Goal: Task Accomplishment & Management: Manage account settings

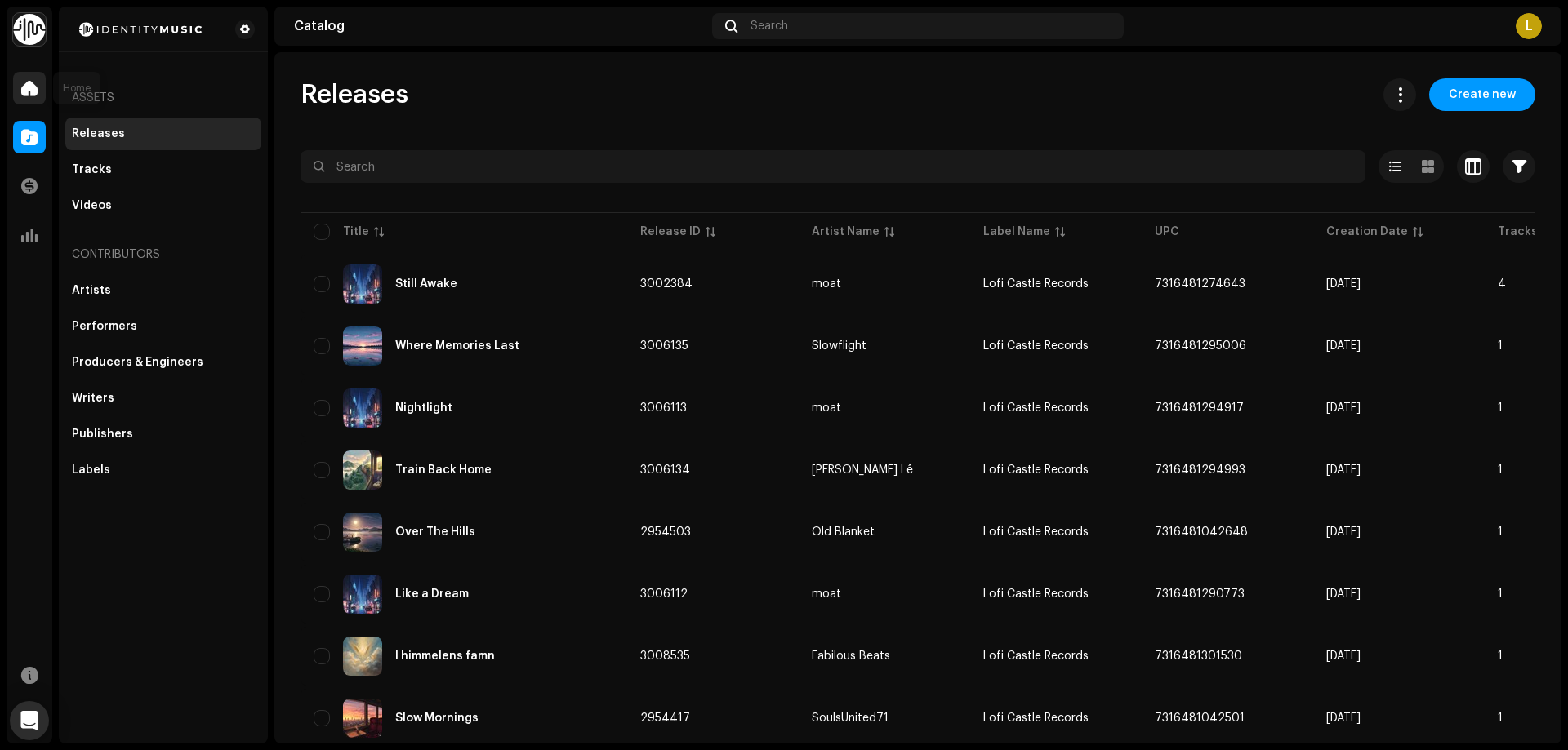
click at [42, 76] on div at bounding box center [28, 87] width 32 height 32
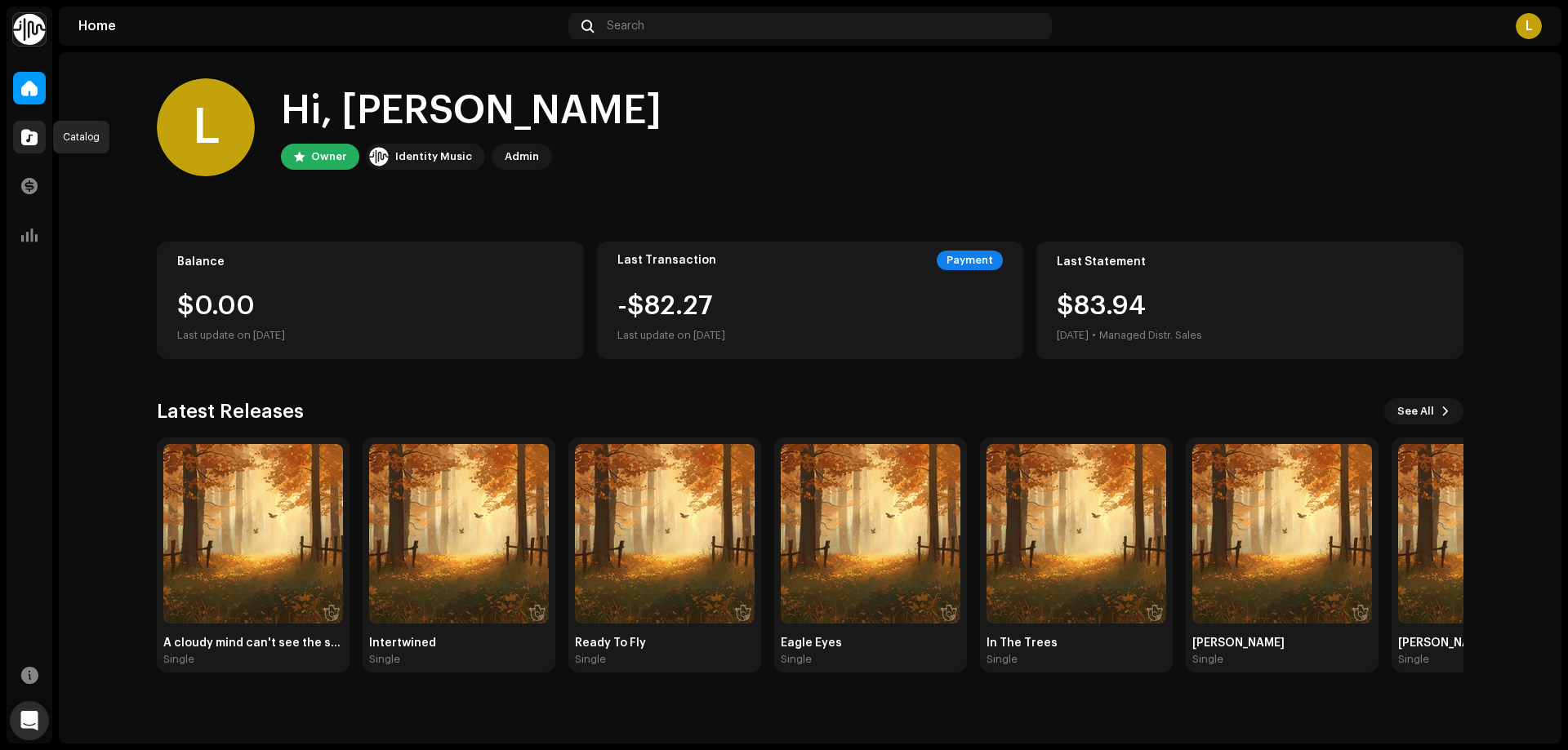
click at [33, 130] on span at bounding box center [29, 136] width 17 height 13
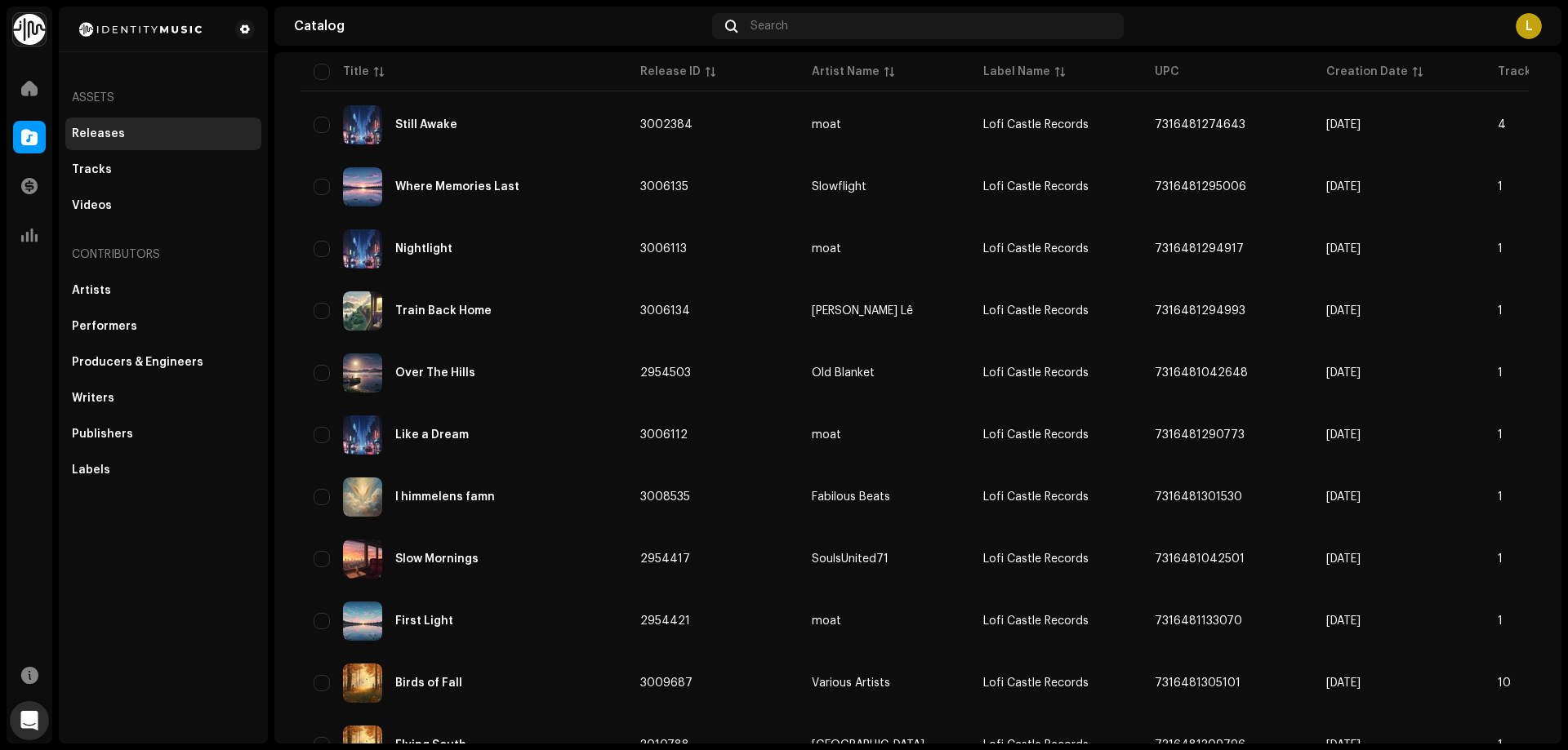
scroll to position [81, 0]
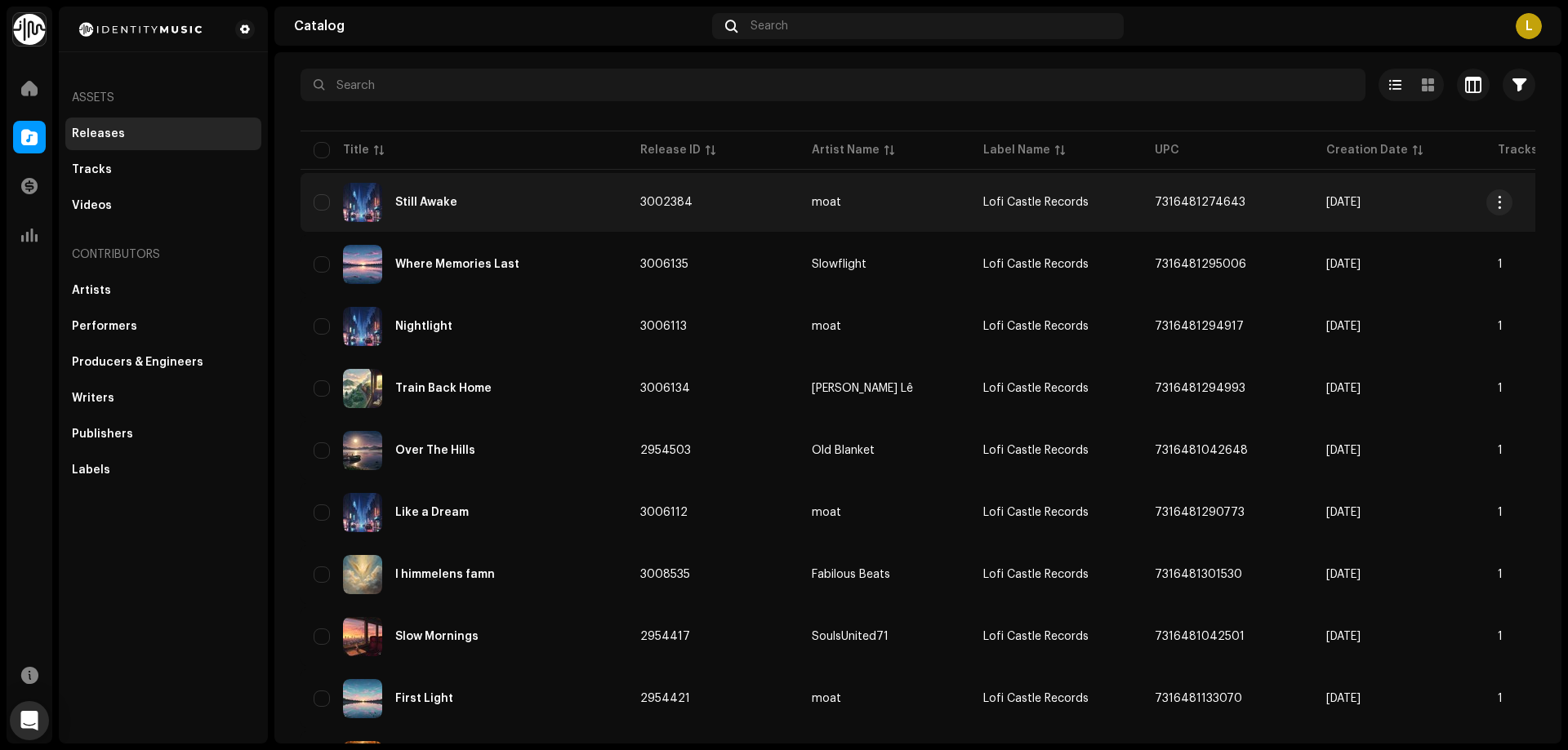
click at [435, 201] on div "Still Awake" at bounding box center [426, 203] width 62 height 12
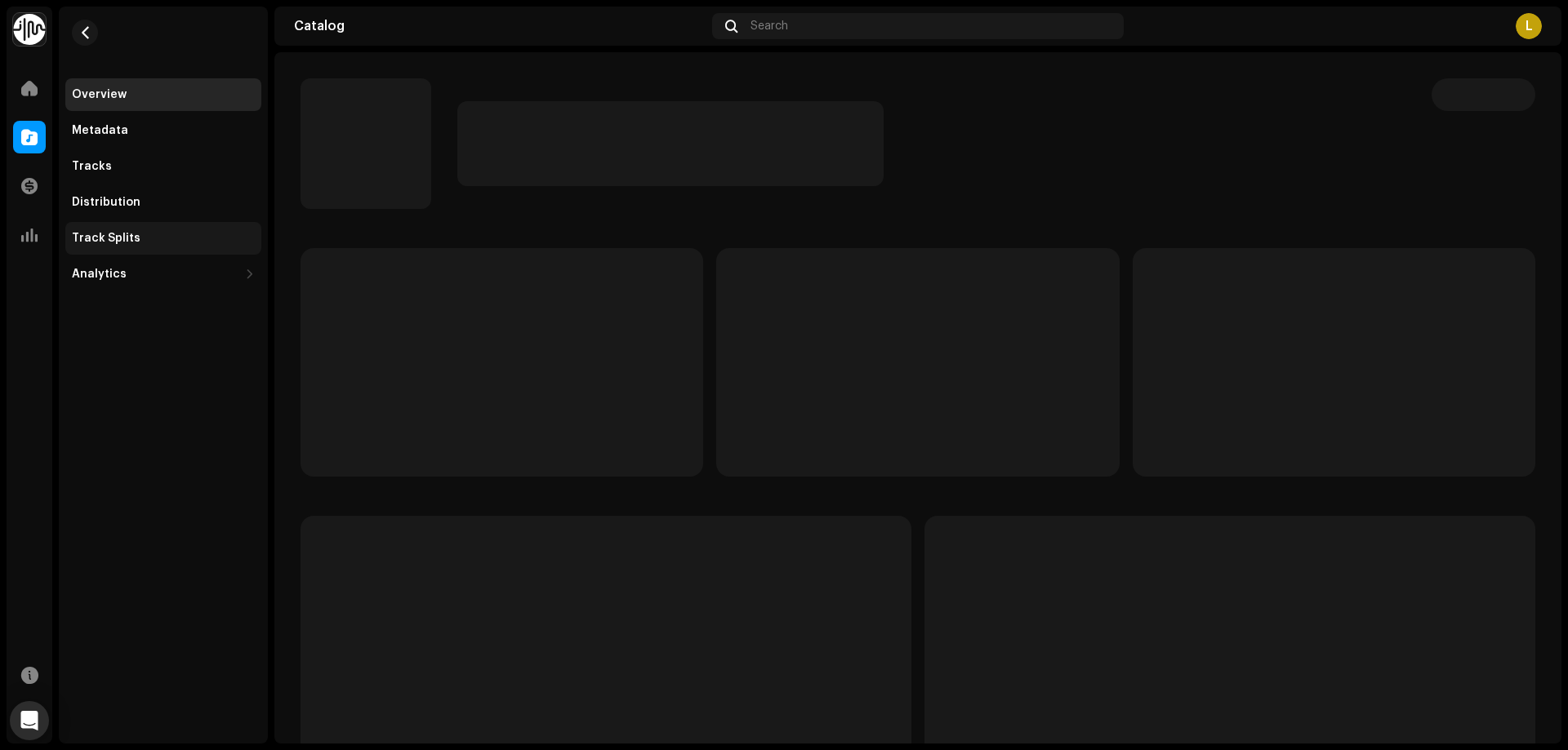
click at [147, 237] on div "Track Splits" at bounding box center [163, 238] width 183 height 13
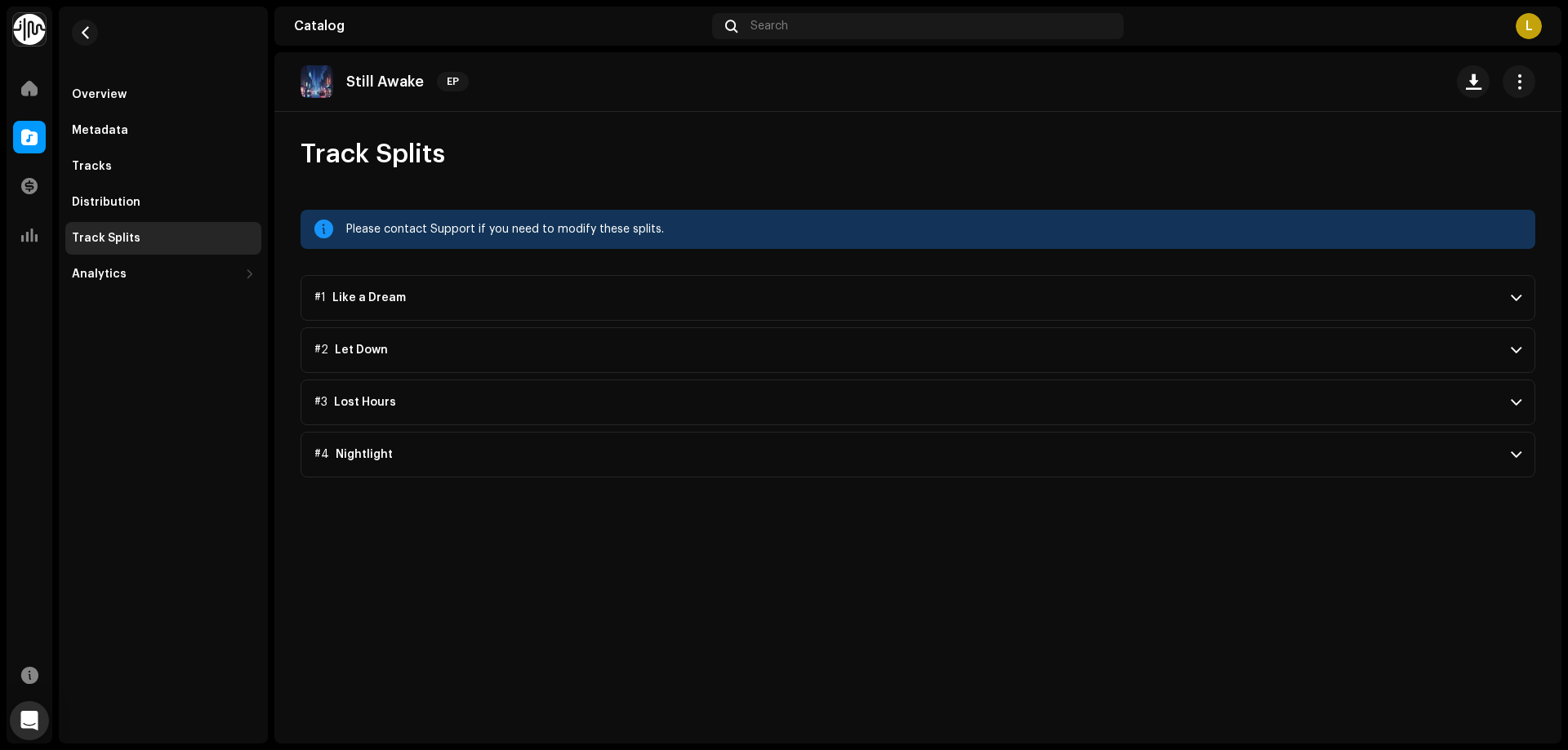
click at [1515, 294] on span at bounding box center [1516, 298] width 11 height 13
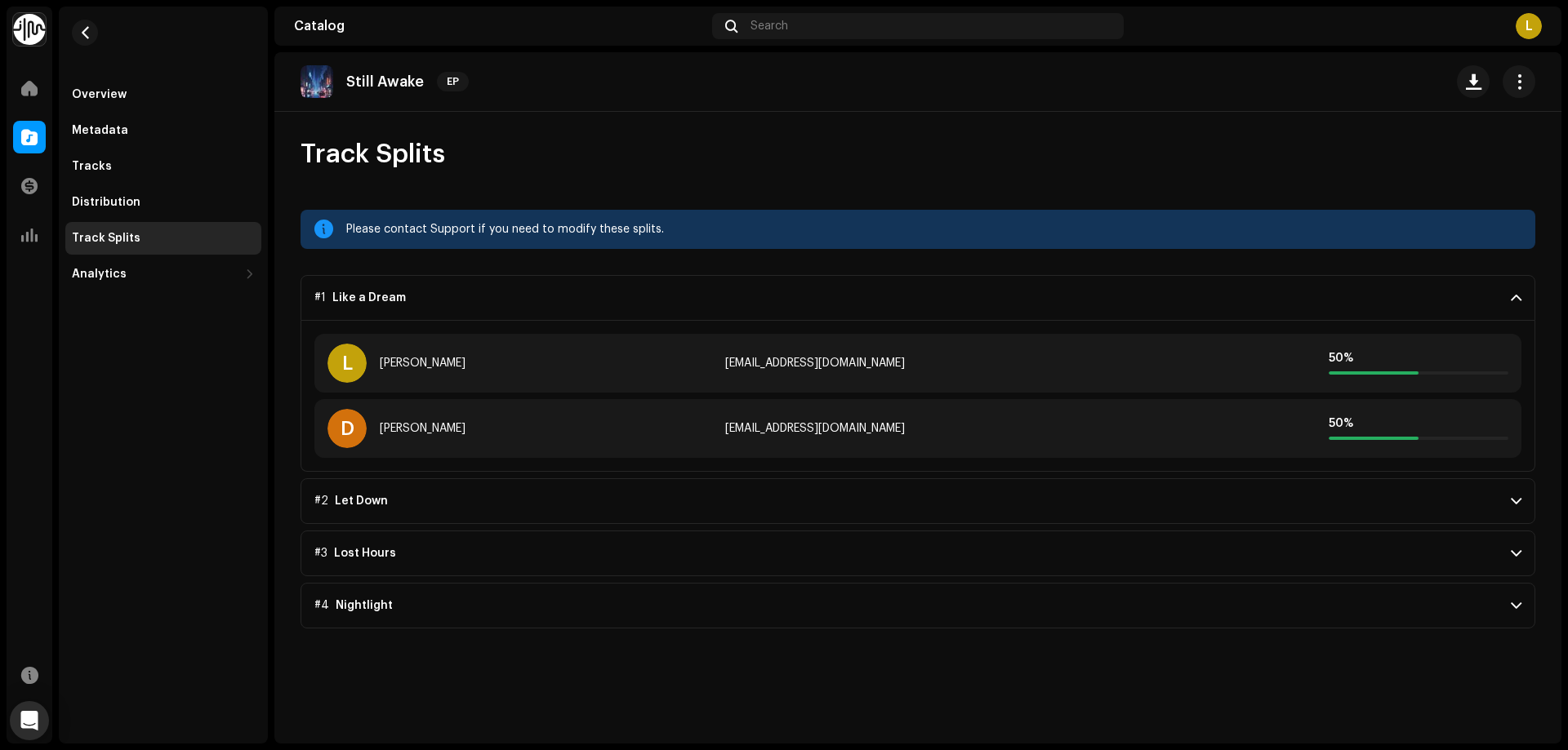
click at [1516, 493] on p-accordion-header "#2 Let Down" at bounding box center [918, 501] width 1235 height 46
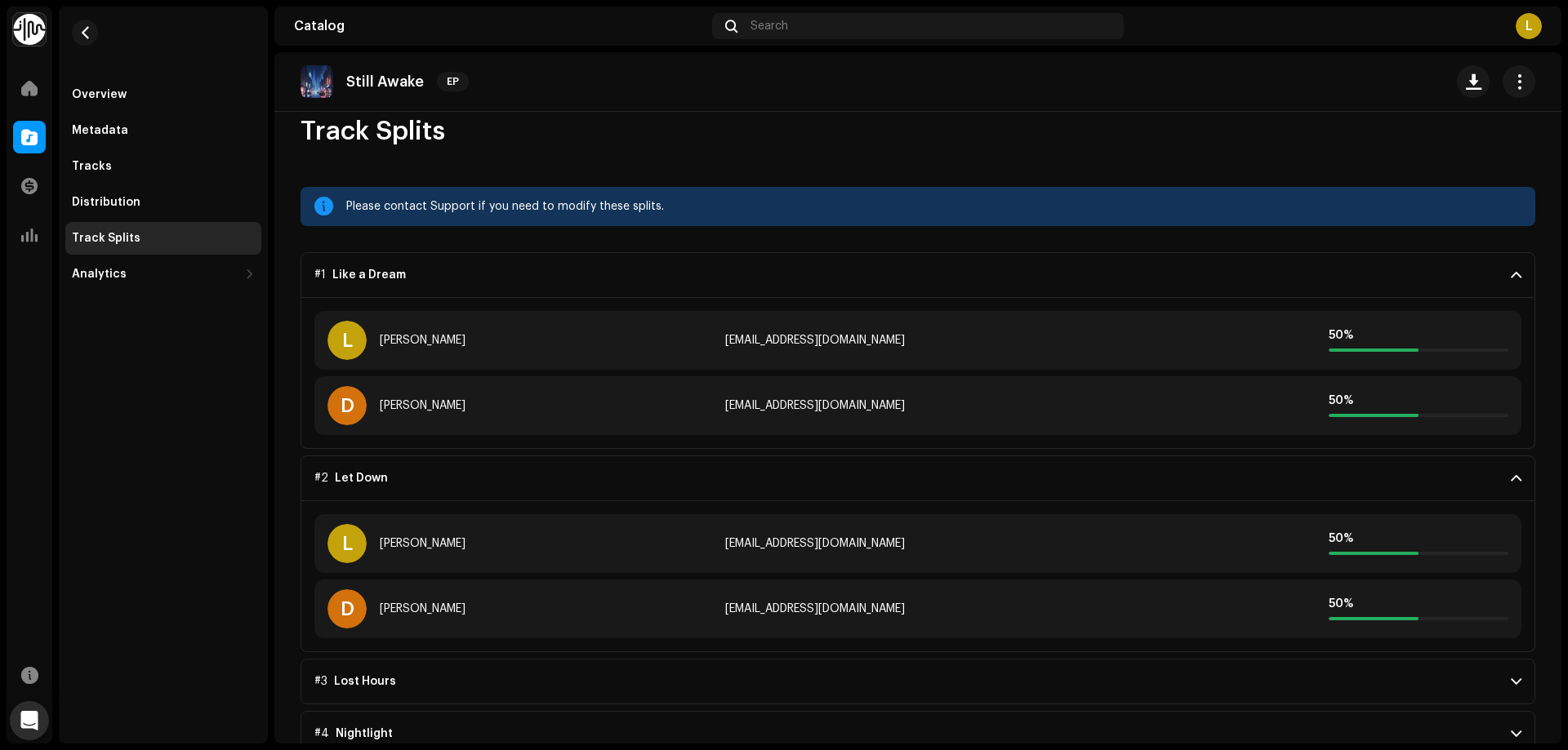
scroll to position [36, 0]
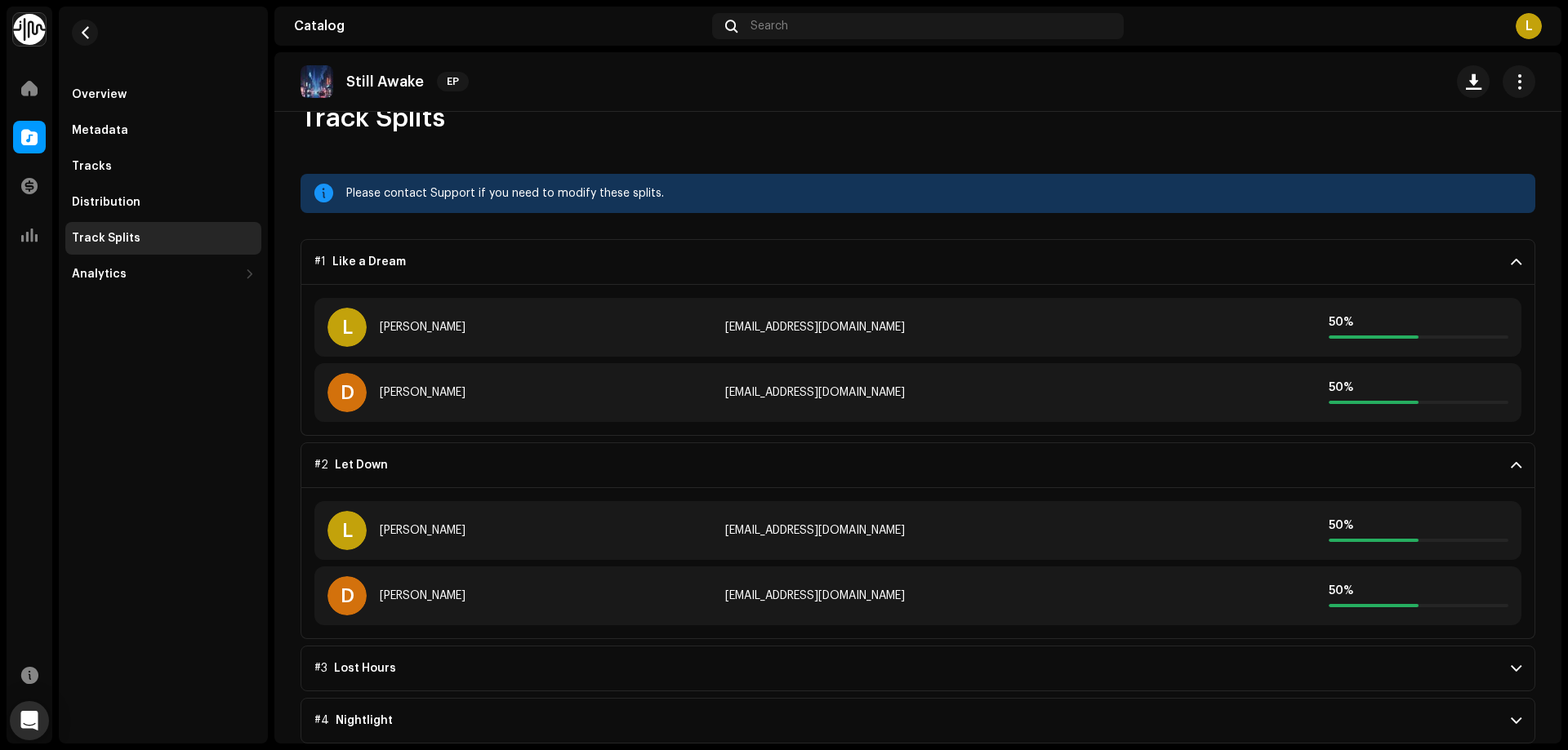
click at [1511, 675] on span at bounding box center [1516, 668] width 11 height 13
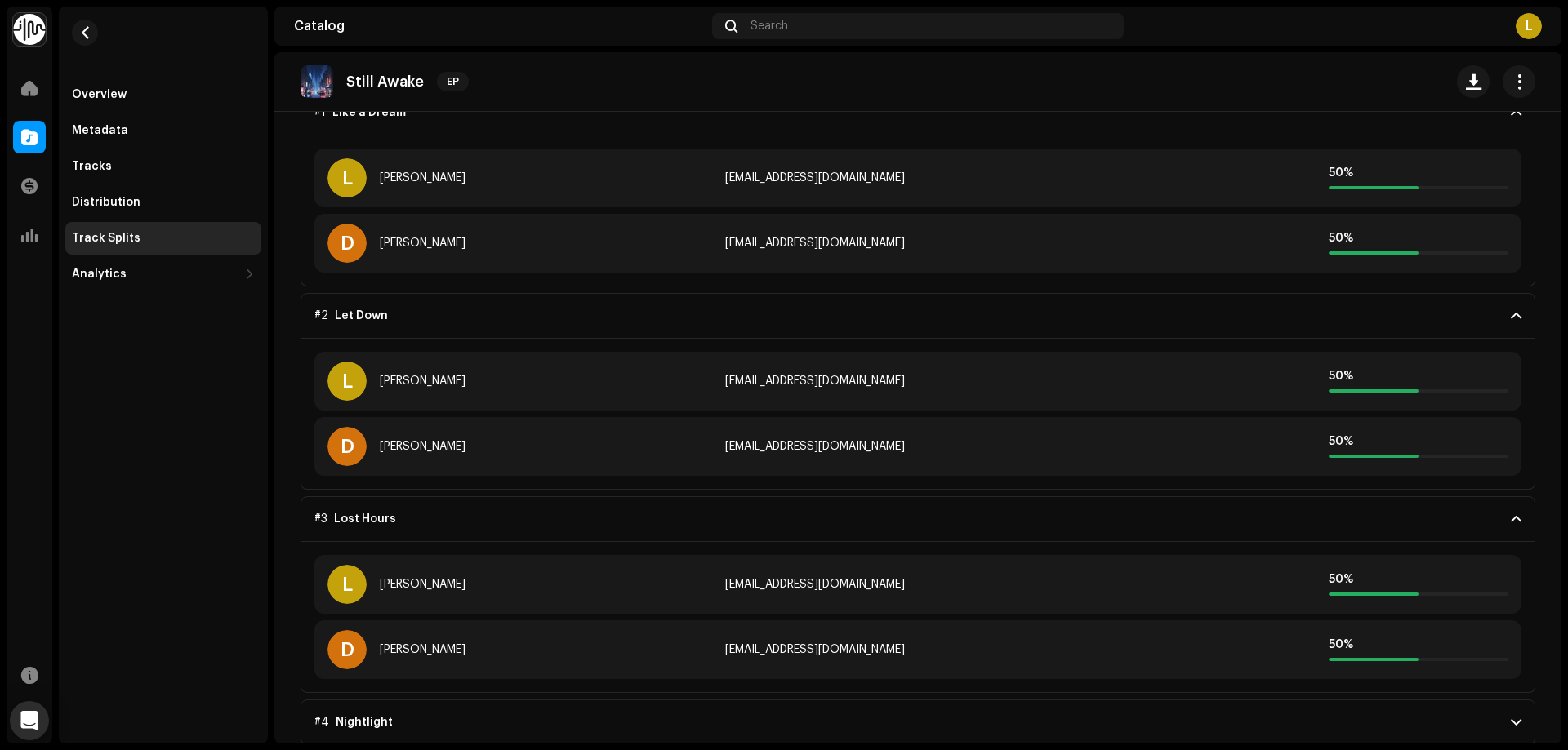
scroll to position [187, 0]
click at [1497, 727] on p-accordion-header "#4 Nightlight" at bounding box center [918, 721] width 1235 height 46
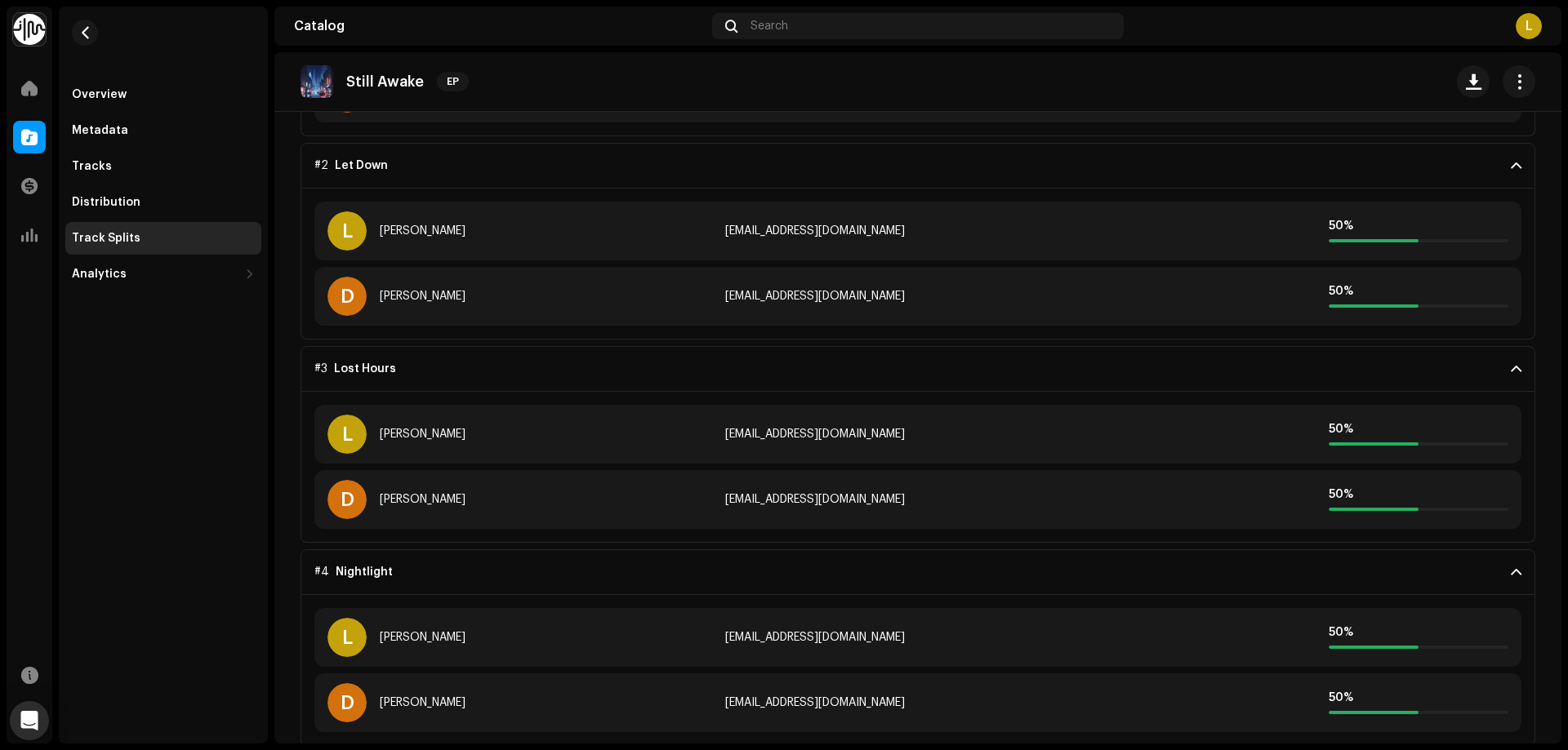
scroll to position [338, 0]
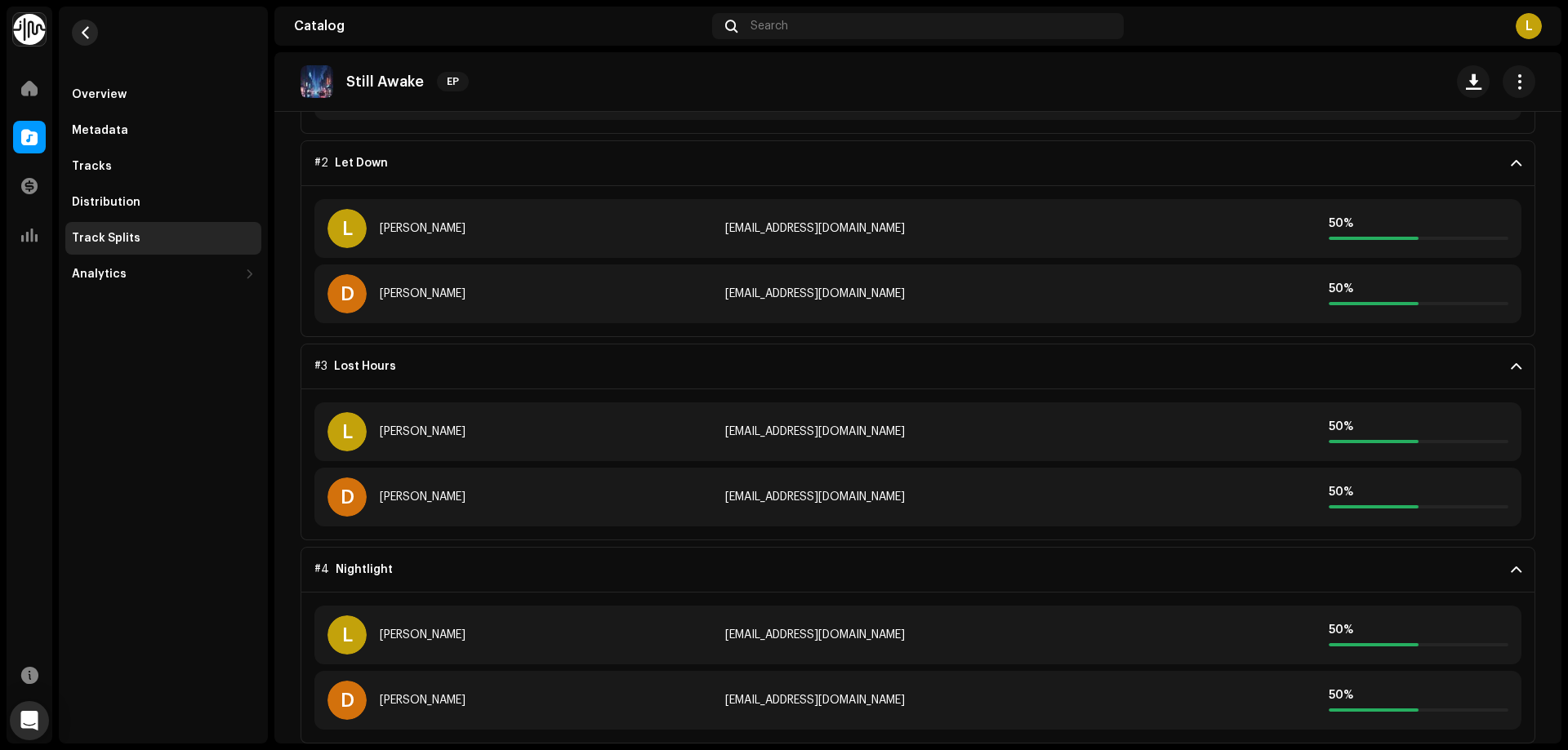
click at [83, 27] on span "button" at bounding box center [85, 32] width 13 height 13
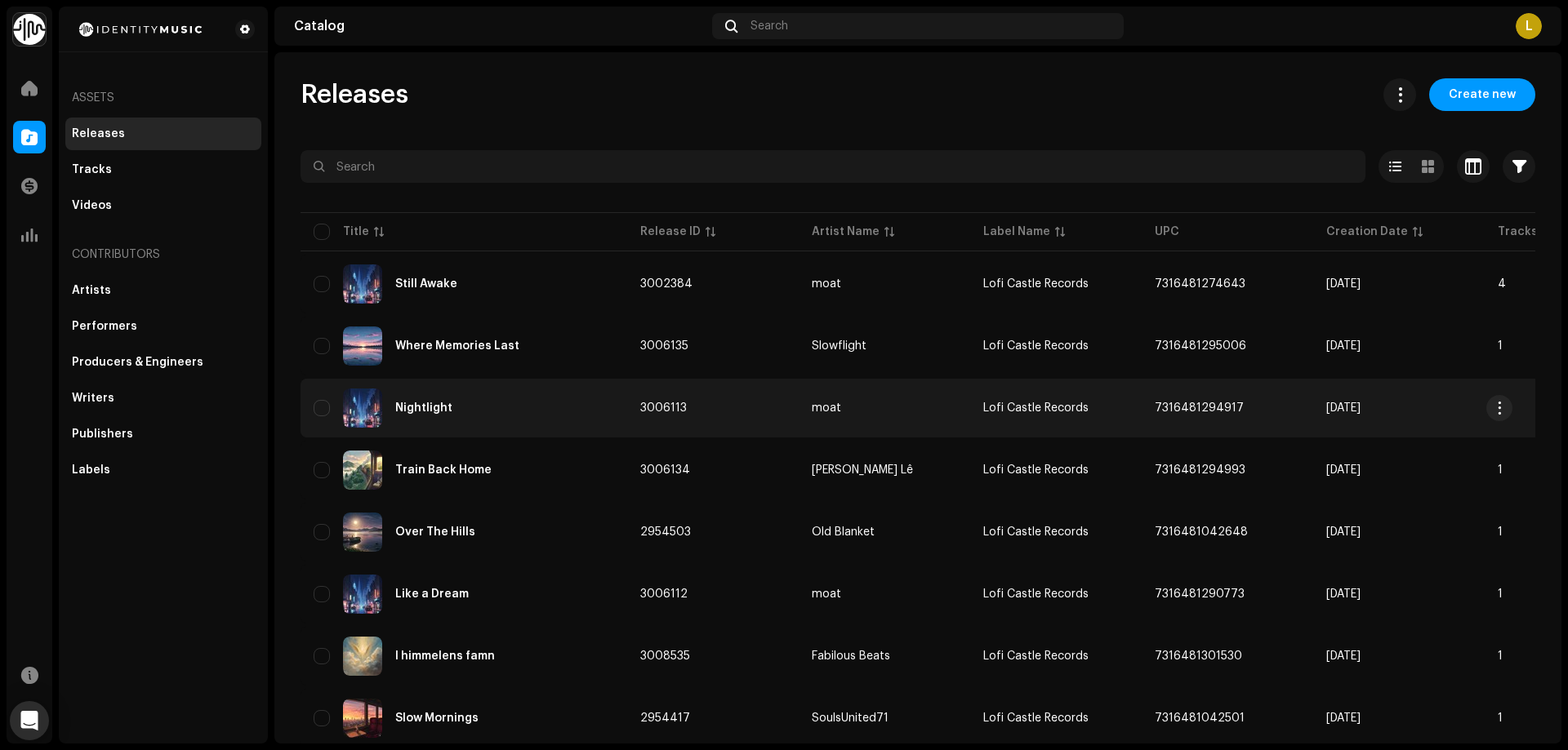
click at [432, 402] on div "Nightlight" at bounding box center [424, 408] width 57 height 12
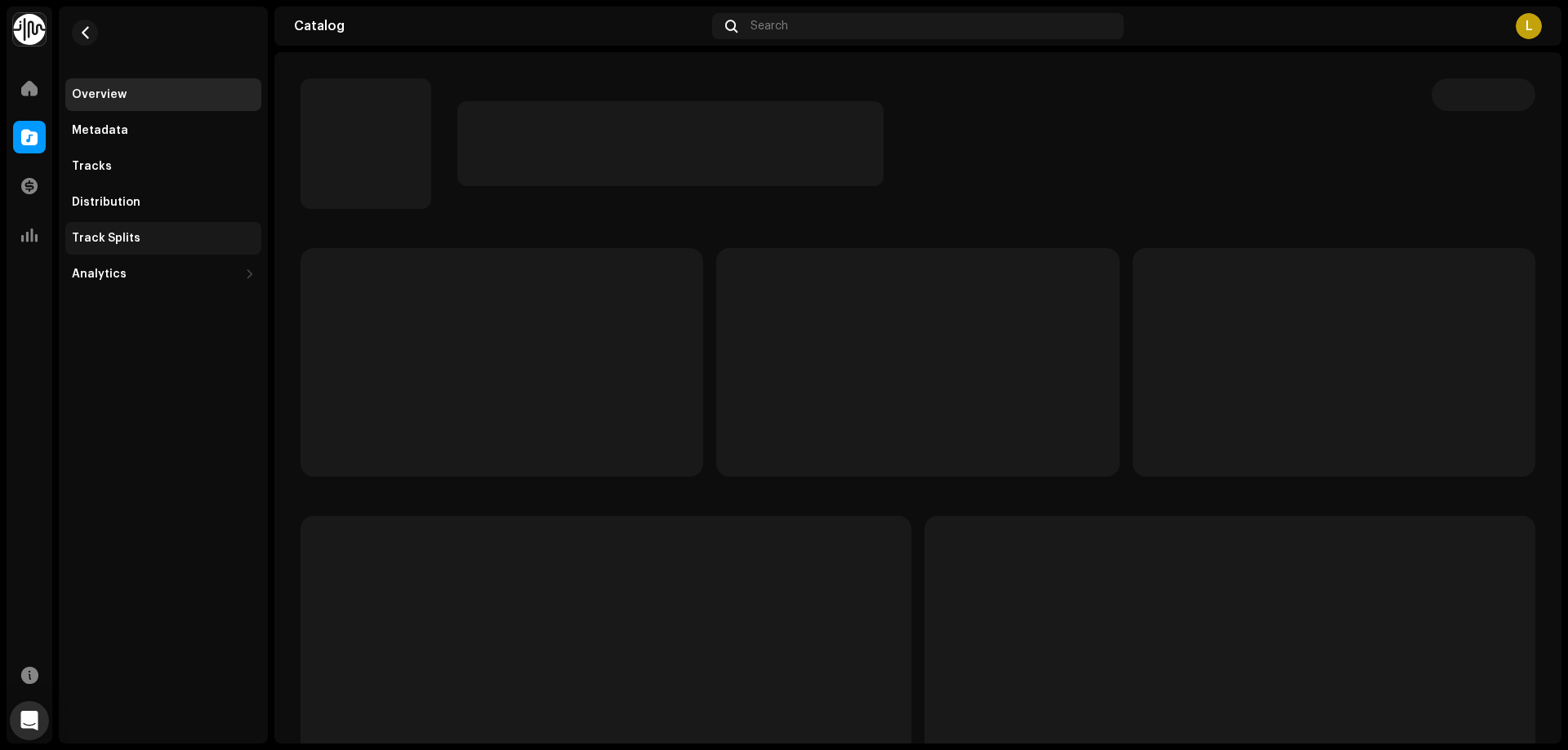
click at [122, 233] on div "Track Splits" at bounding box center [106, 238] width 69 height 13
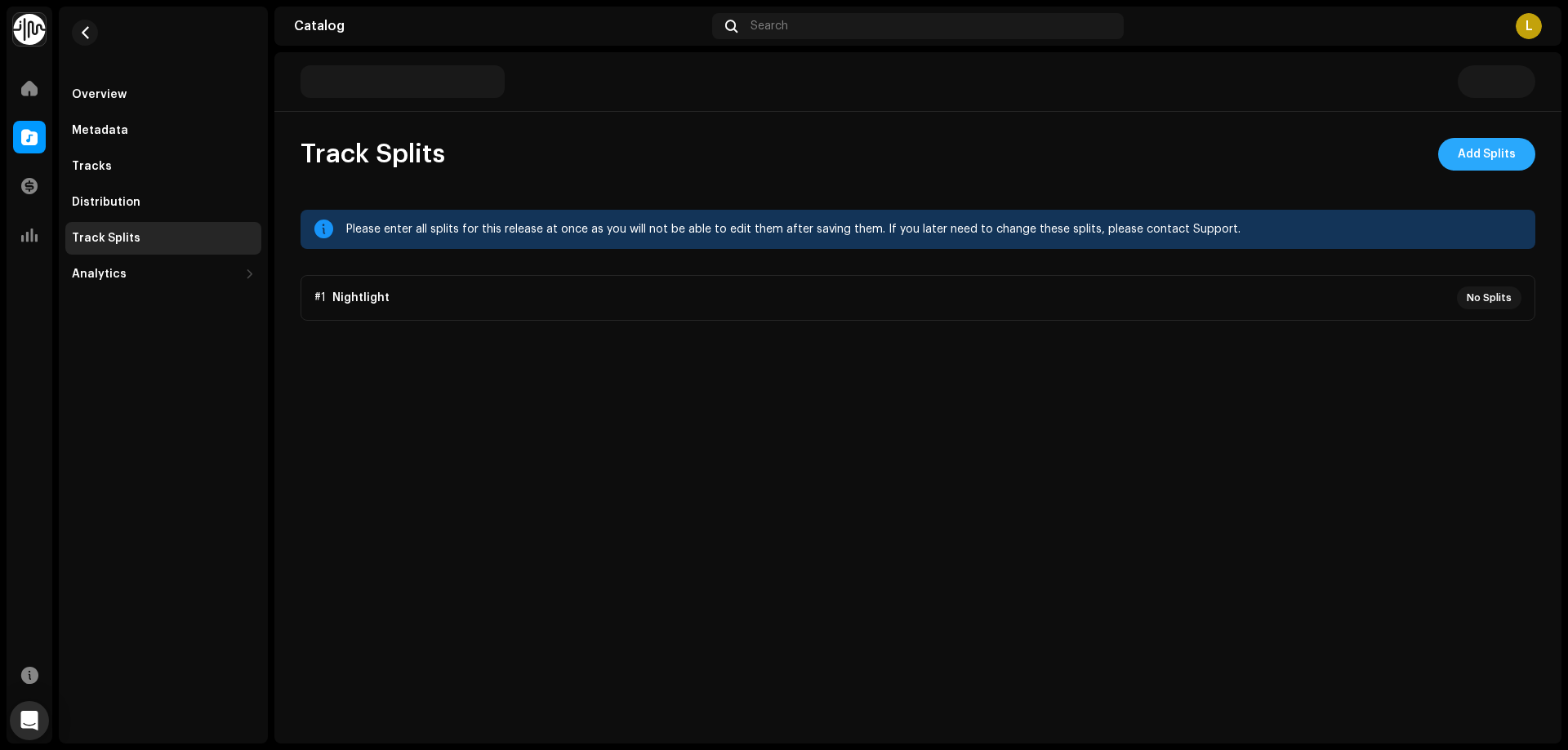
click at [1465, 156] on span "Add Splits" at bounding box center [1486, 154] width 58 height 32
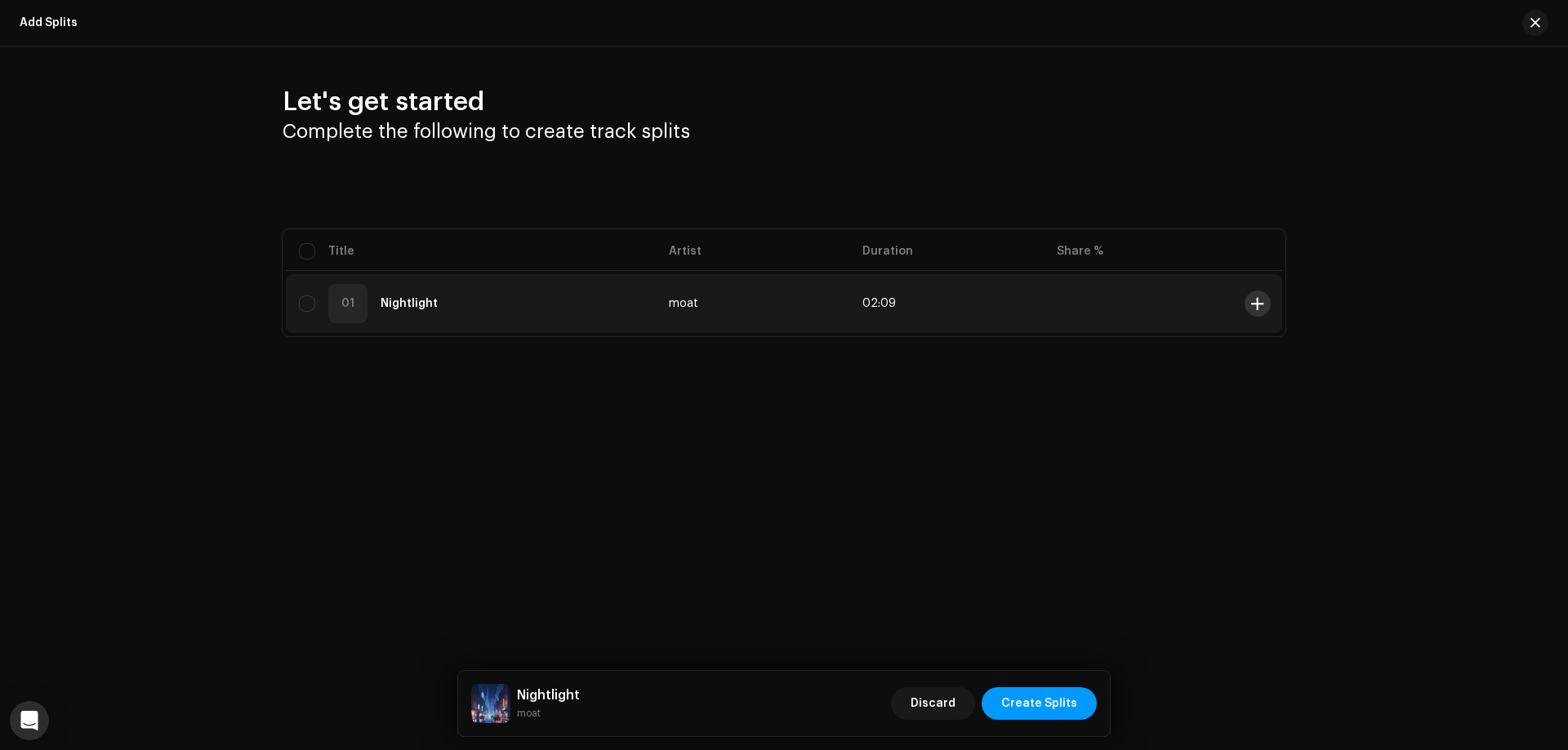
click at [1266, 306] on button at bounding box center [1258, 304] width 26 height 26
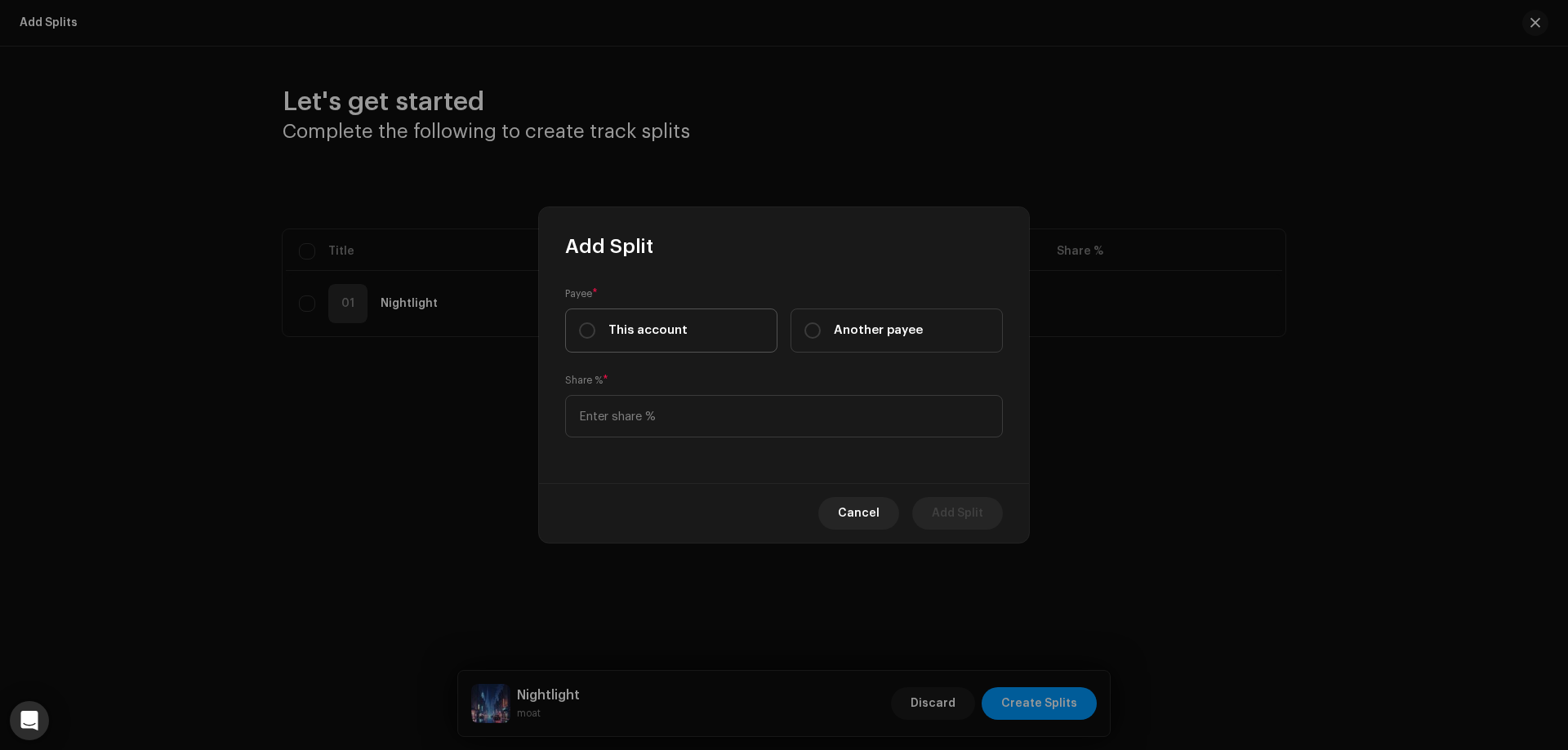
click at [689, 343] on label "This account" at bounding box center [671, 330] width 213 height 44
click at [595, 339] on input "This account" at bounding box center [587, 330] width 17 height 17
radio input "true"
click at [675, 420] on input at bounding box center [784, 416] width 438 height 42
type input "50.00"
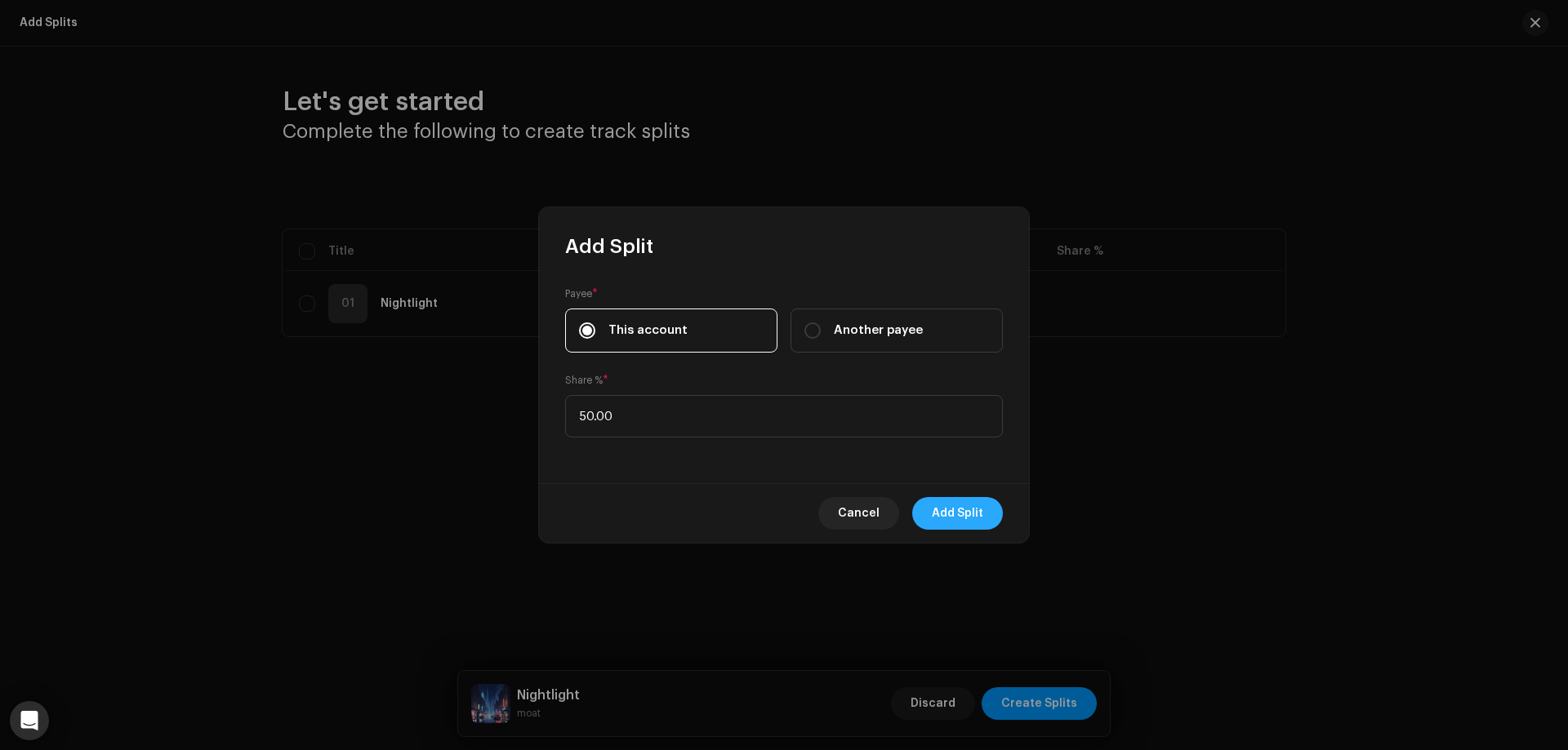
click at [953, 507] on span "Add Split" at bounding box center [957, 513] width 52 height 32
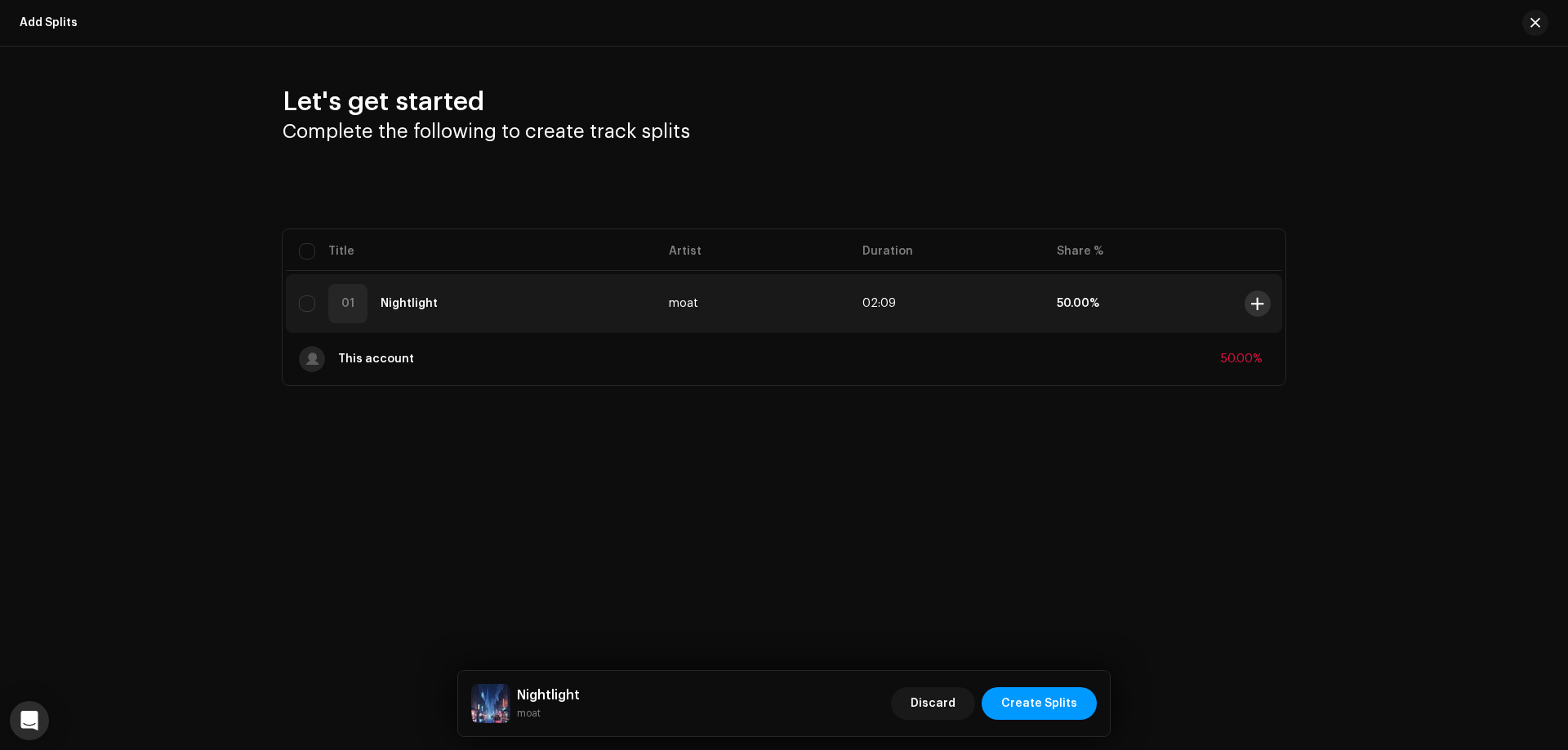
click at [1257, 305] on span at bounding box center [1257, 304] width 13 height 13
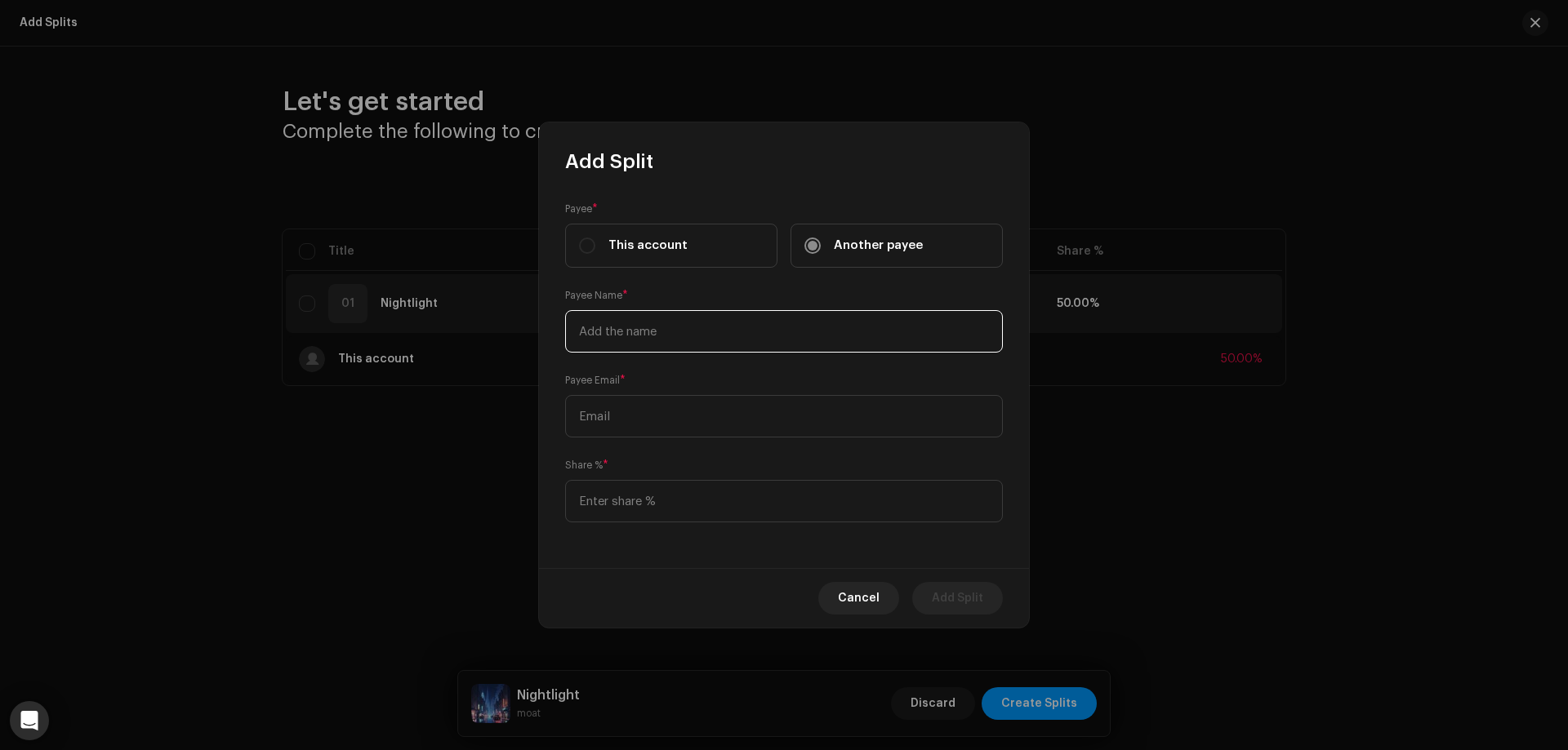
paste input "[PERSON_NAME]"
type input "[PERSON_NAME]"
click at [645, 418] on input "text" at bounding box center [784, 416] width 438 height 42
paste input "[EMAIL_ADDRESS][DOMAIN_NAME]"
type input "[EMAIL_ADDRESS][DOMAIN_NAME]"
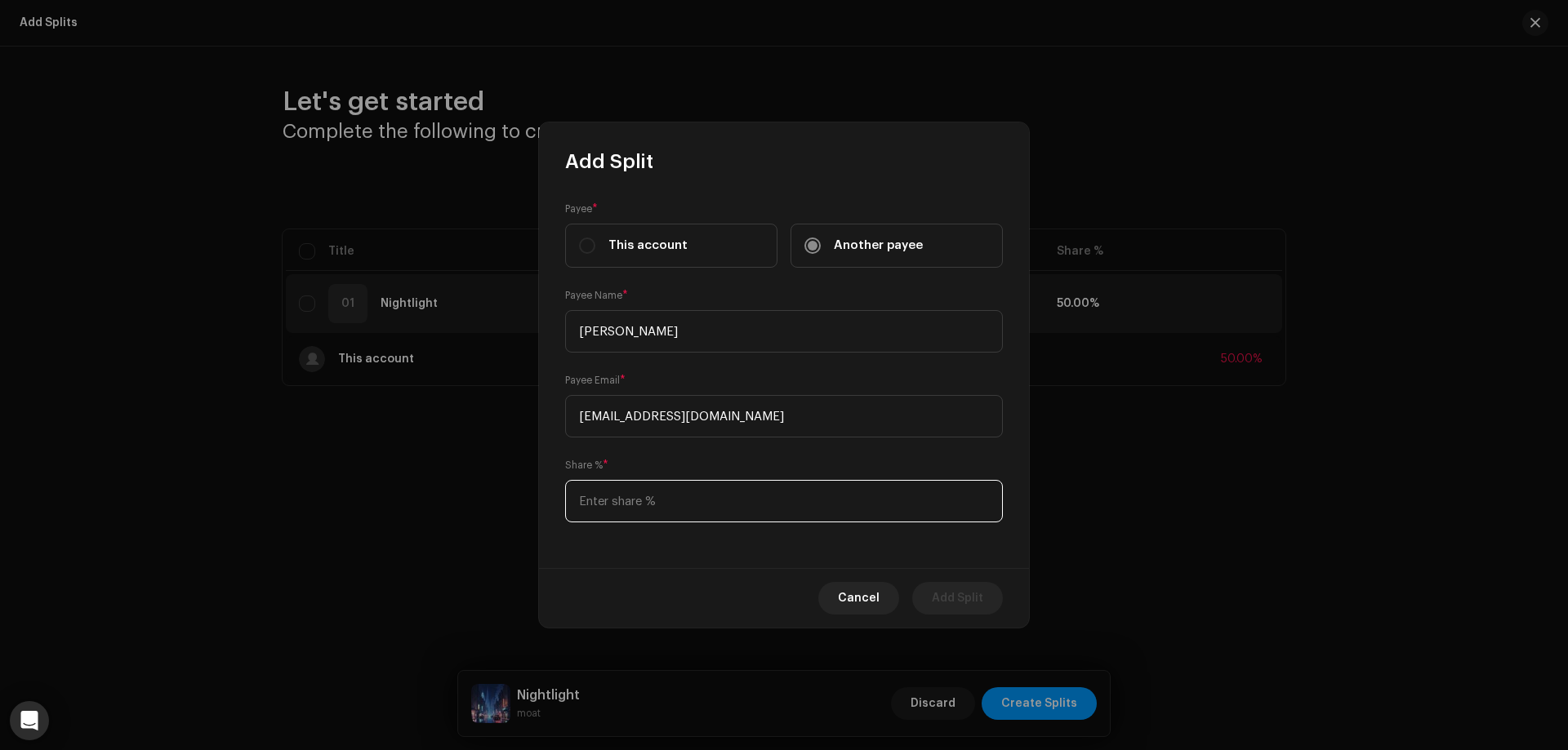
click at [673, 503] on input at bounding box center [784, 500] width 438 height 42
type input "50.00"
click at [941, 592] on span "Add Split" at bounding box center [957, 598] width 52 height 32
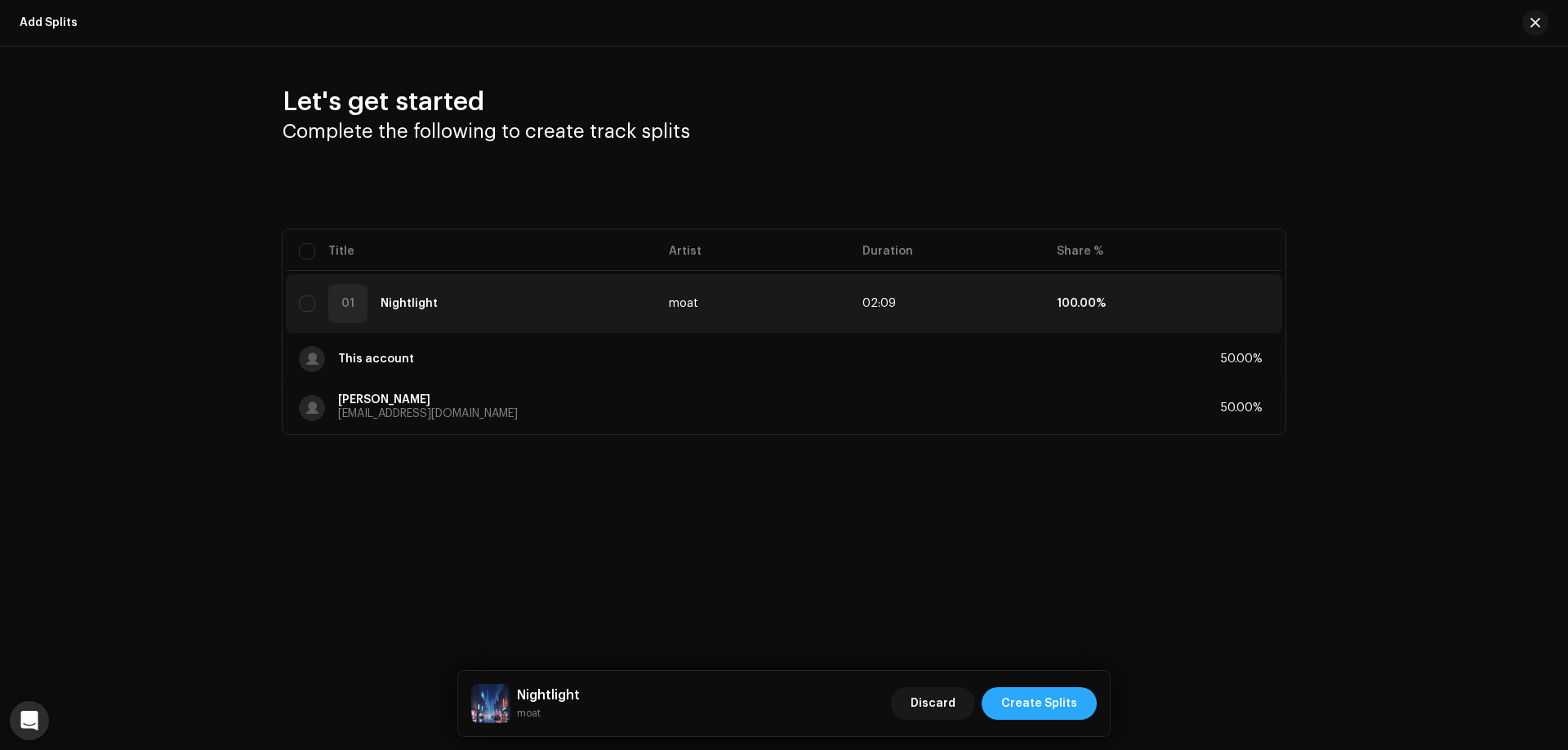
click at [1026, 700] on span "Create Splits" at bounding box center [1039, 703] width 76 height 32
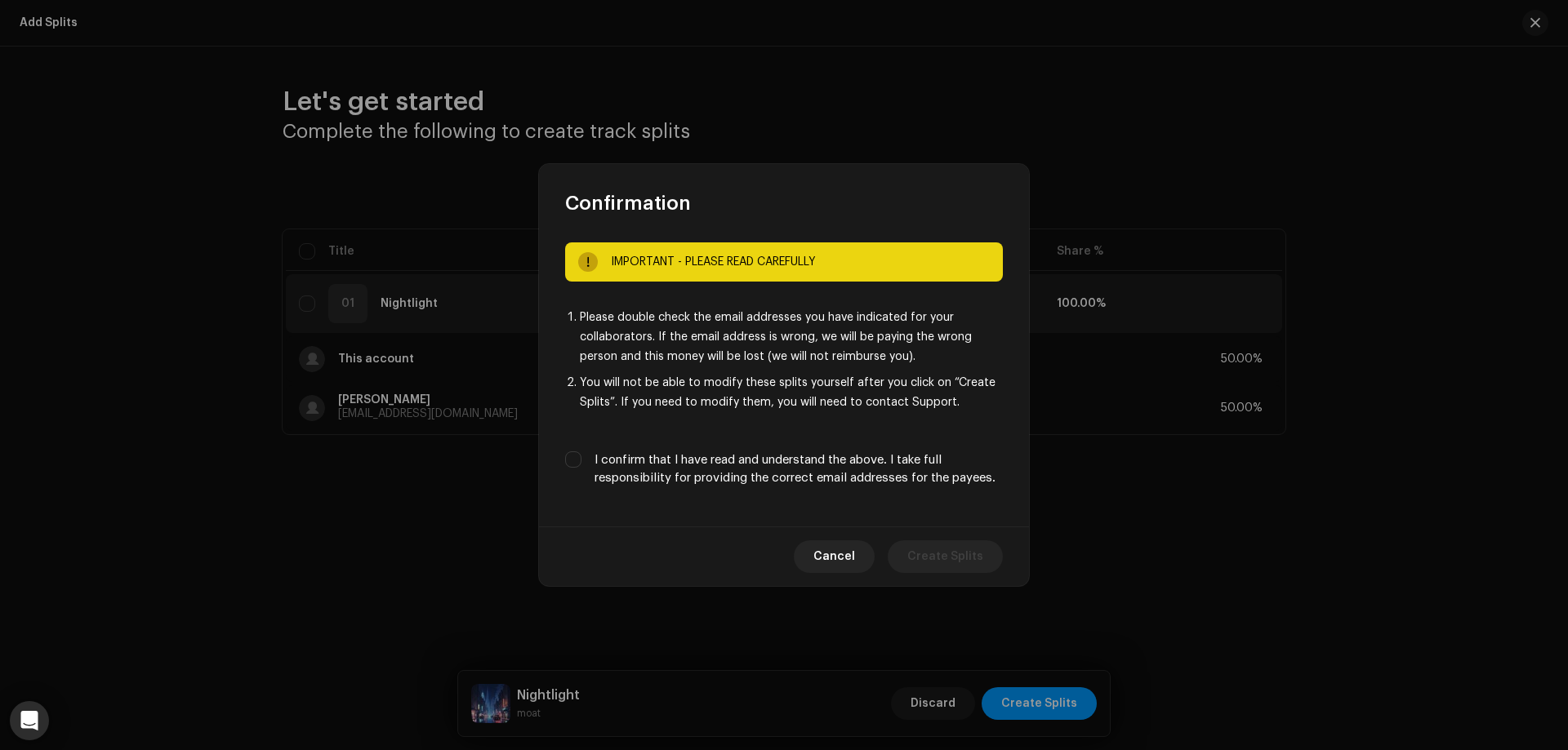
click at [779, 454] on label "I confirm that I have read and understand the above. I take full responsibility…" at bounding box center [798, 469] width 408 height 36
click at [582, 454] on input "I confirm that I have read and understand the above. I take full responsibility…" at bounding box center [573, 459] width 17 height 17
checkbox input "true"
click at [936, 555] on span "Create Splits" at bounding box center [945, 556] width 76 height 32
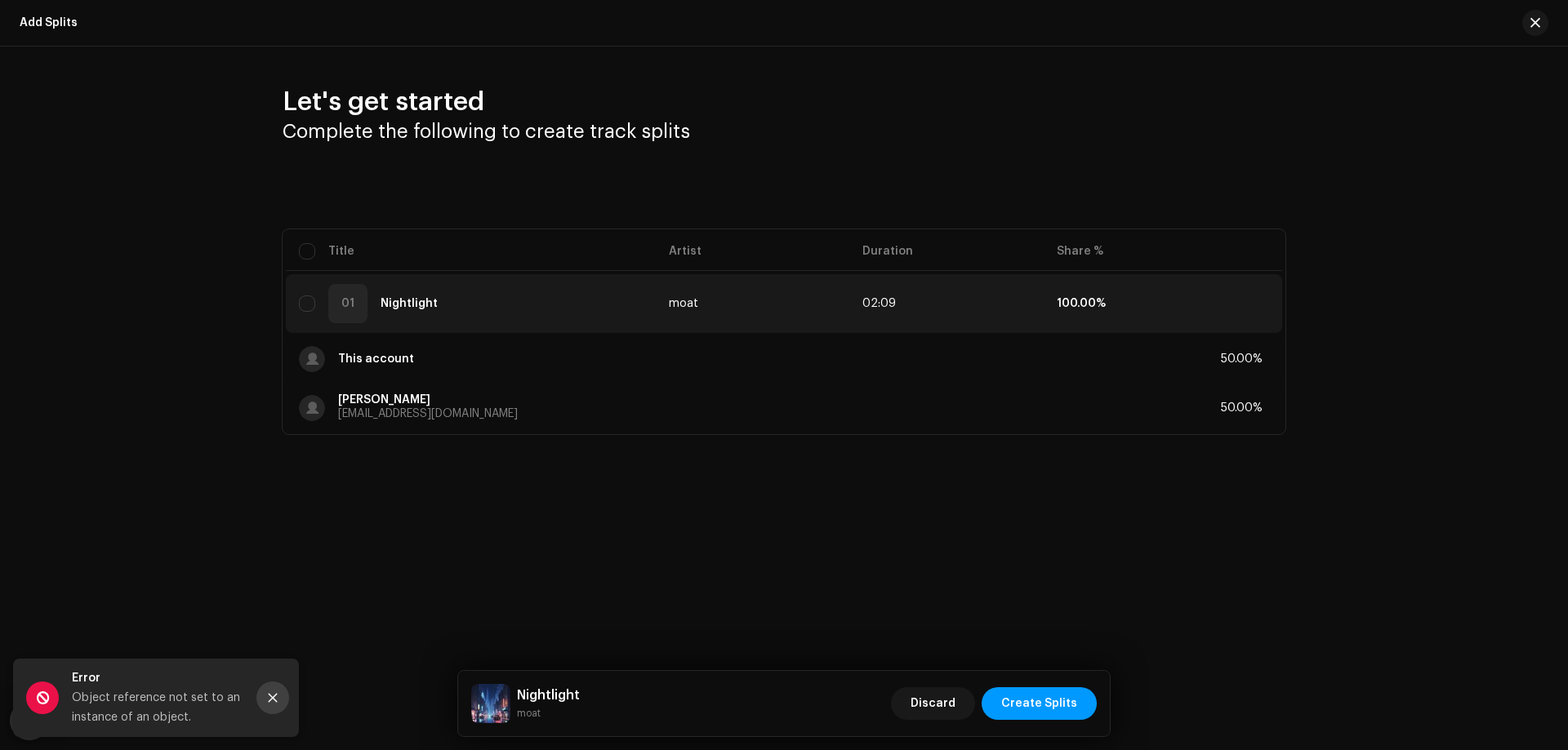
click at [271, 695] on icon "Close" at bounding box center [273, 698] width 12 height 12
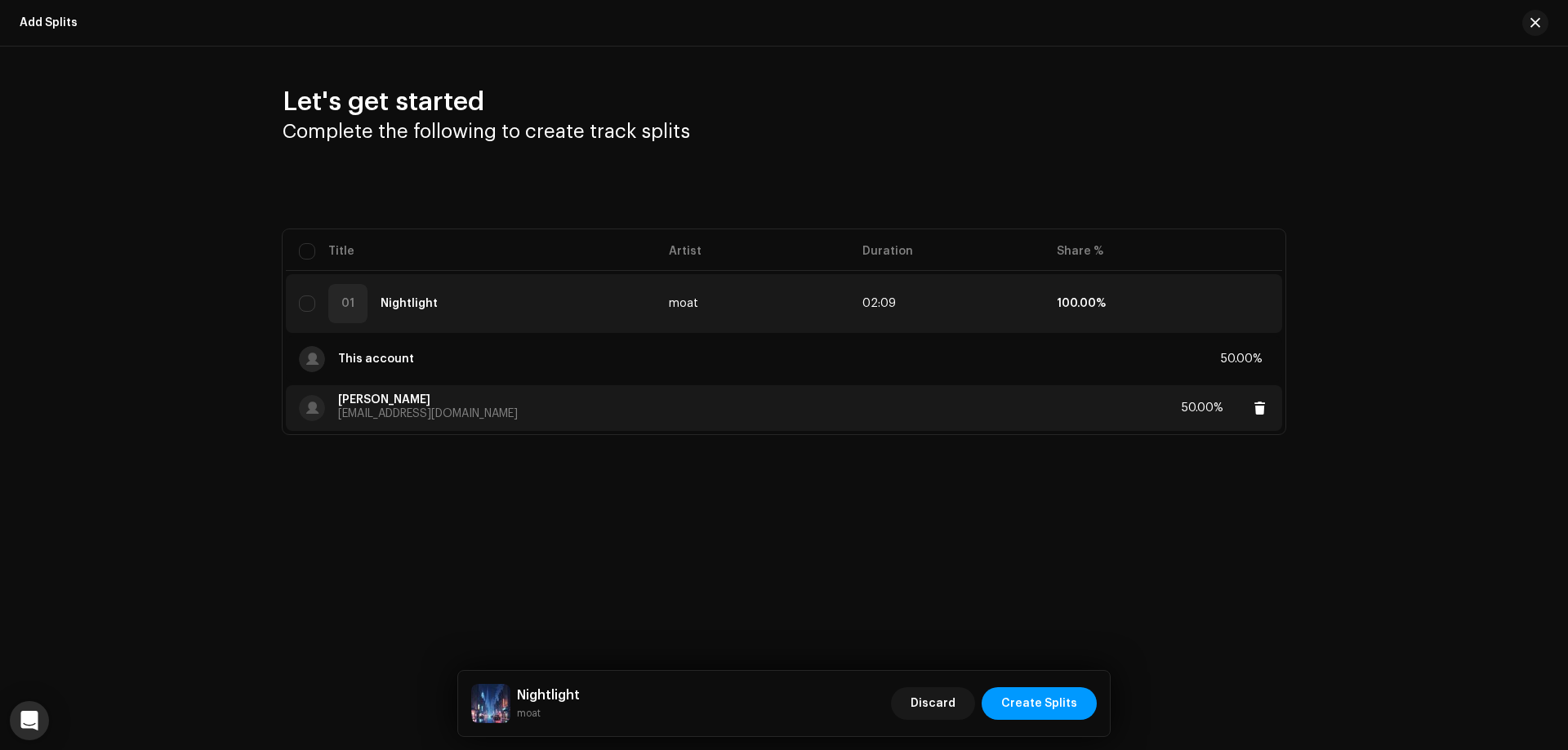
click at [421, 408] on p "[EMAIL_ADDRESS][DOMAIN_NAME]" at bounding box center [427, 414] width 179 height 18
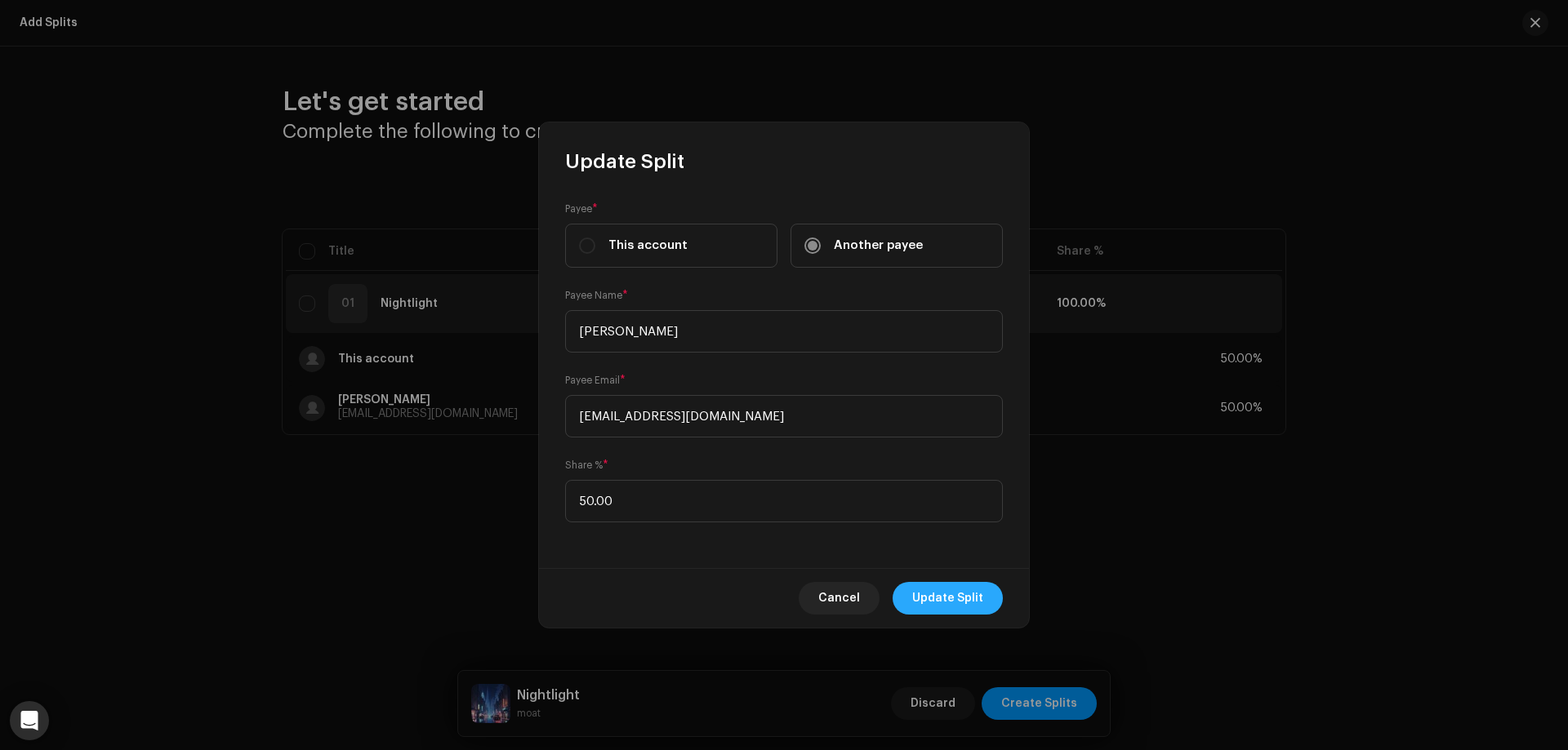
click at [934, 588] on span "Update Split" at bounding box center [947, 598] width 71 height 32
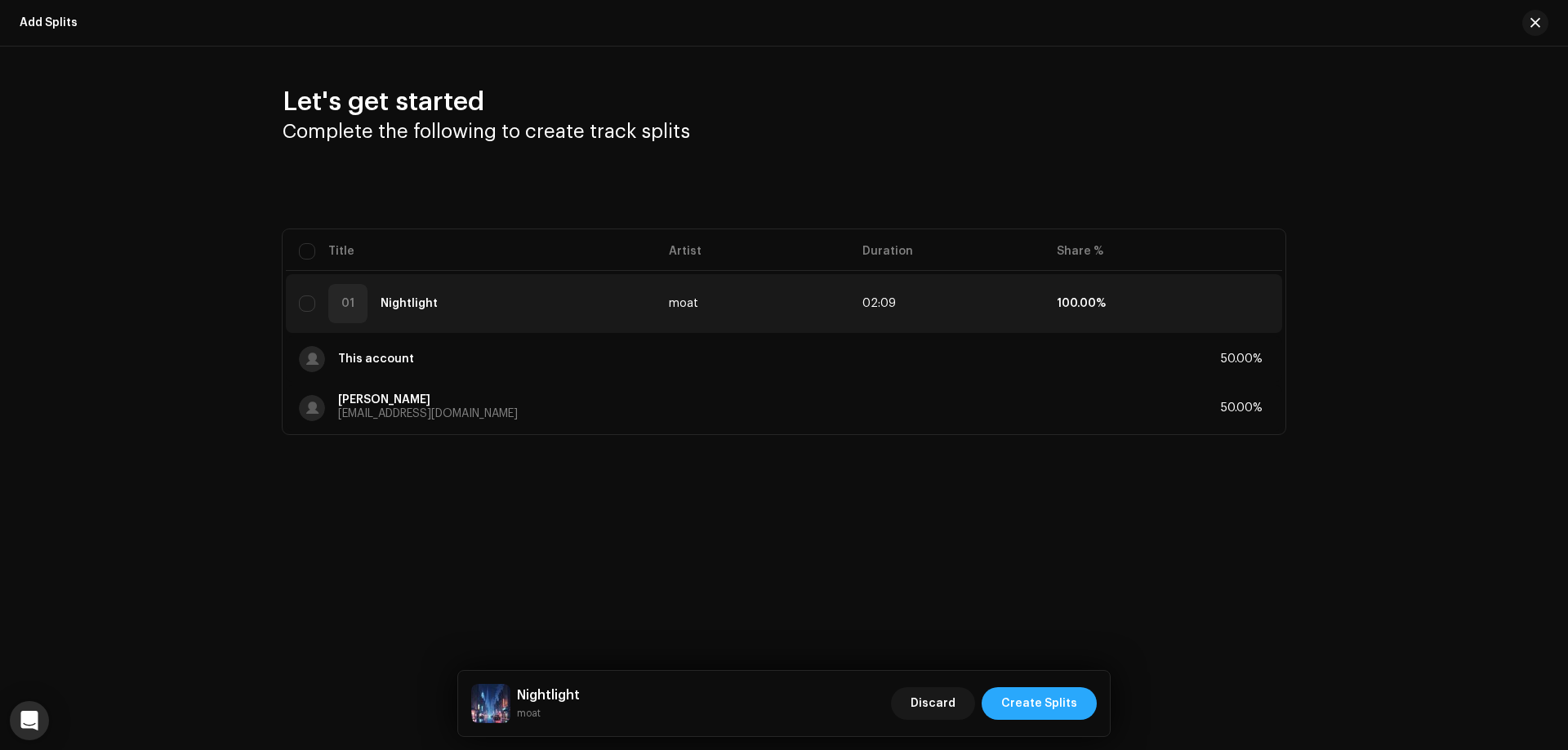
click at [1040, 698] on span "Create Splits" at bounding box center [1039, 703] width 76 height 32
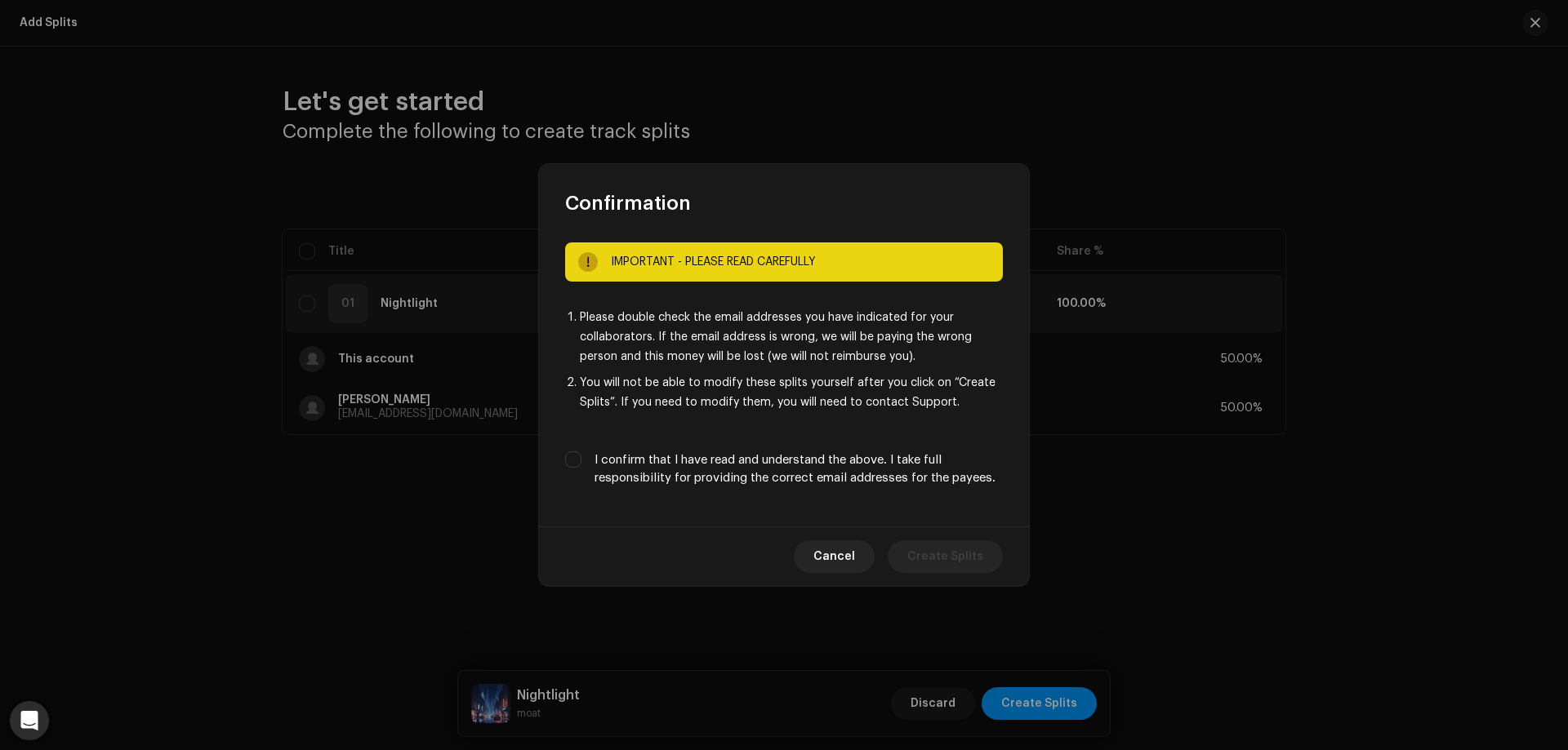
click at [690, 466] on label "I confirm that I have read and understand the above. I take full responsibility…" at bounding box center [798, 469] width 408 height 36
click at [582, 466] on input "I confirm that I have read and understand the above. I take full responsibility…" at bounding box center [573, 459] width 17 height 17
checkbox input "true"
click at [956, 547] on span "Create Splits" at bounding box center [945, 556] width 76 height 32
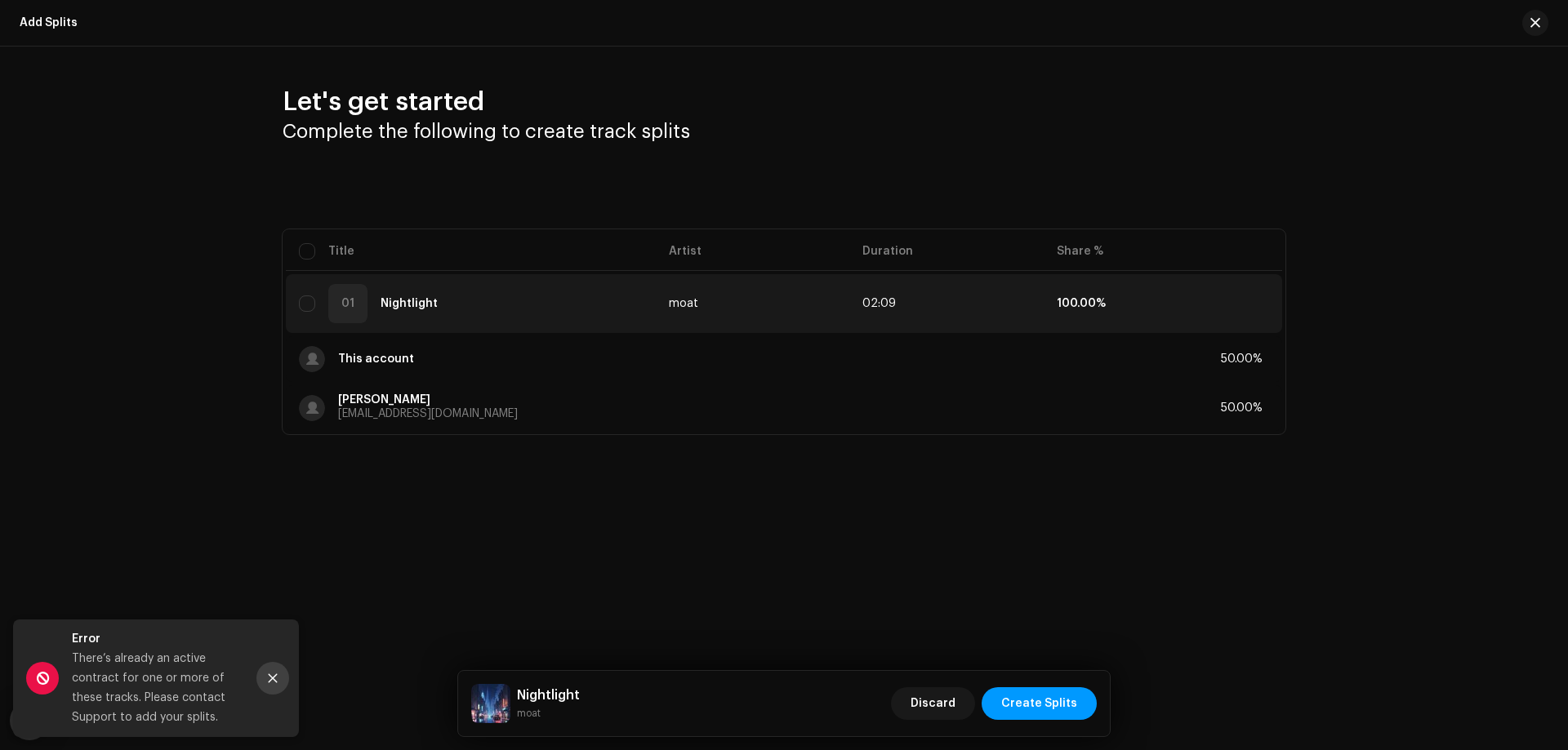
click at [280, 680] on button "Close" at bounding box center [272, 678] width 32 height 32
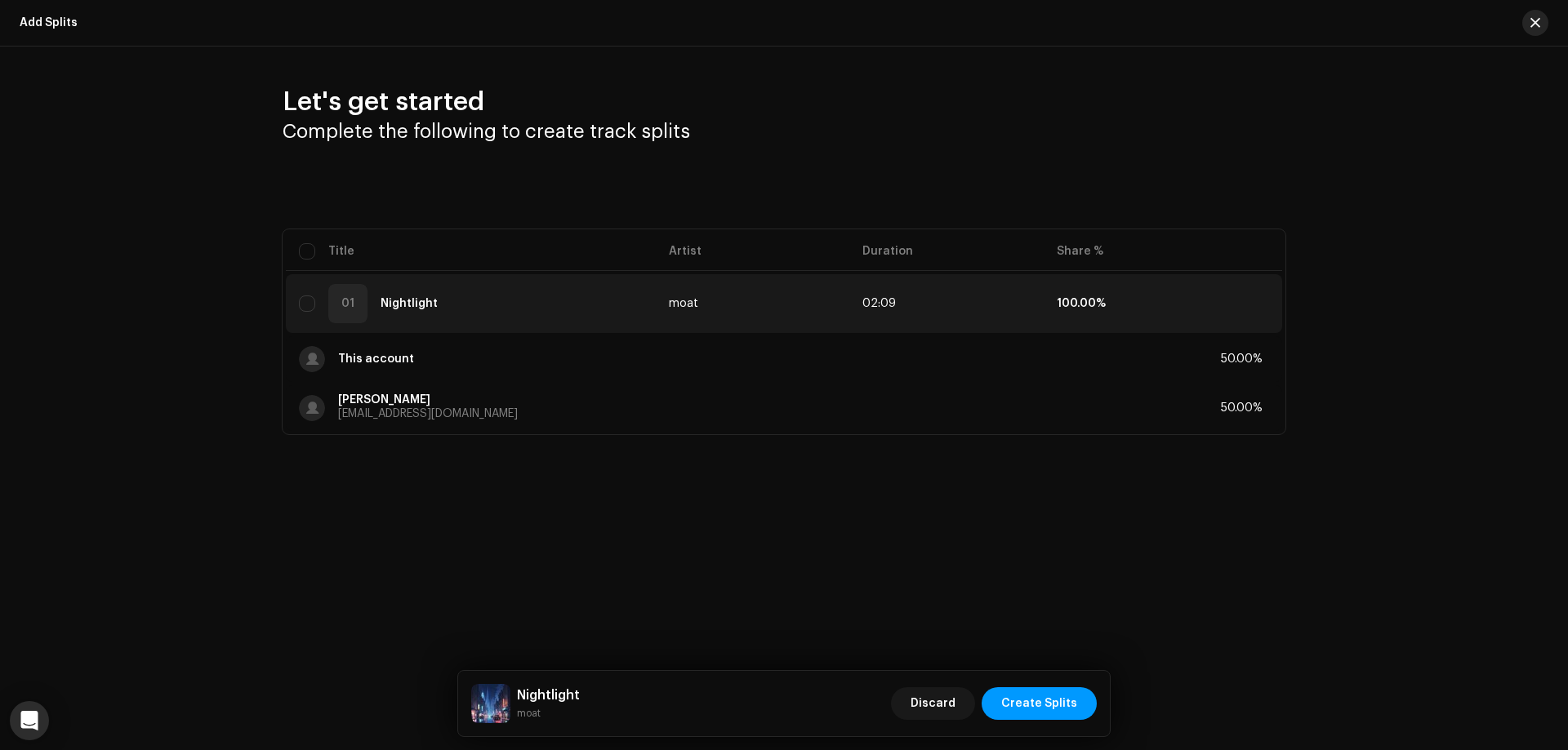
click at [1541, 25] on button "button" at bounding box center [1535, 23] width 26 height 26
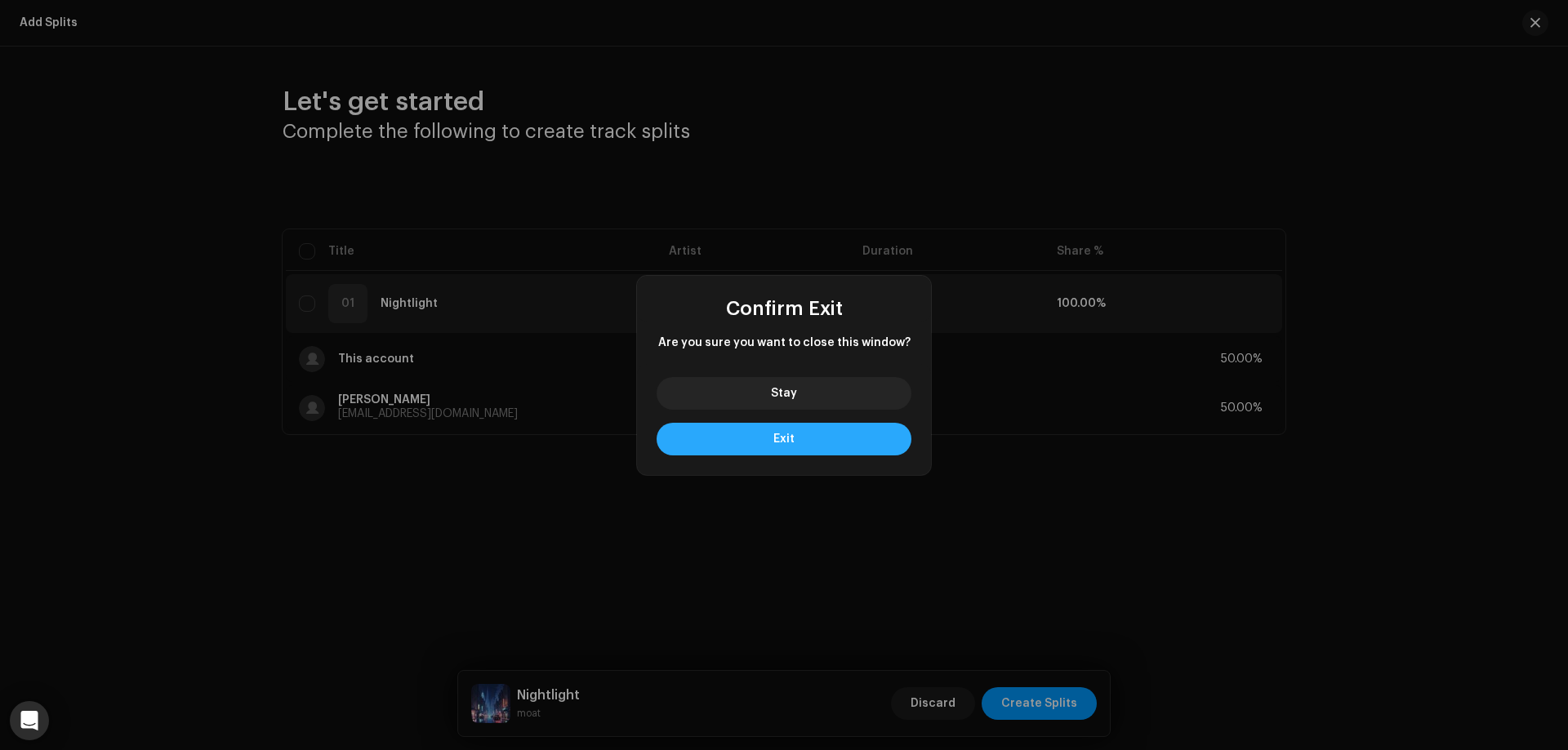
click at [810, 430] on button "Exit" at bounding box center [784, 439] width 255 height 32
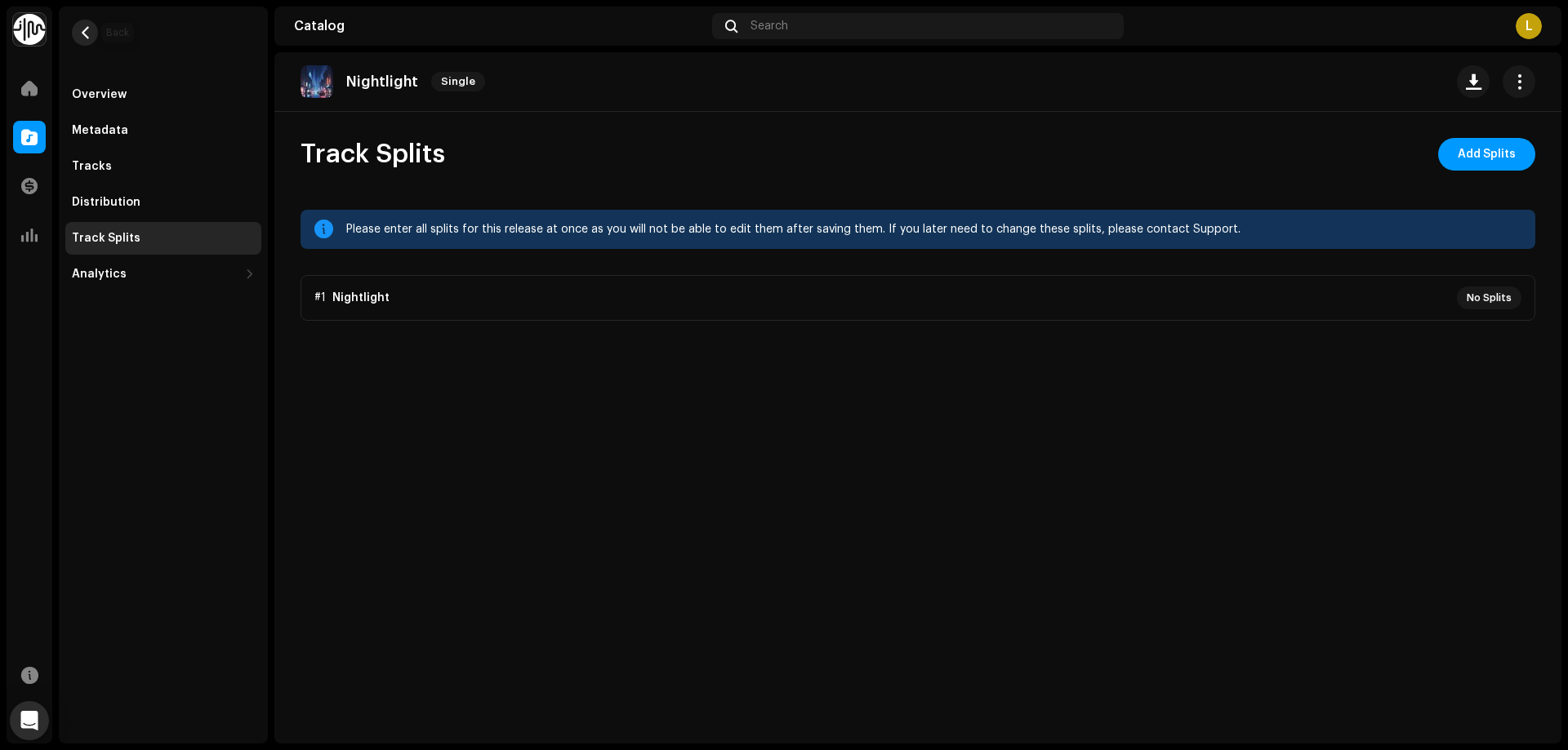
click at [77, 26] on button "button" at bounding box center [84, 32] width 26 height 26
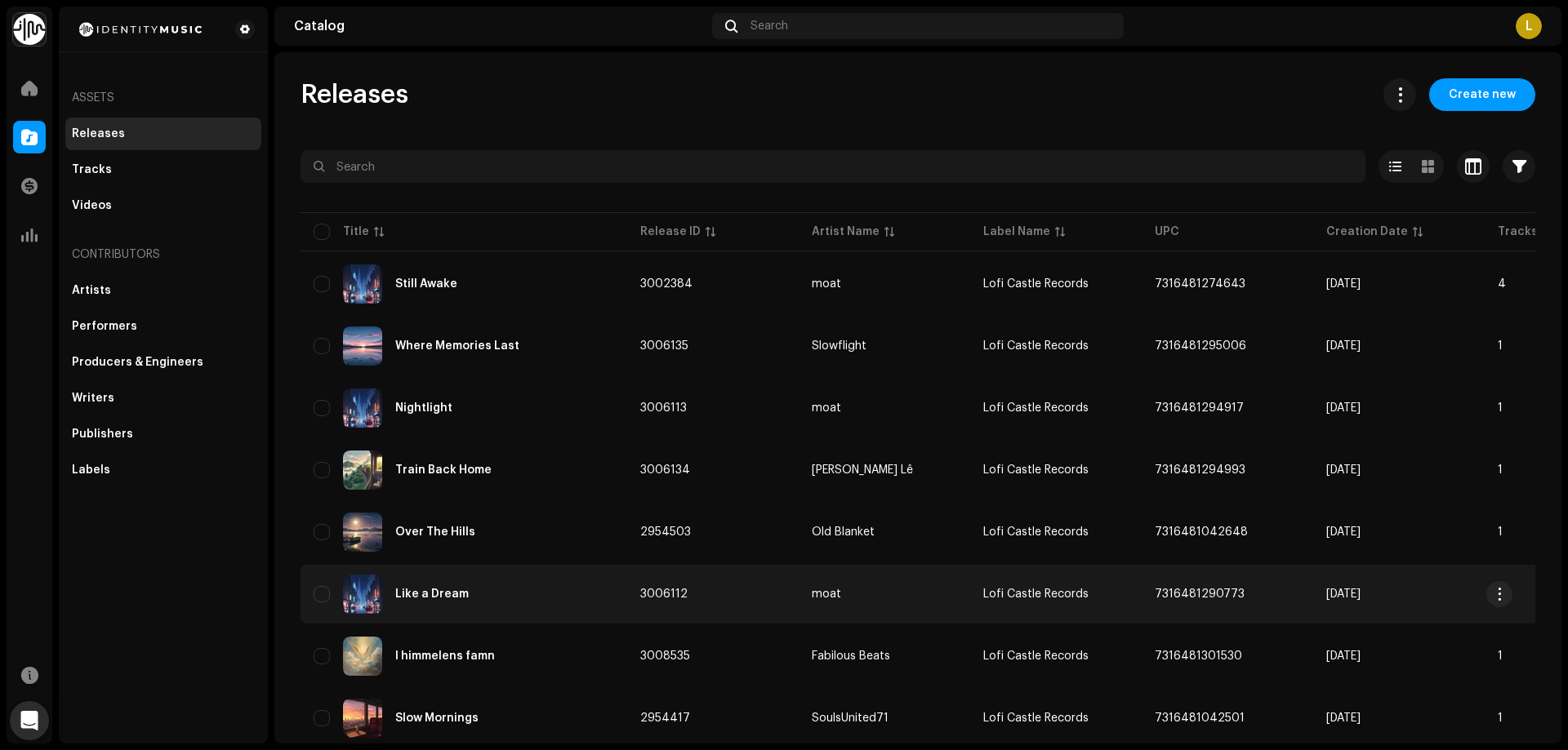
click at [430, 586] on div "Like a Dream" at bounding box center [463, 594] width 301 height 39
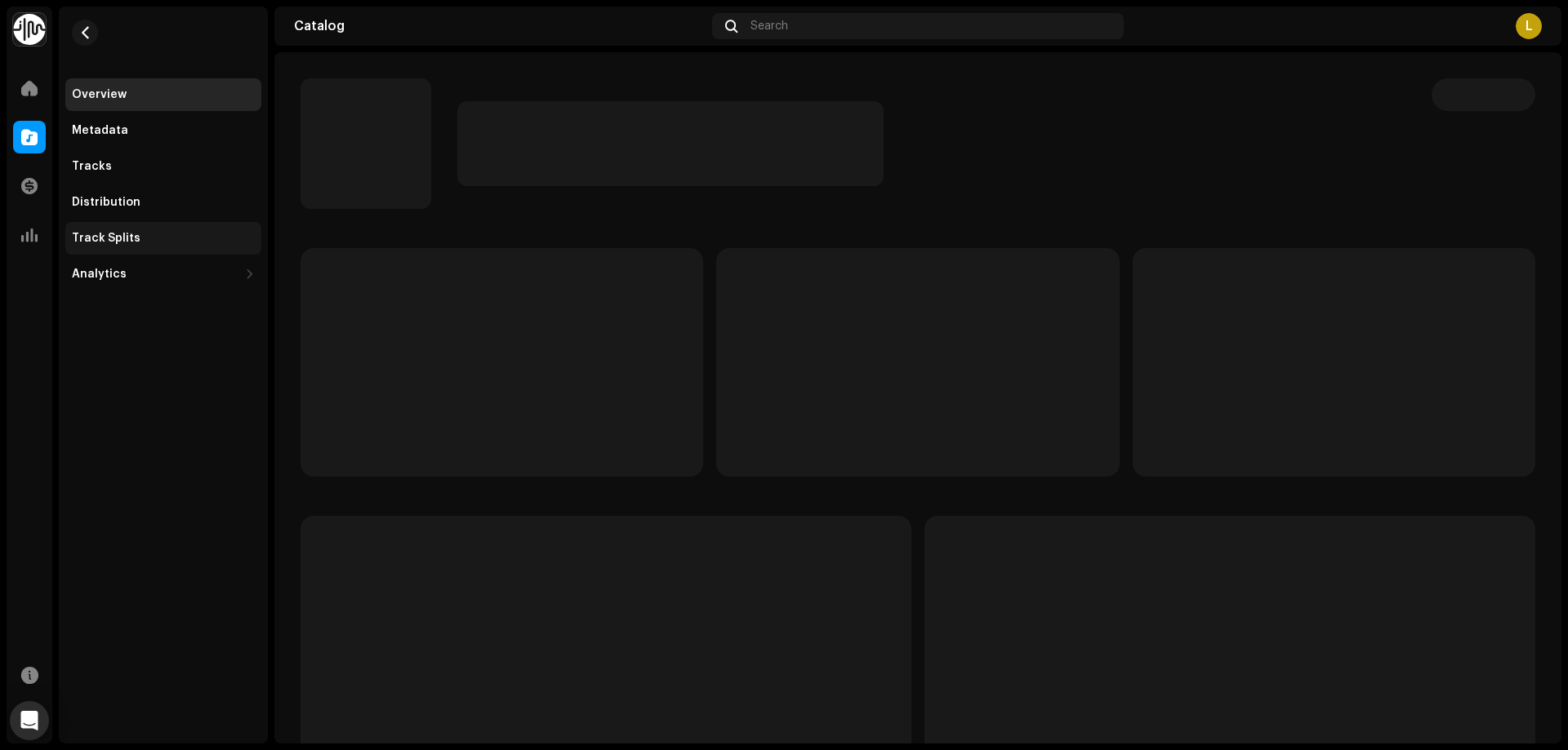
click at [125, 230] on div "Track Splits" at bounding box center [164, 238] width 196 height 32
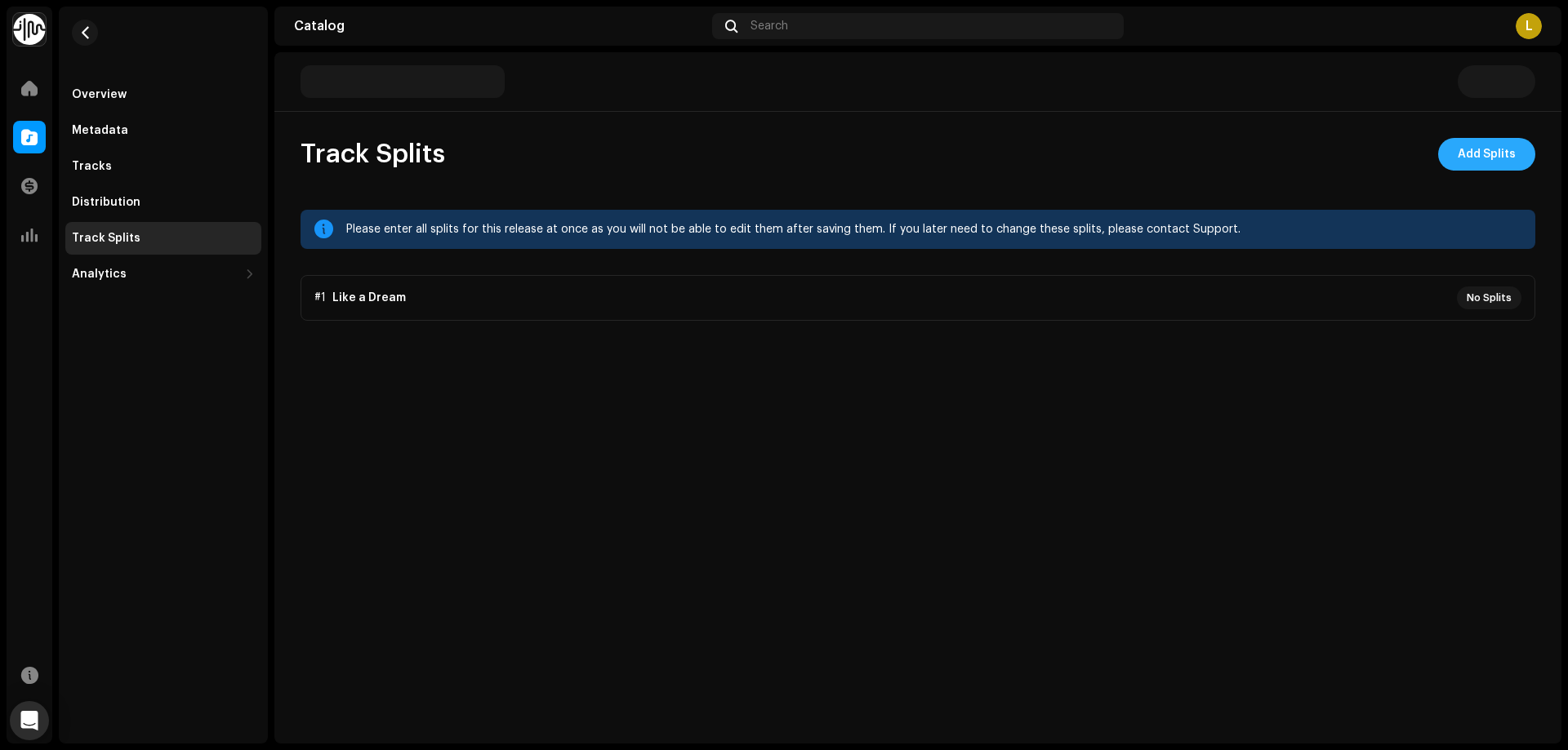
click at [1454, 149] on button "Add Splits" at bounding box center [1486, 154] width 97 height 32
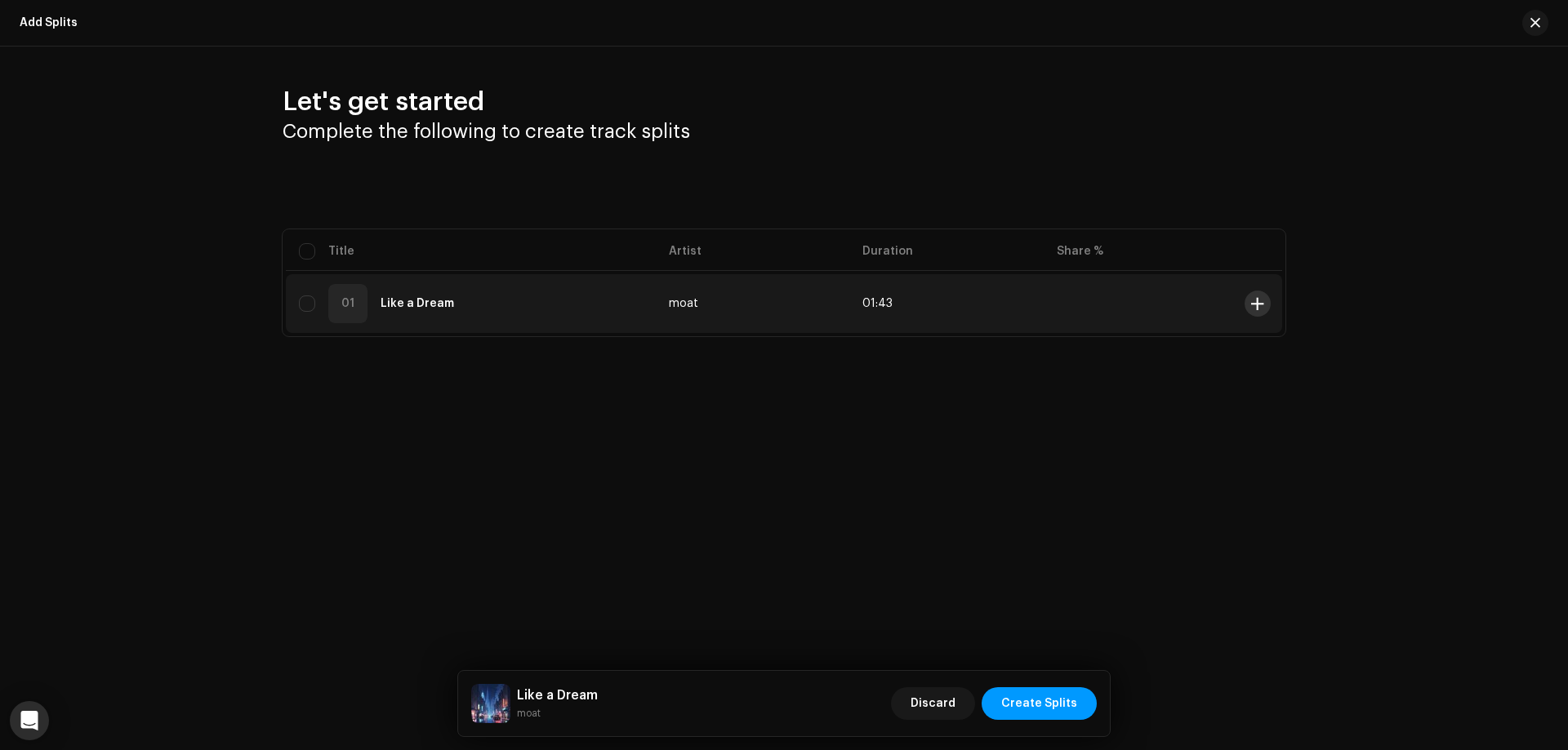
click at [1250, 307] on button at bounding box center [1258, 304] width 26 height 26
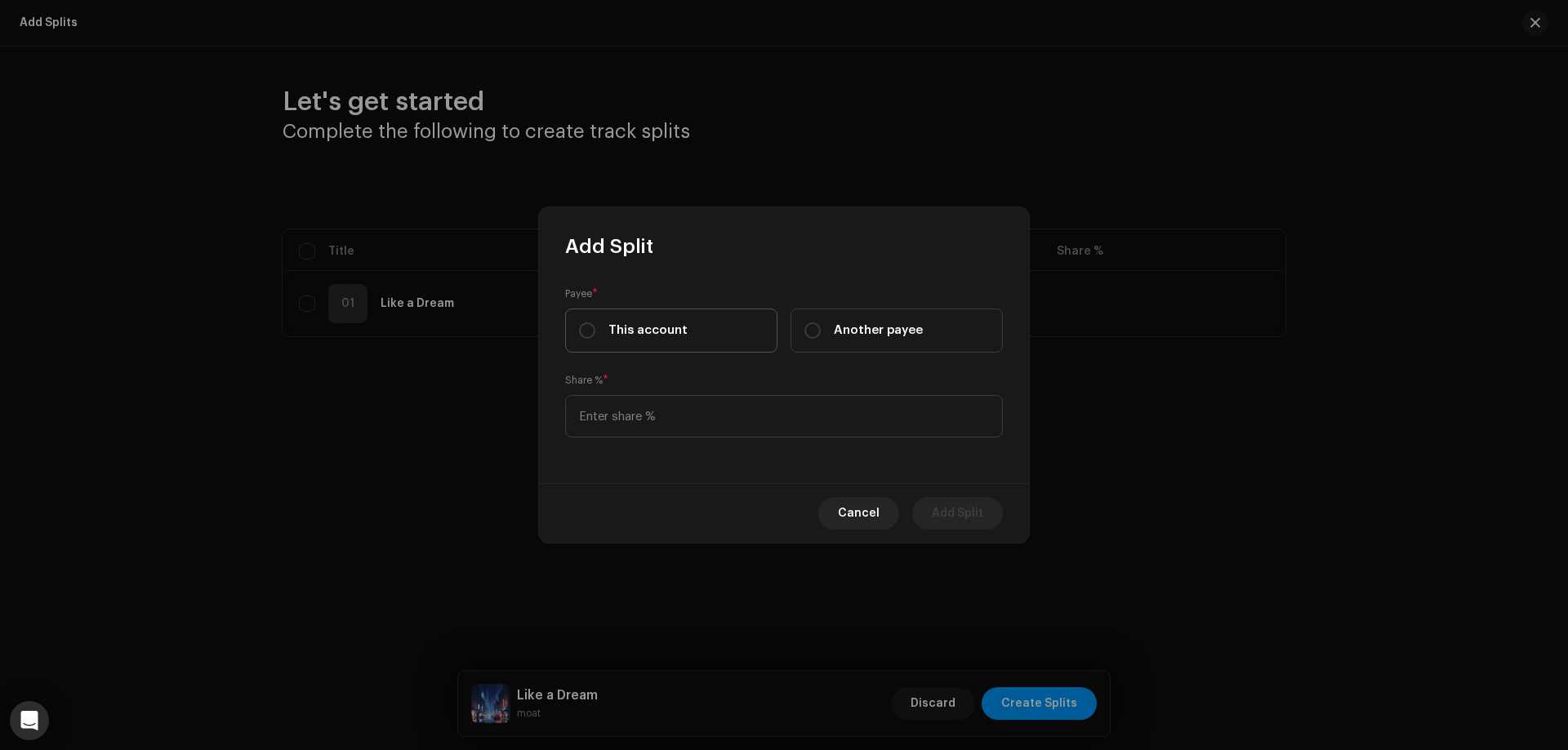
click at [624, 336] on span "This account" at bounding box center [647, 331] width 79 height 18
click at [595, 336] on input "This account" at bounding box center [587, 330] width 17 height 17
radio input "true"
click at [656, 430] on input at bounding box center [784, 416] width 438 height 42
type input "50.00"
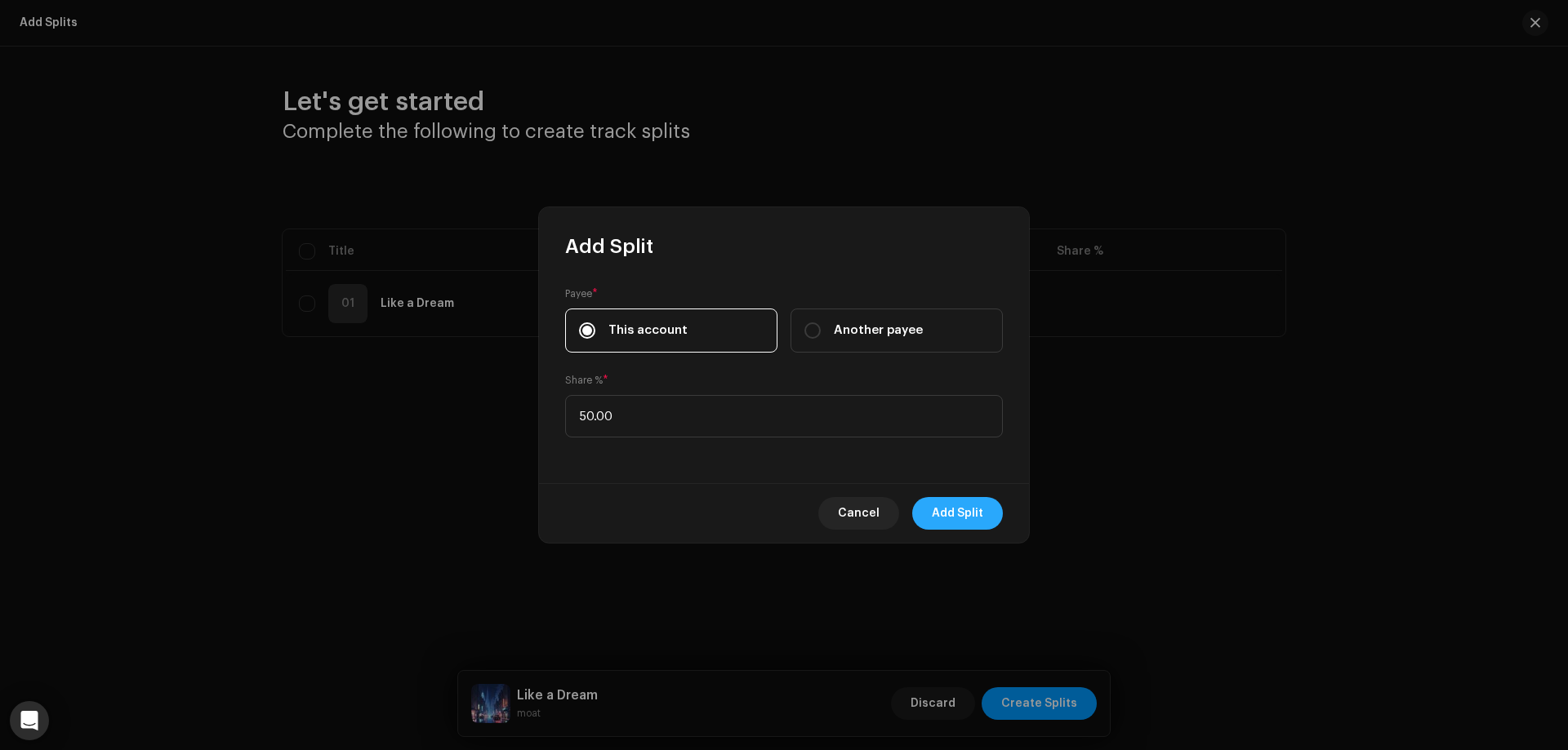
click at [961, 523] on span "Add Split" at bounding box center [957, 513] width 52 height 32
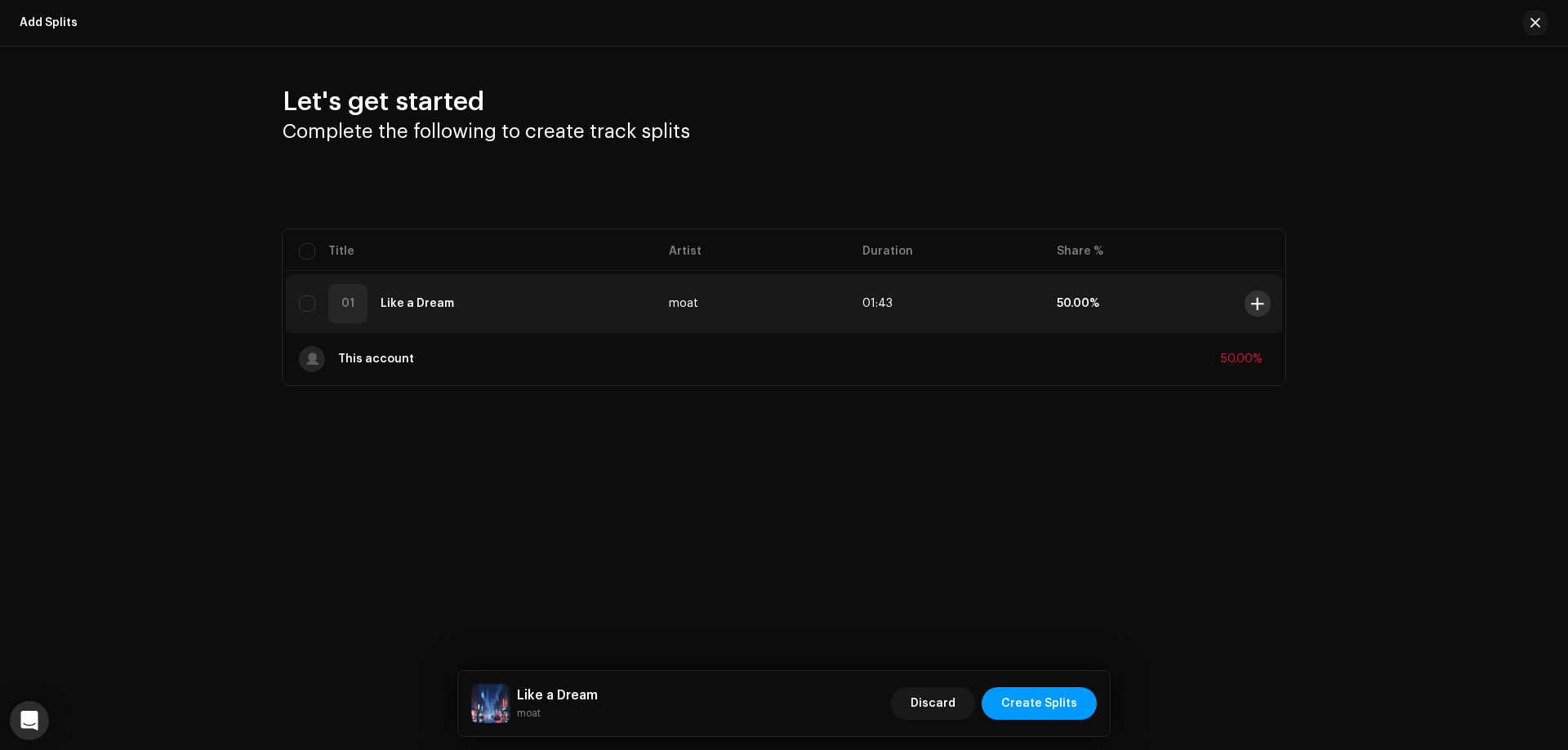
click at [1253, 298] on span at bounding box center [1257, 304] width 13 height 13
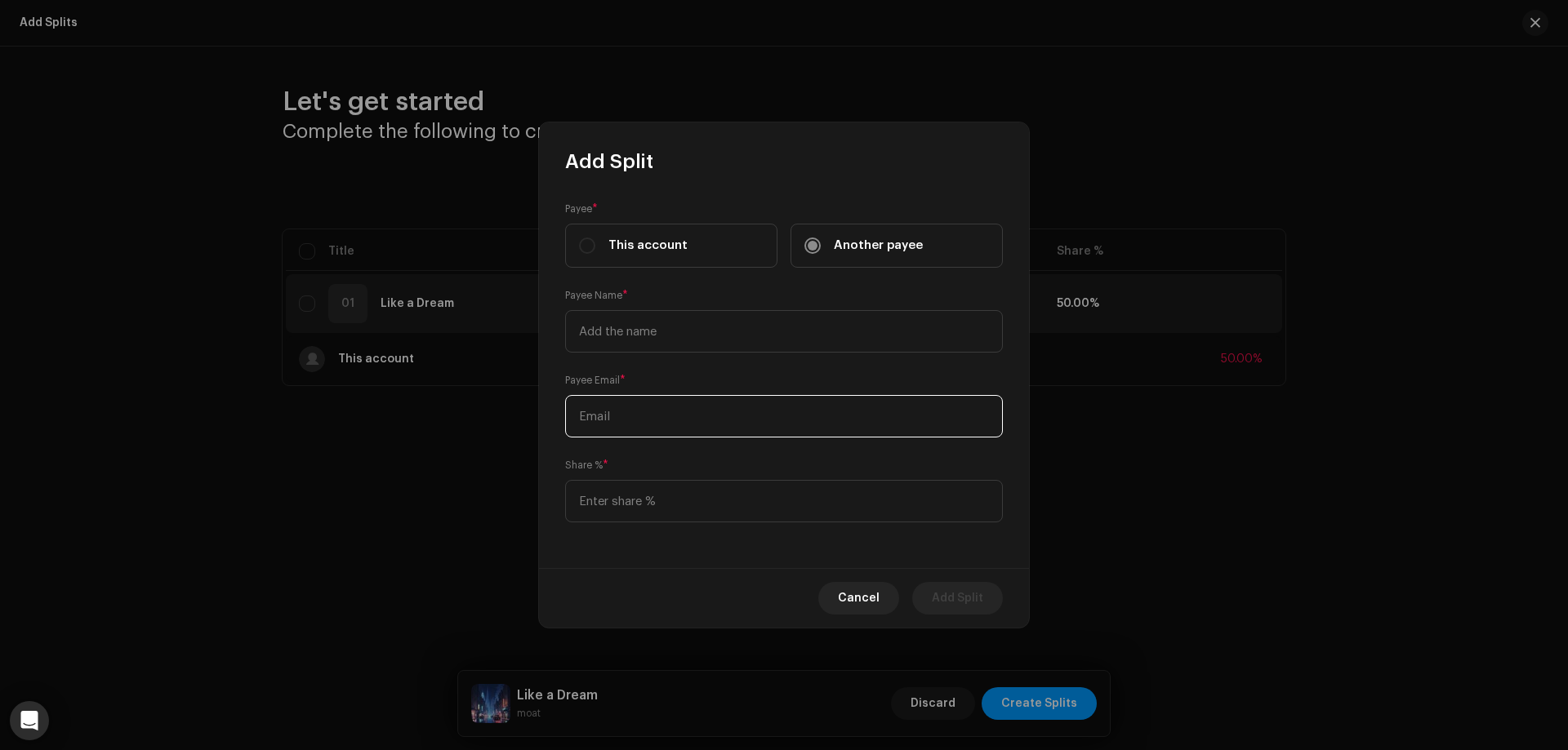
click at [640, 420] on input "text" at bounding box center [784, 416] width 438 height 42
paste input "[EMAIL_ADDRESS][DOMAIN_NAME]"
type input "[EMAIL_ADDRESS][DOMAIN_NAME]"
click at [666, 334] on input "text" at bounding box center [784, 331] width 438 height 42
paste input "[PERSON_NAME]"
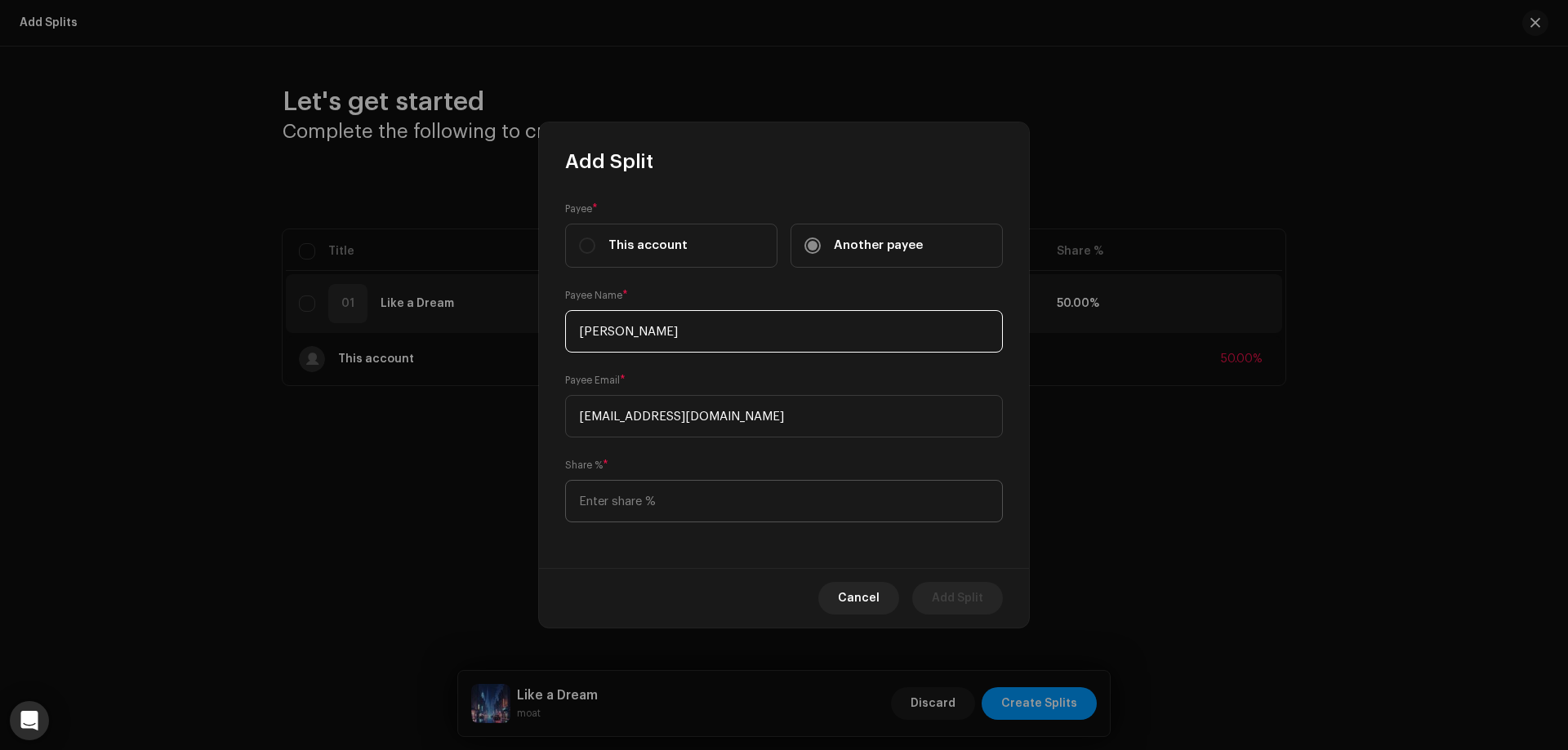
type input "[PERSON_NAME]"
click at [687, 493] on input at bounding box center [784, 500] width 438 height 42
type input "50.00"
click at [972, 595] on span "Add Split" at bounding box center [957, 598] width 52 height 32
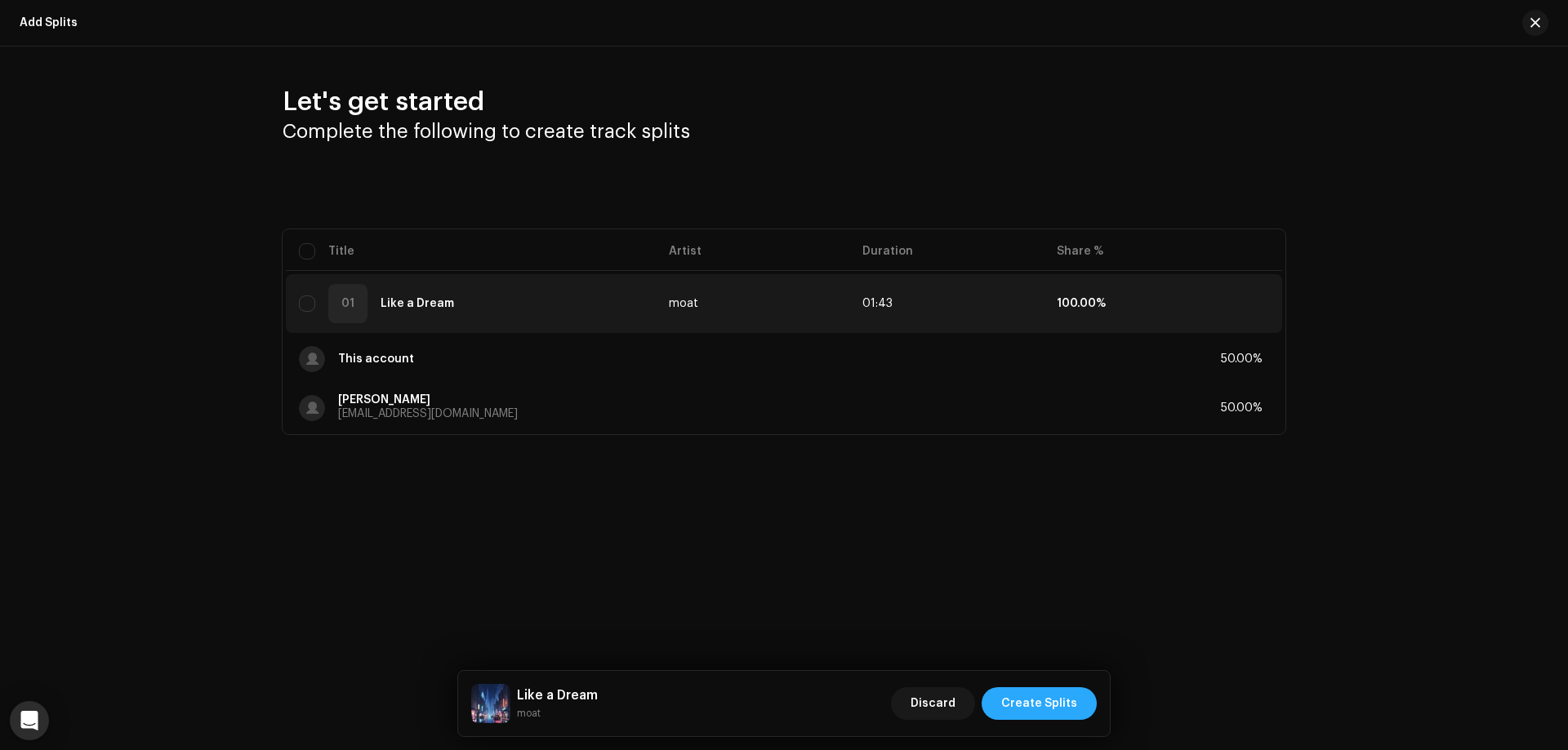
click at [1029, 713] on span "Create Splits" at bounding box center [1039, 703] width 76 height 32
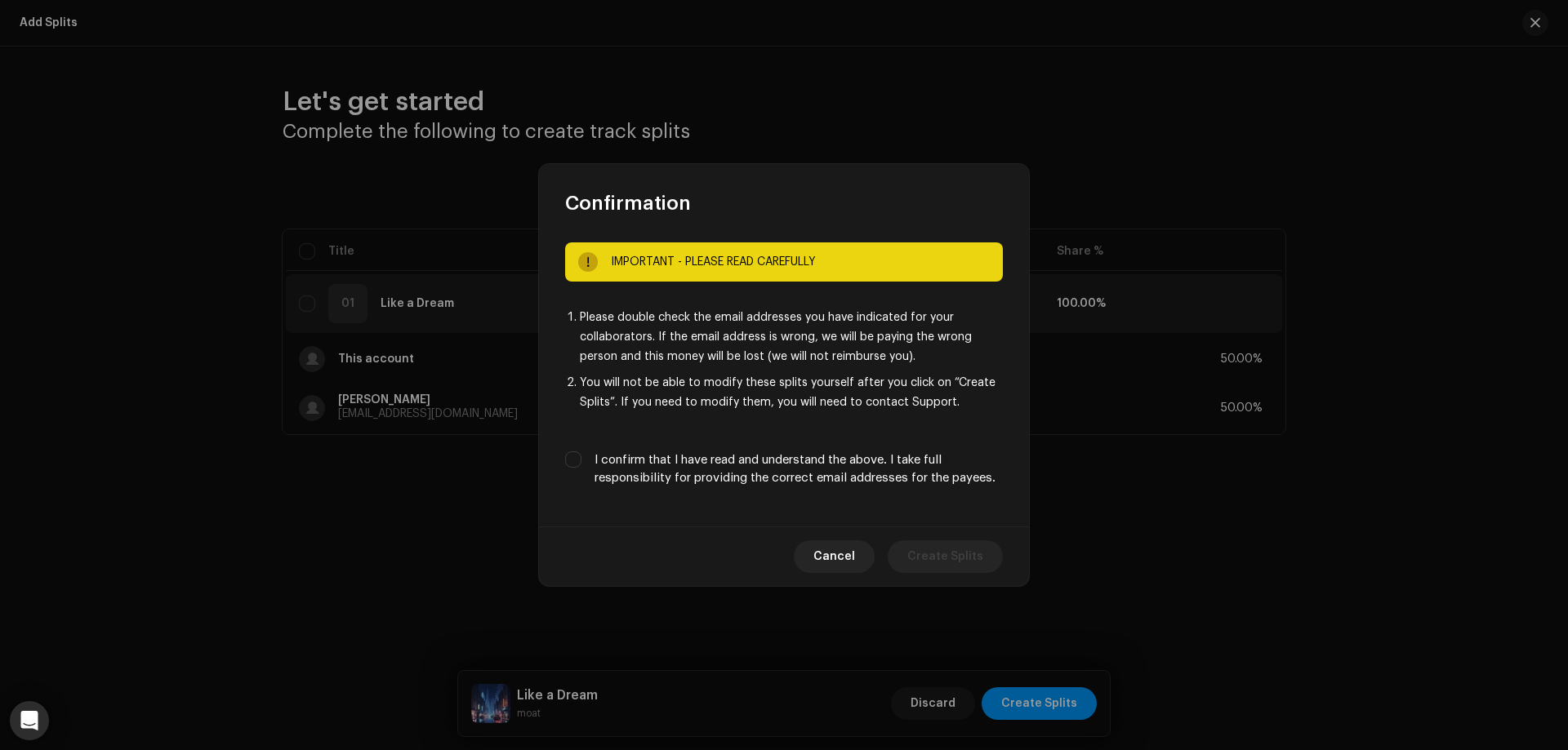
click at [770, 468] on label "I confirm that I have read and understand the above. I take full responsibility…" at bounding box center [798, 469] width 408 height 36
click at [582, 468] on input "I confirm that I have read and understand the above. I take full responsibility…" at bounding box center [573, 459] width 17 height 17
checkbox input "true"
click at [983, 568] on button "Create Splits" at bounding box center [945, 556] width 116 height 32
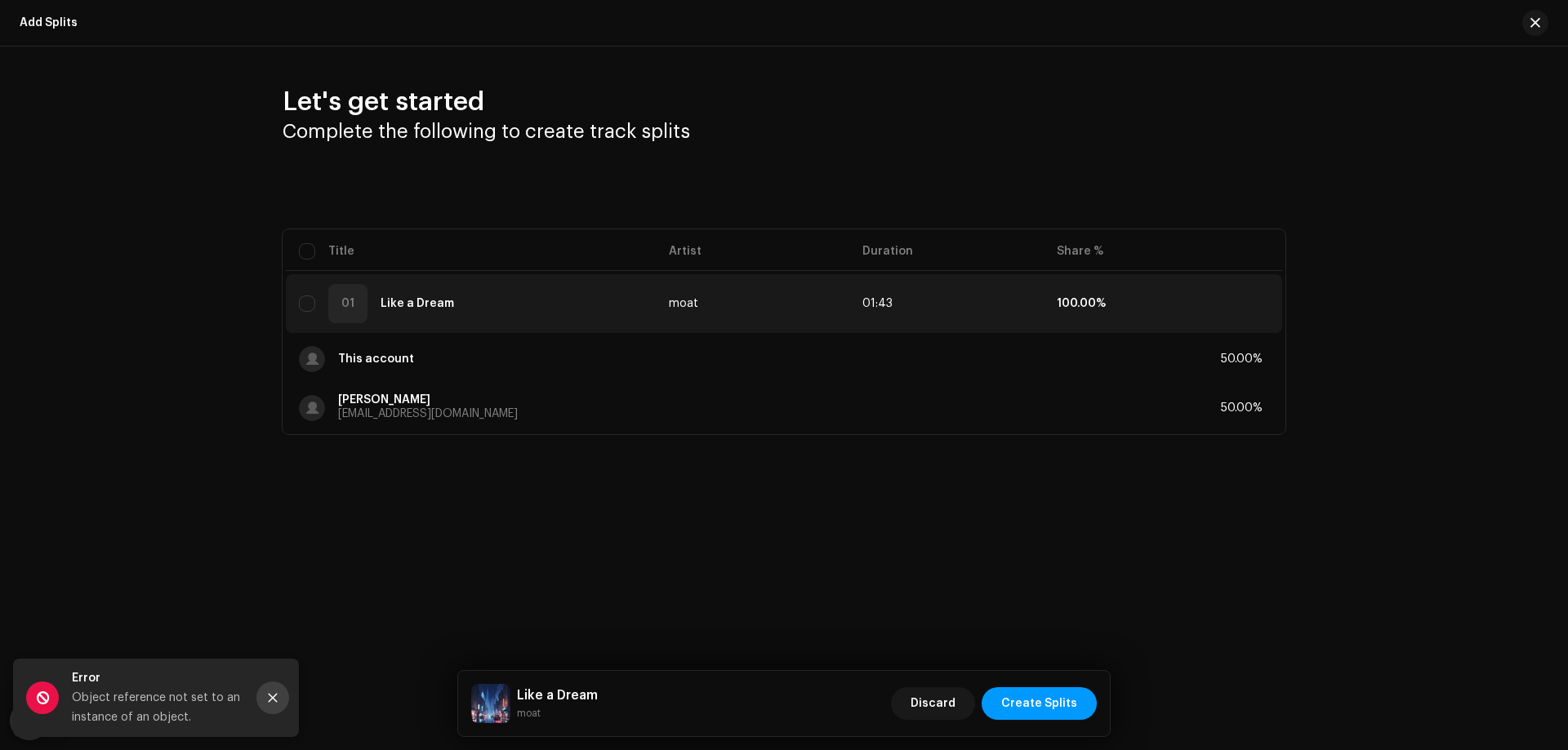
click at [282, 700] on button "Close" at bounding box center [272, 697] width 32 height 32
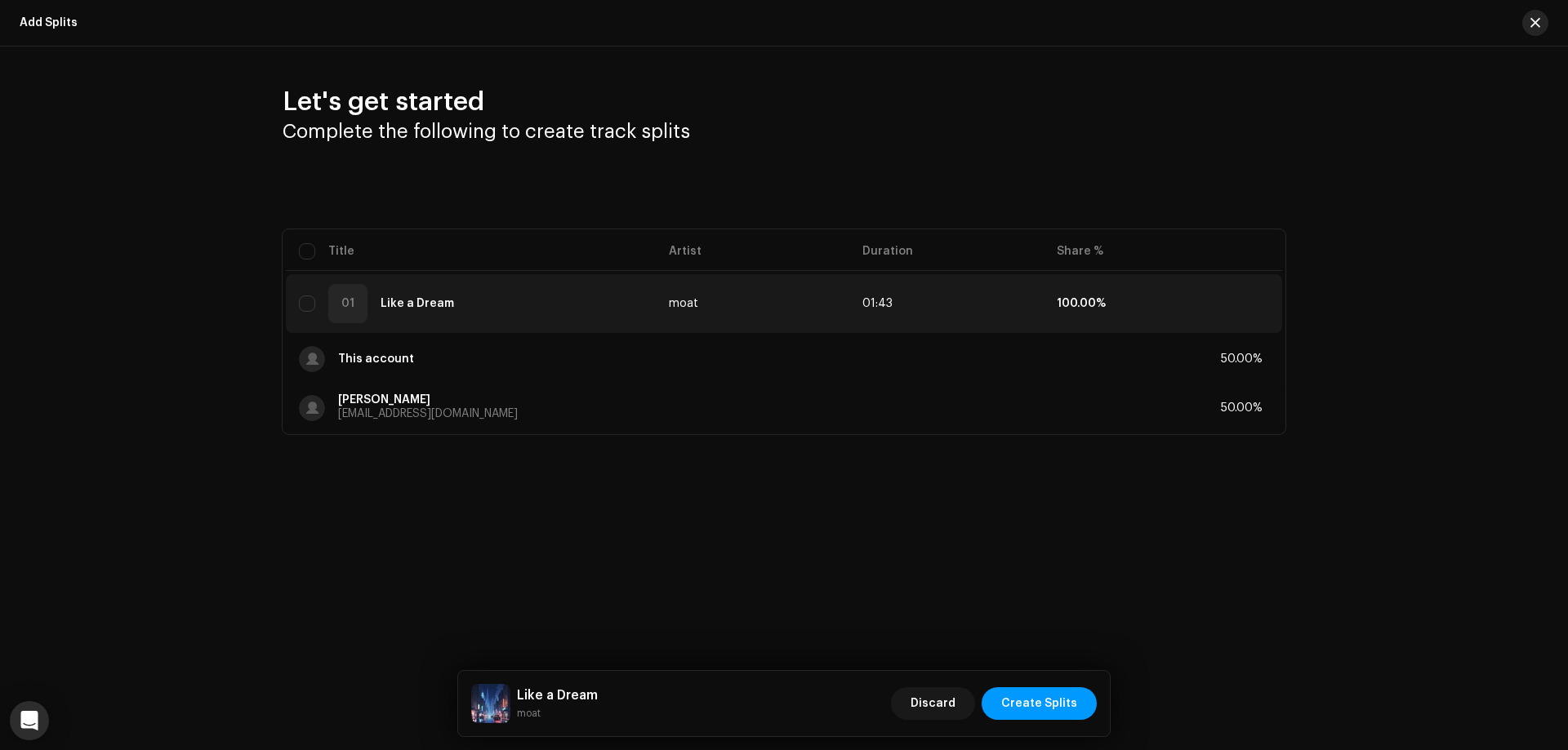
click at [1530, 22] on button "button" at bounding box center [1535, 23] width 26 height 26
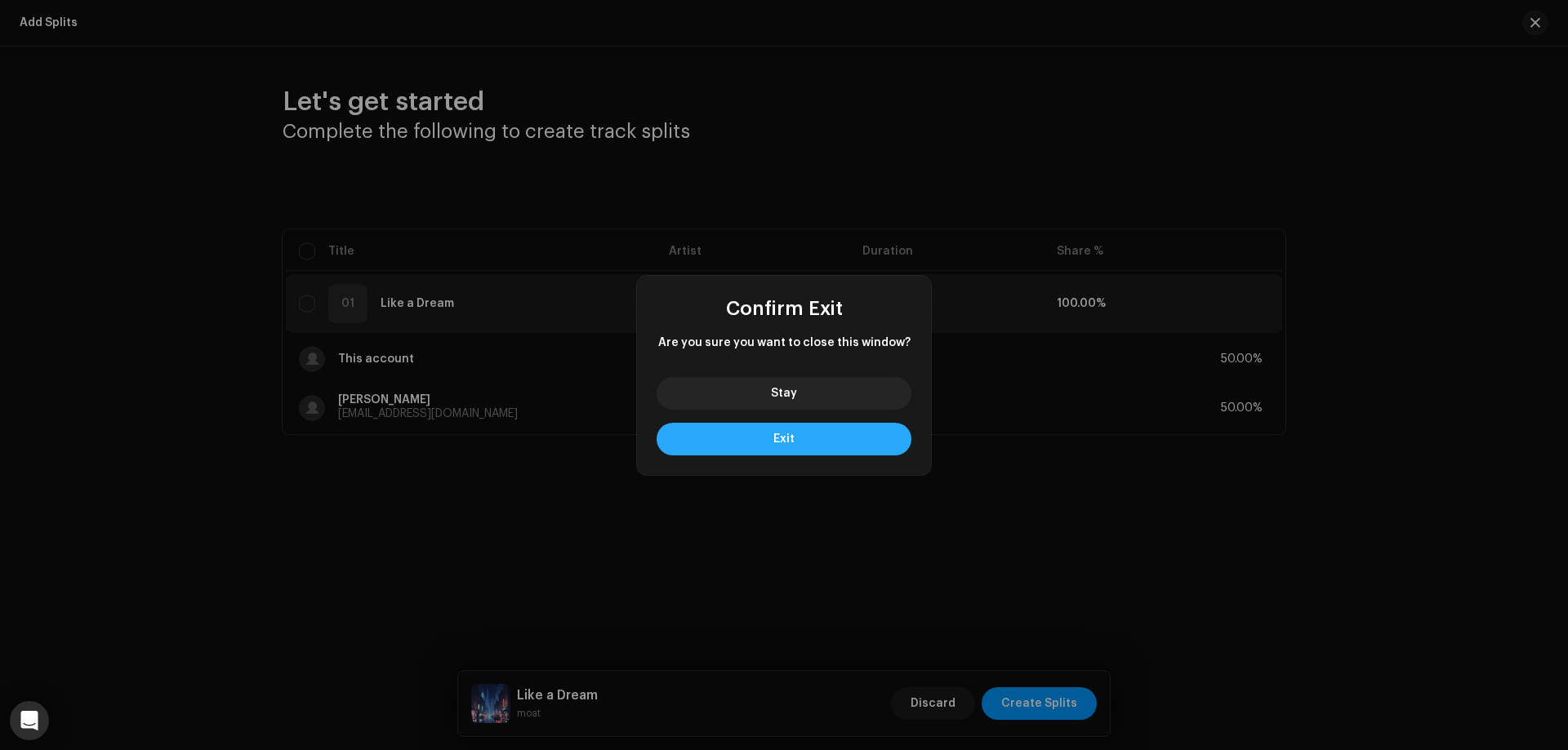
click at [802, 440] on button "Exit" at bounding box center [784, 439] width 255 height 32
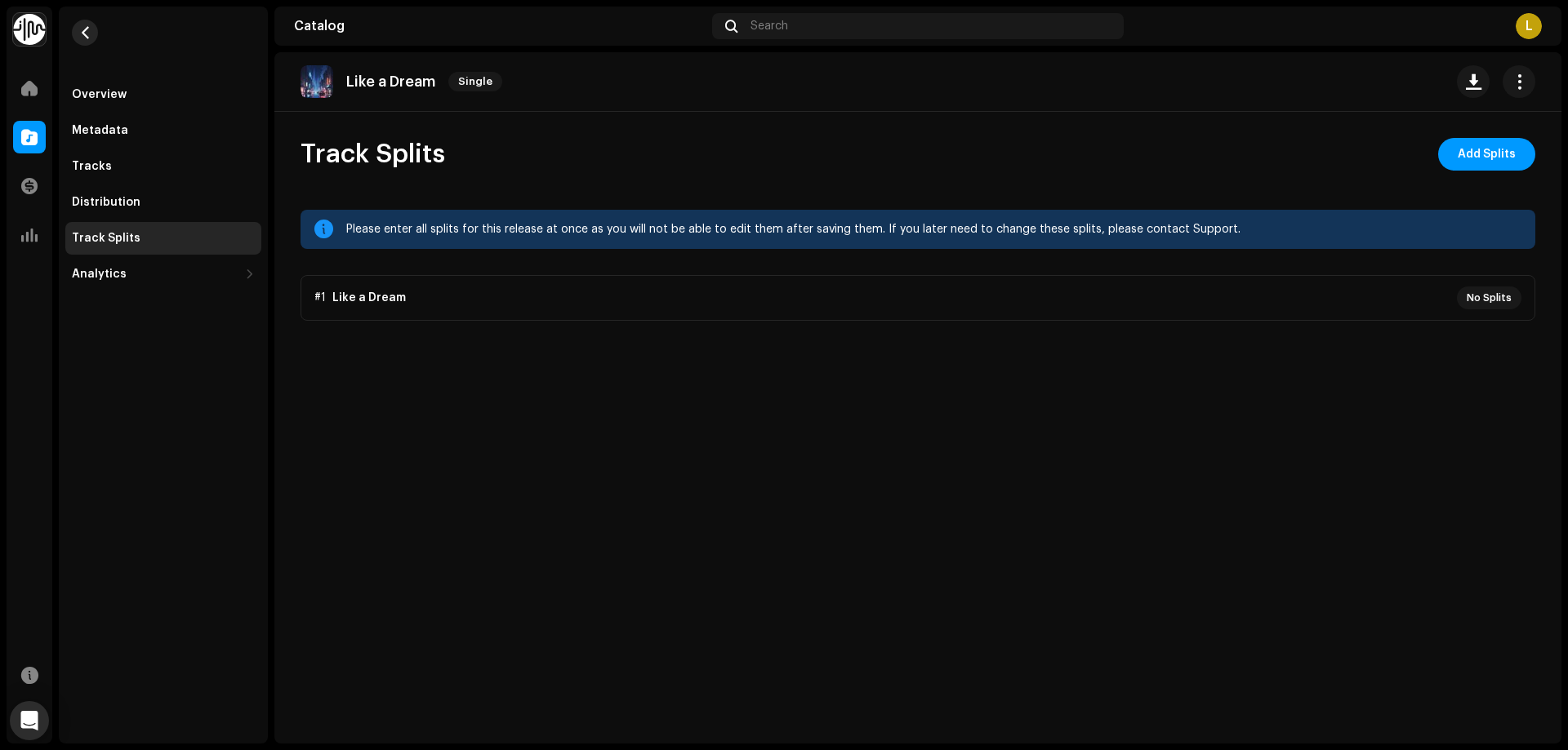
click at [91, 34] on button "button" at bounding box center [84, 32] width 26 height 26
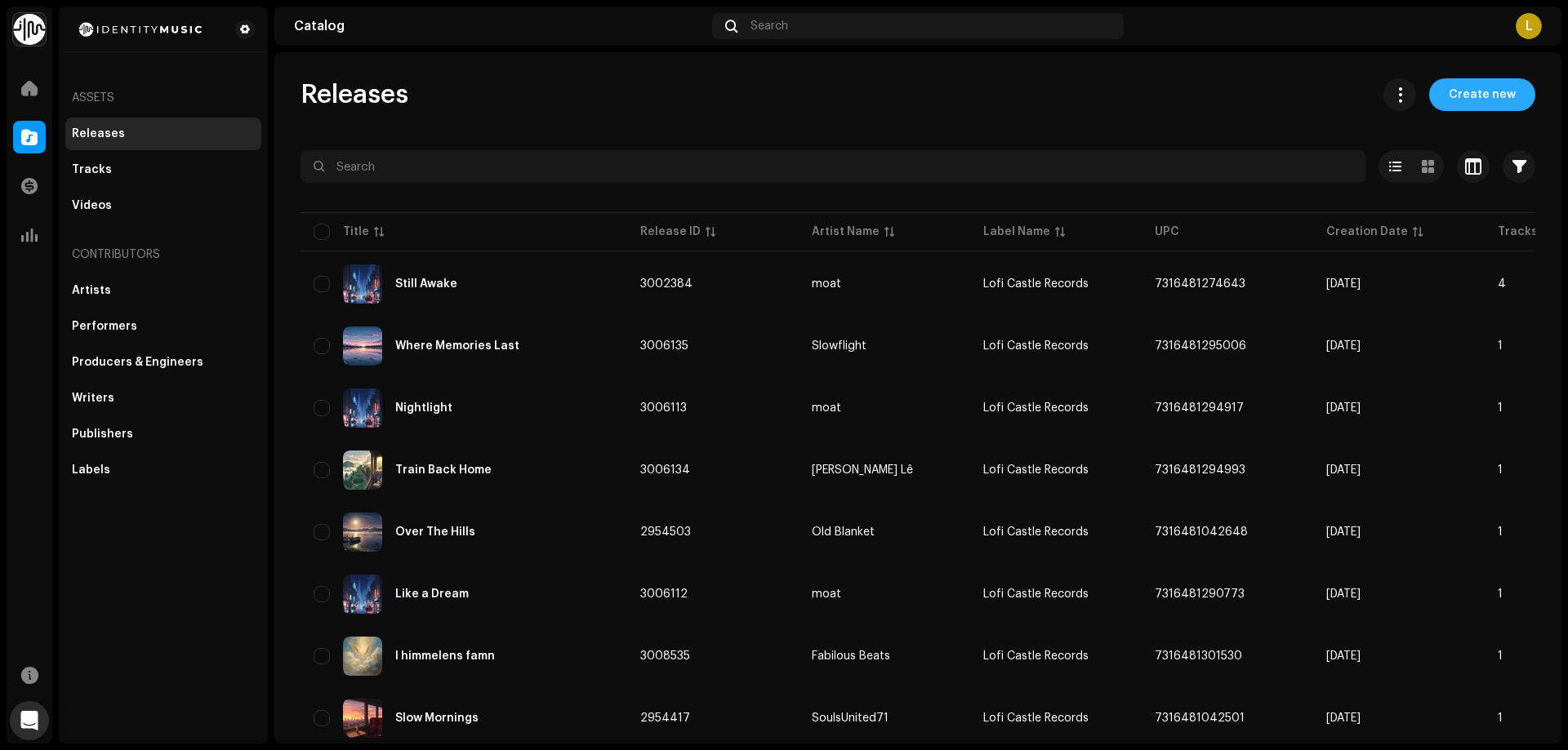
click at [1472, 92] on span "Create new" at bounding box center [1482, 94] width 67 height 32
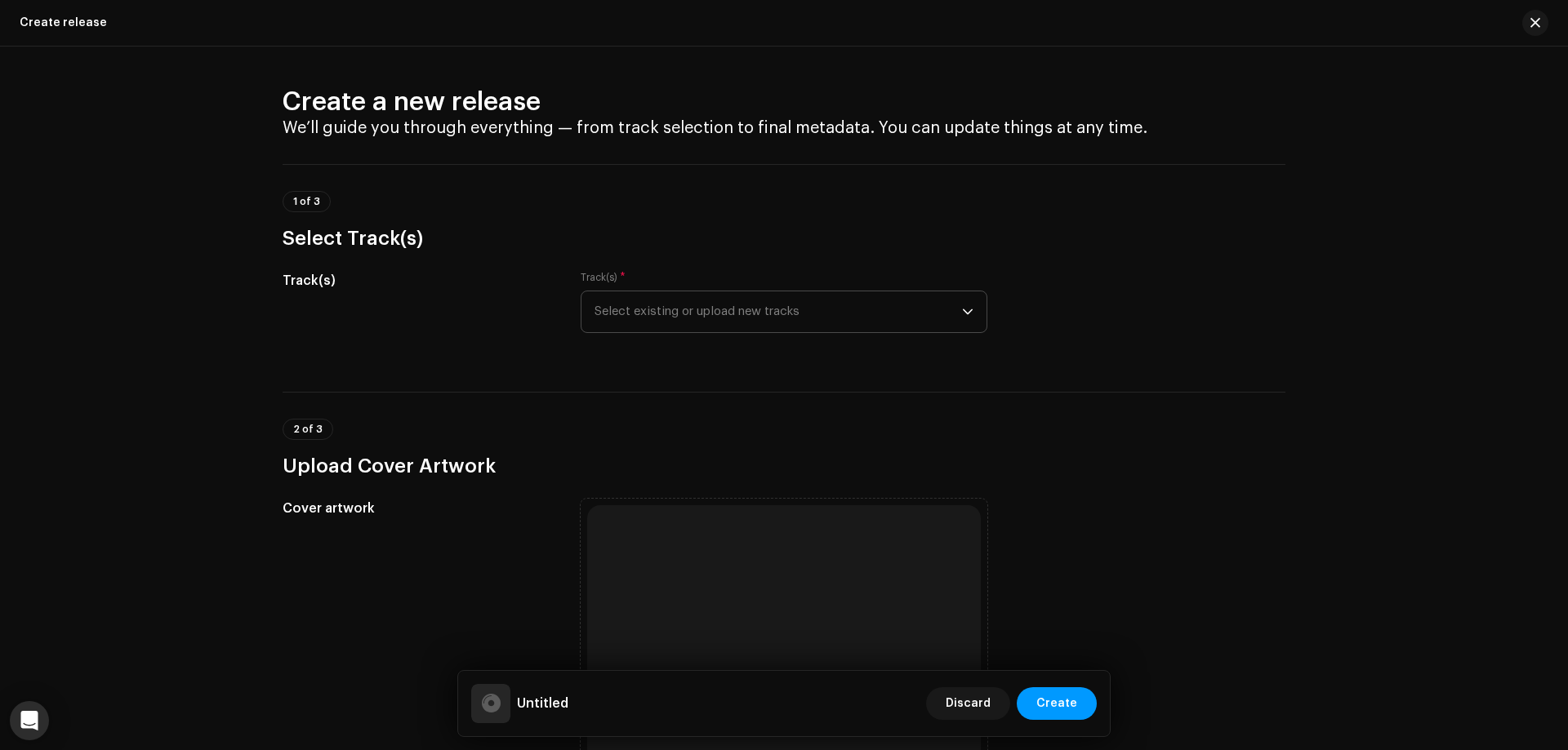
click at [814, 317] on span "Select existing or upload new tracks" at bounding box center [778, 312] width 367 height 41
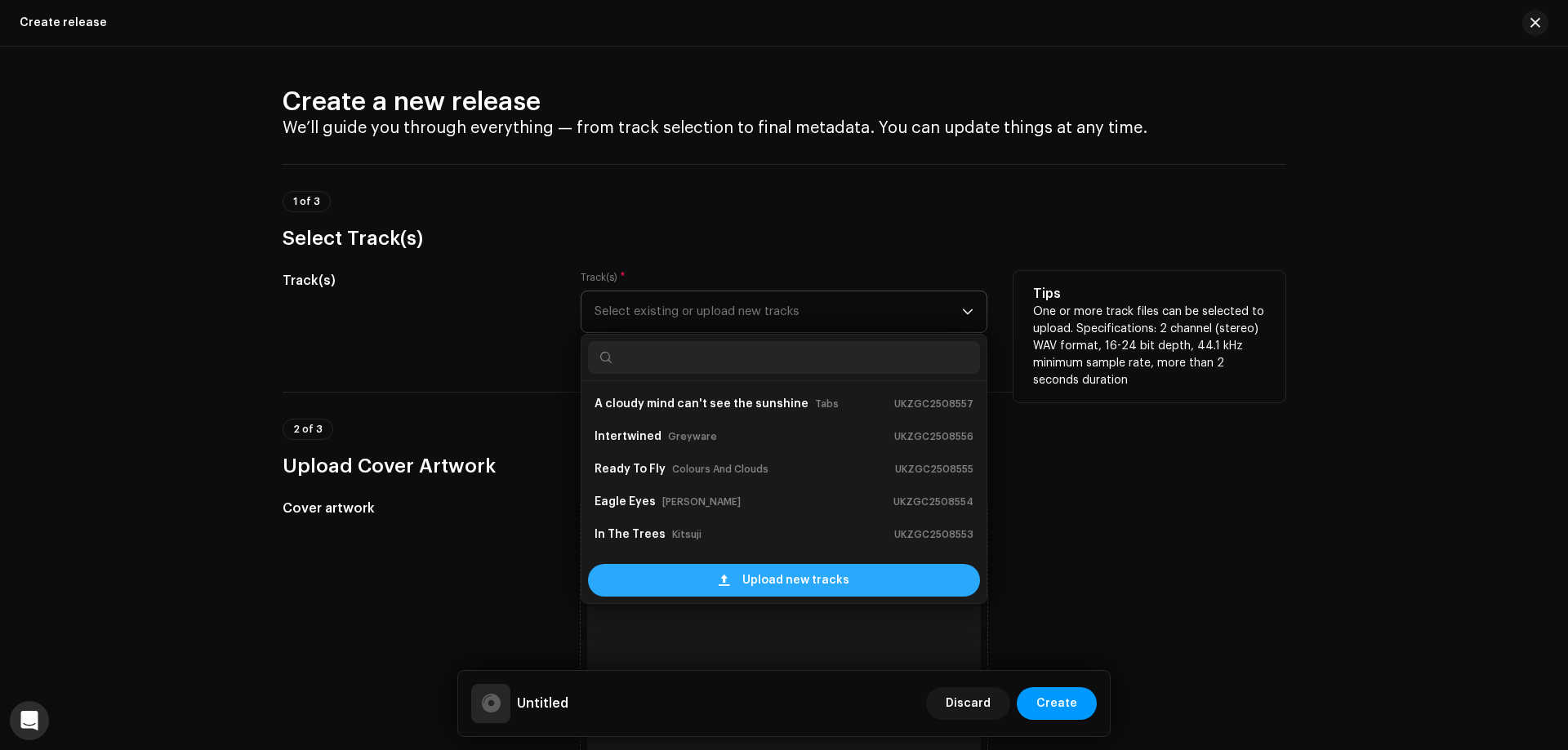
click at [775, 582] on span "Upload new tracks" at bounding box center [795, 580] width 107 height 32
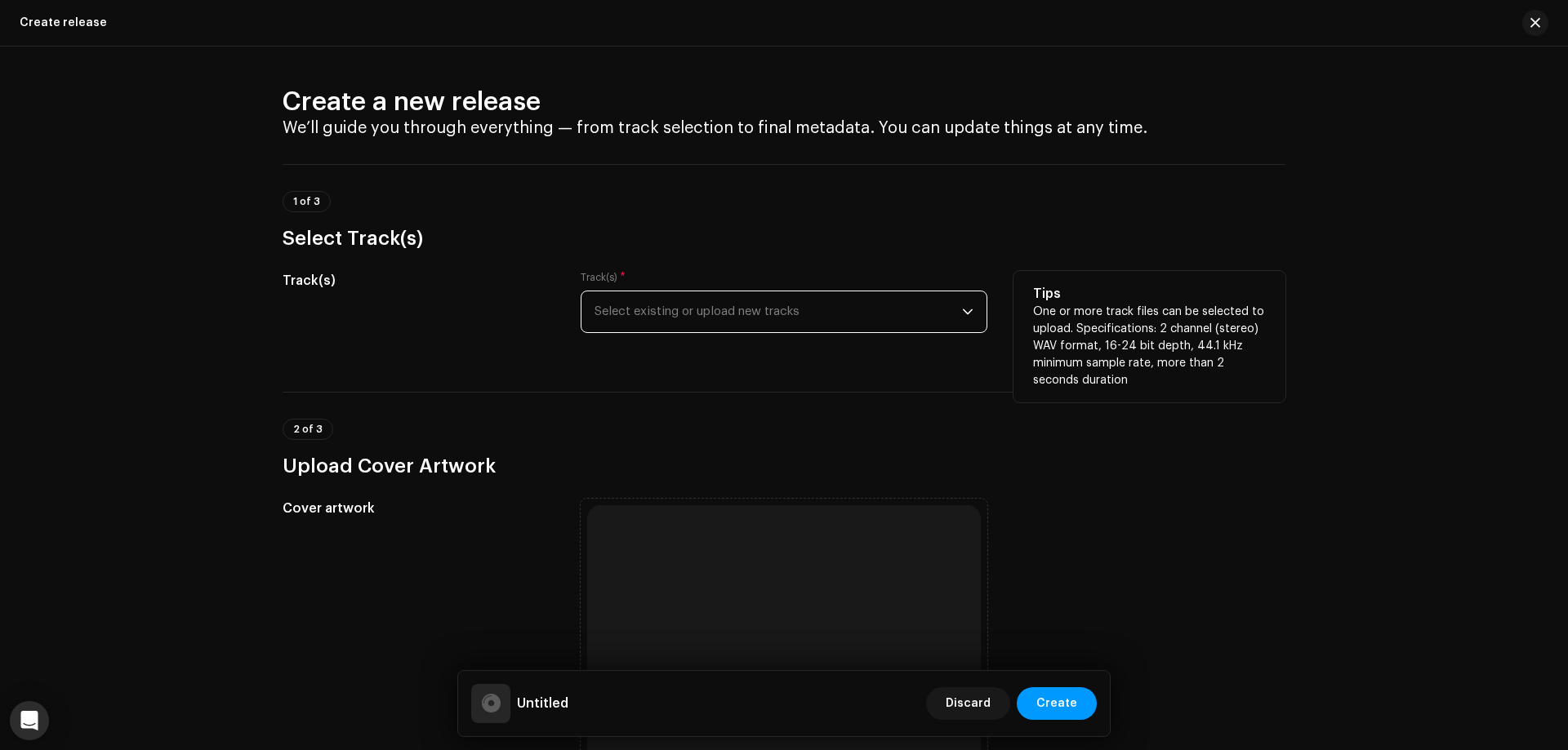
click at [798, 309] on span "Select existing or upload new tracks" at bounding box center [778, 312] width 367 height 41
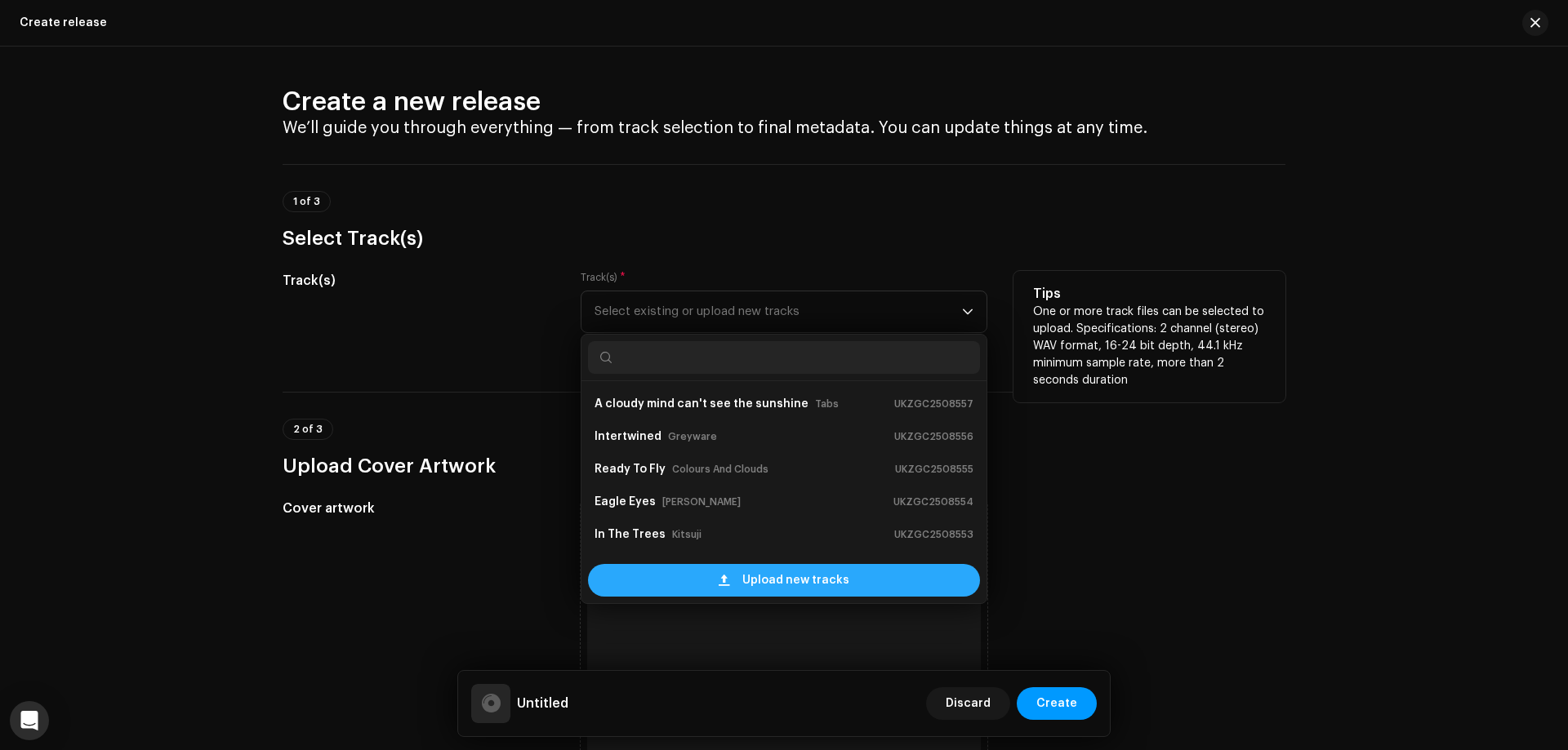
click at [749, 584] on span "Upload new tracks" at bounding box center [795, 580] width 107 height 32
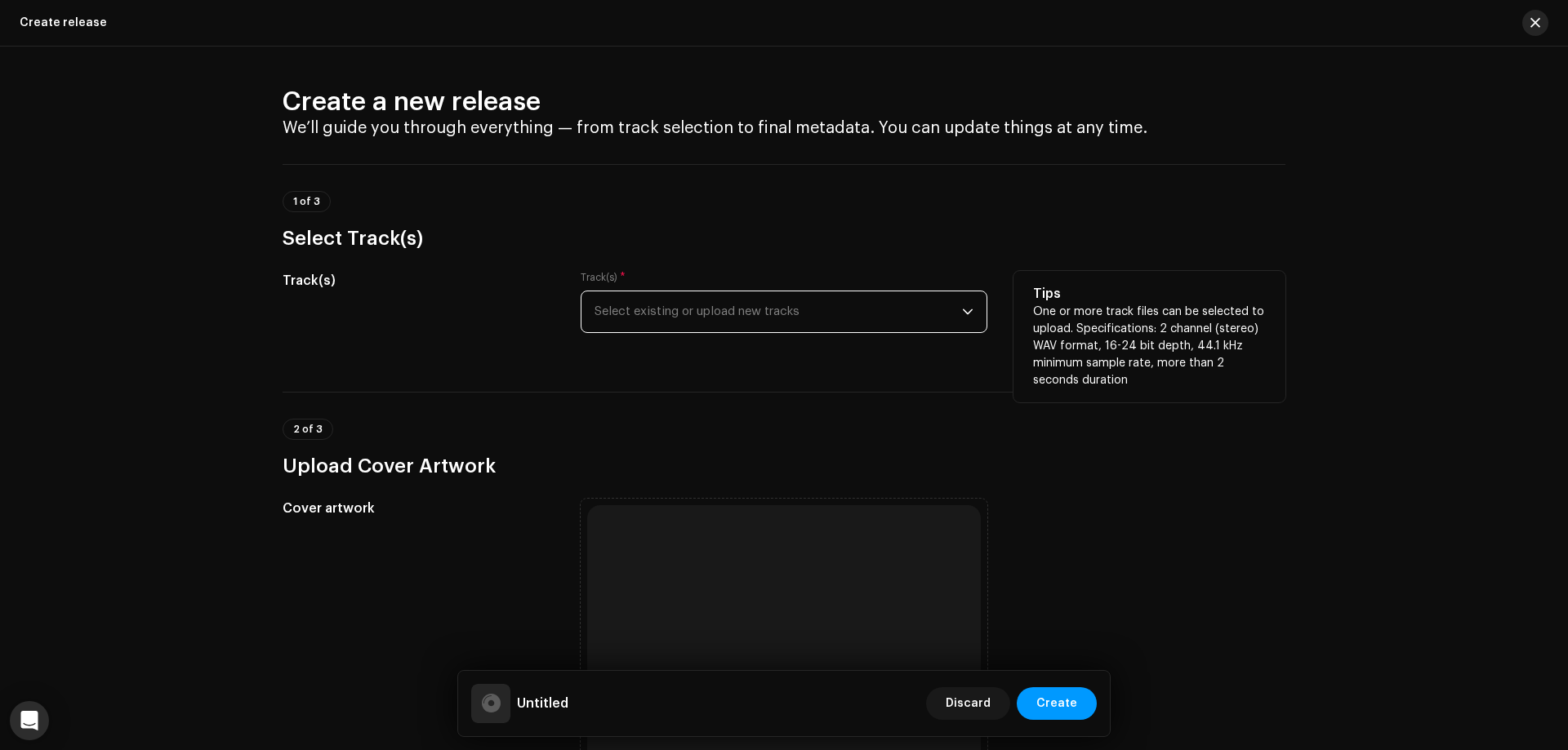
click at [1543, 19] on button "button" at bounding box center [1535, 23] width 26 height 26
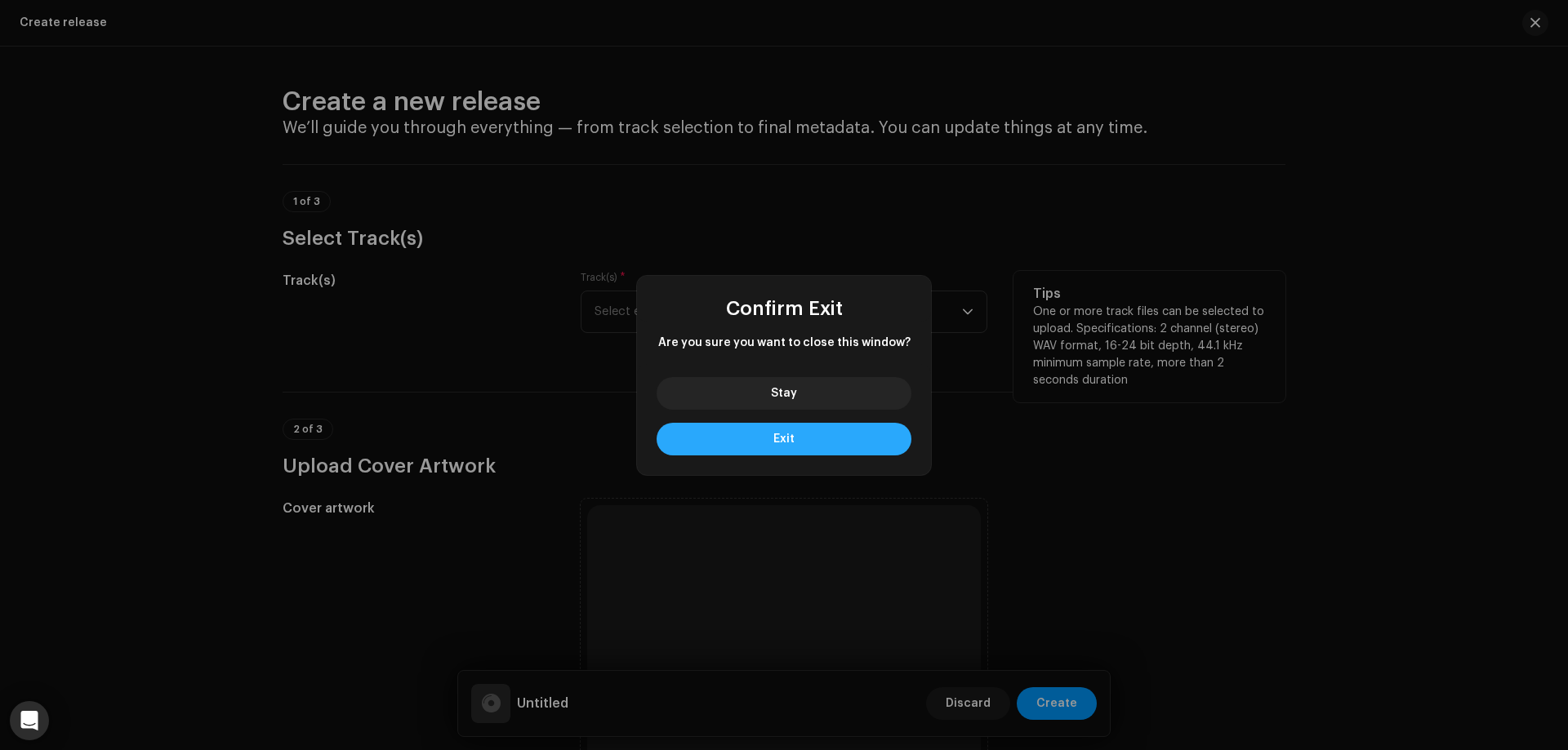
click at [827, 447] on button "Exit" at bounding box center [784, 439] width 255 height 32
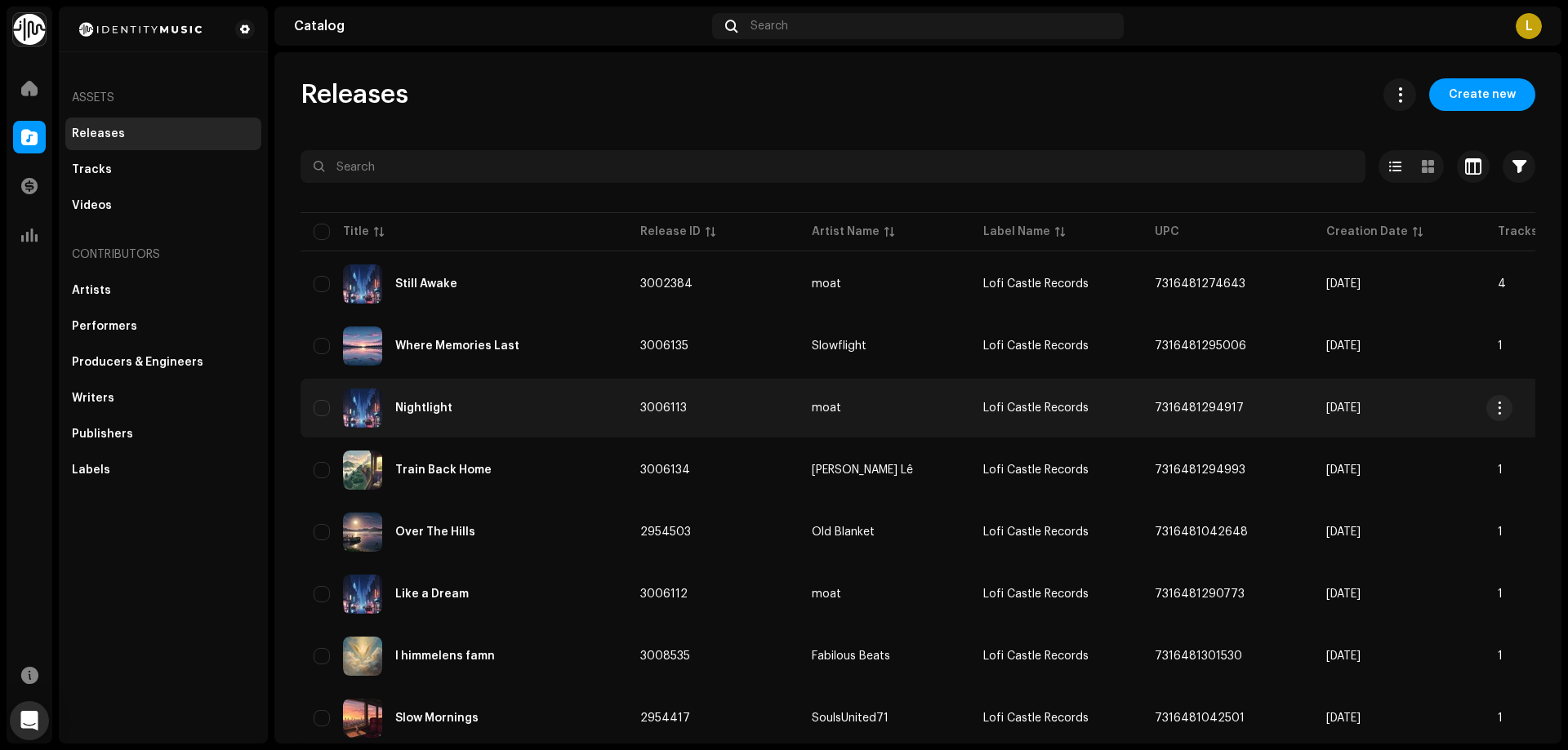
drag, startPoint x: 613, startPoint y: 456, endPoint x: 643, endPoint y: 276, distance: 182.5
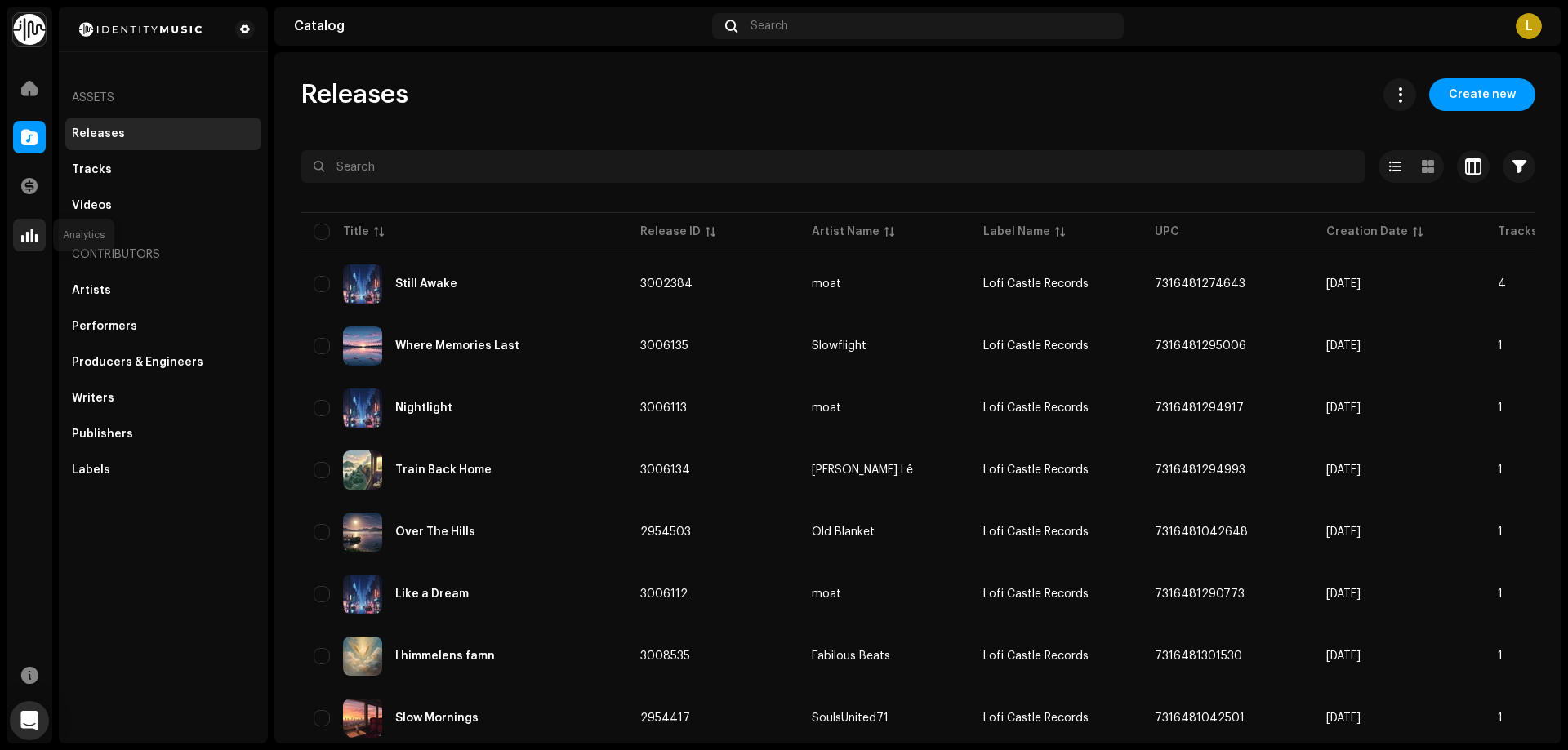
click at [29, 232] on span at bounding box center [29, 234] width 17 height 13
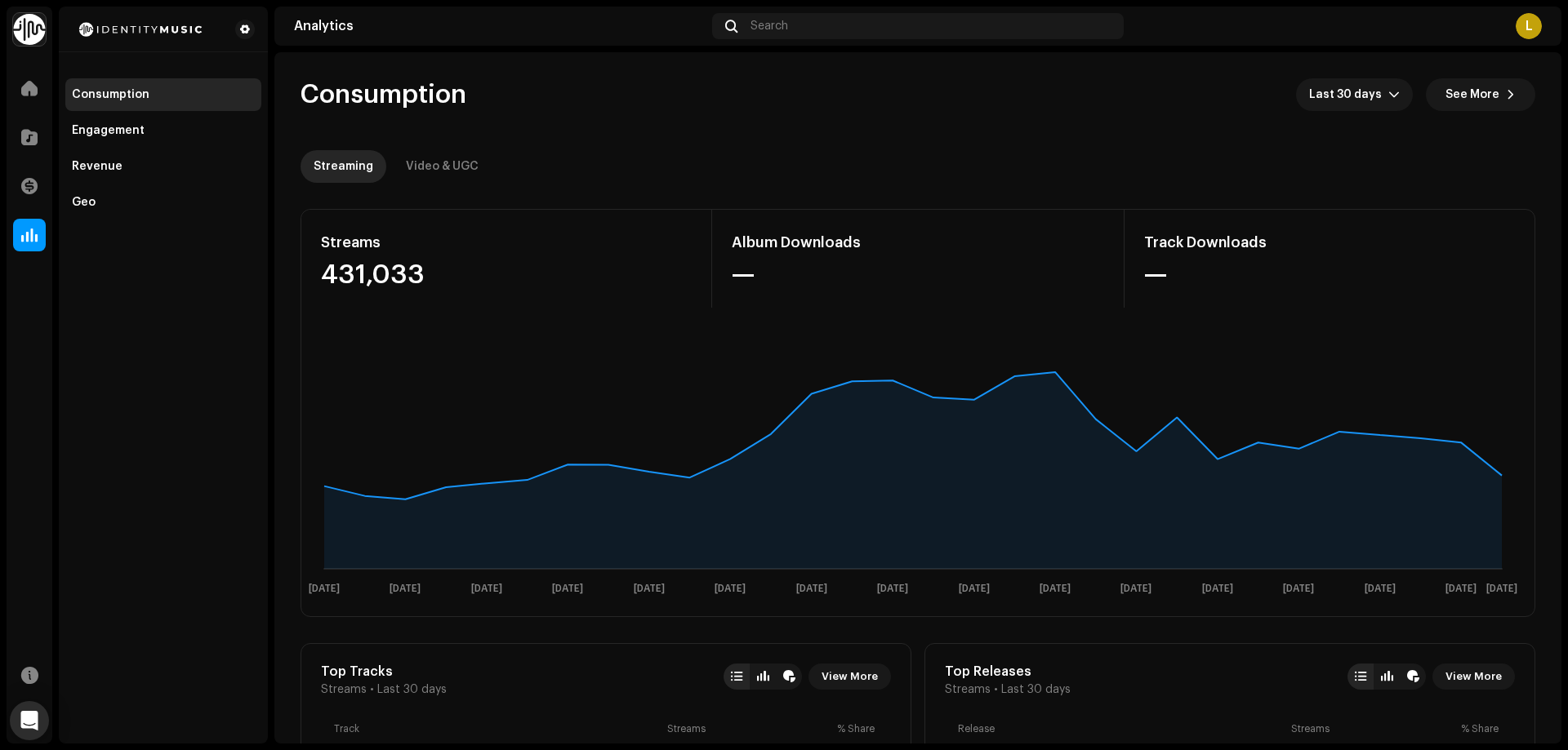
click at [1364, 97] on span "Last 30 days" at bounding box center [1349, 94] width 79 height 32
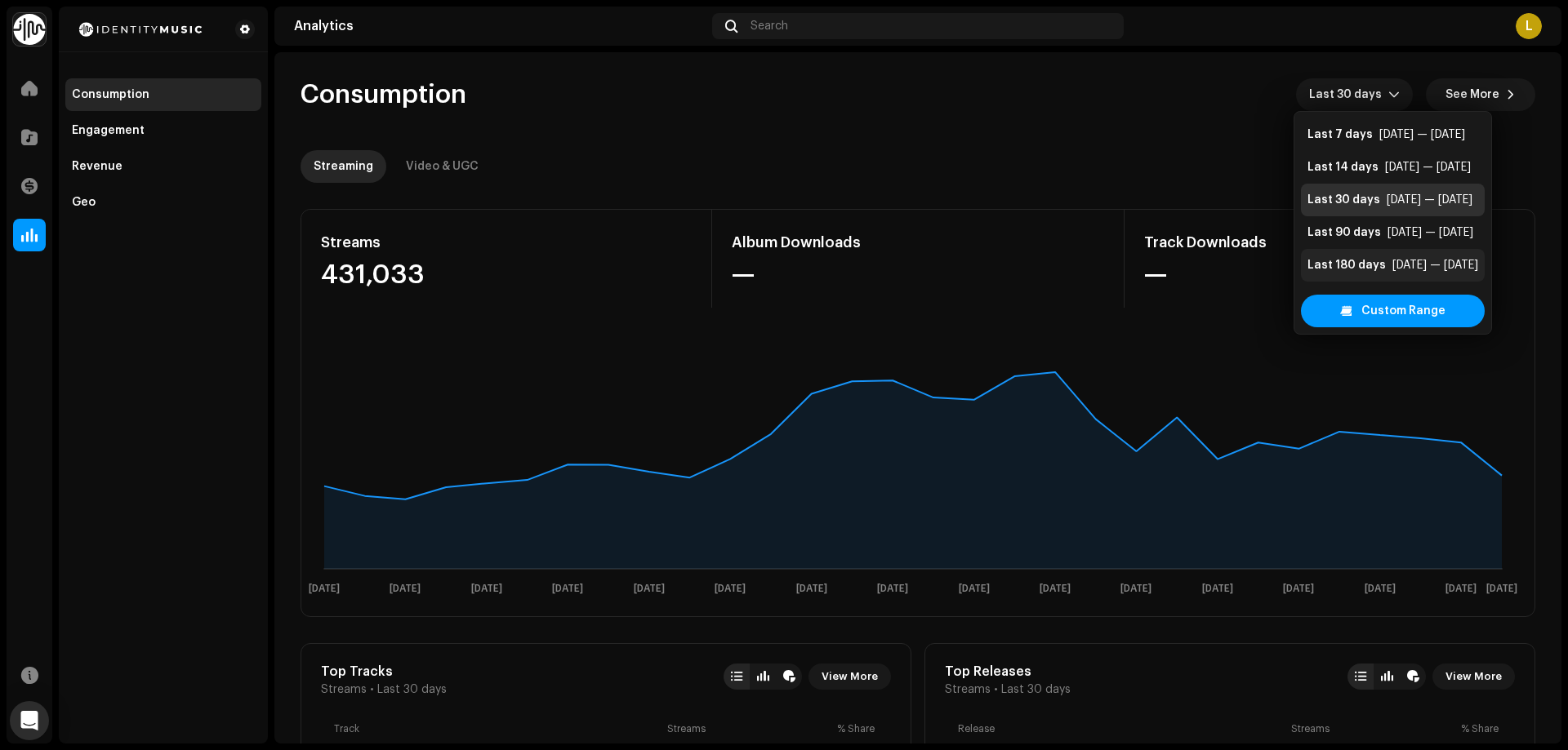
click at [1394, 258] on div "[DATE] — [DATE]" at bounding box center [1436, 265] width 86 height 17
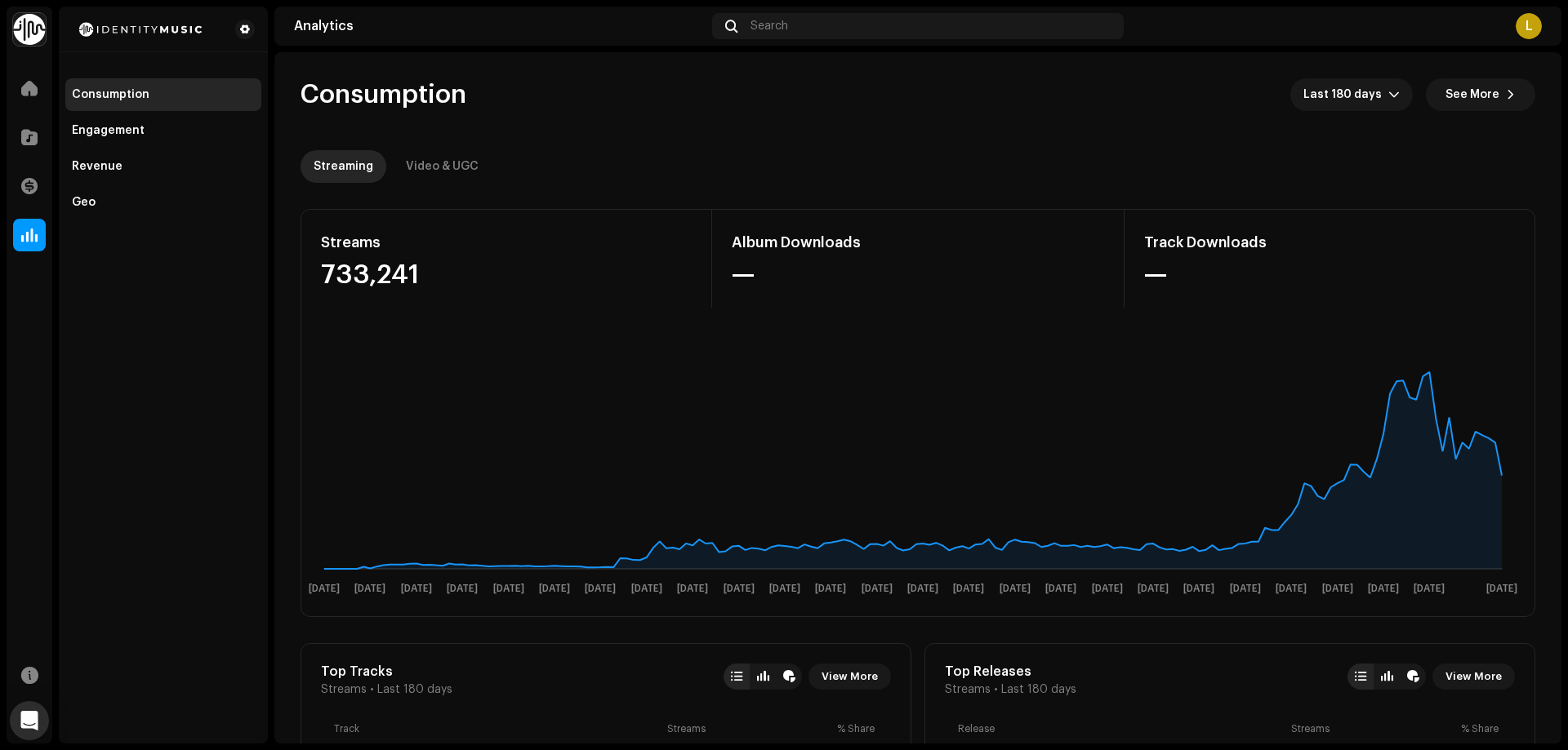
click at [184, 425] on div "Consumption Engagement Revenue Geo" at bounding box center [163, 375] width 209 height 737
drag, startPoint x: 925, startPoint y: 494, endPoint x: 951, endPoint y: 337, distance: 159.1
click at [118, 166] on div "Revenue" at bounding box center [97, 165] width 51 height 13
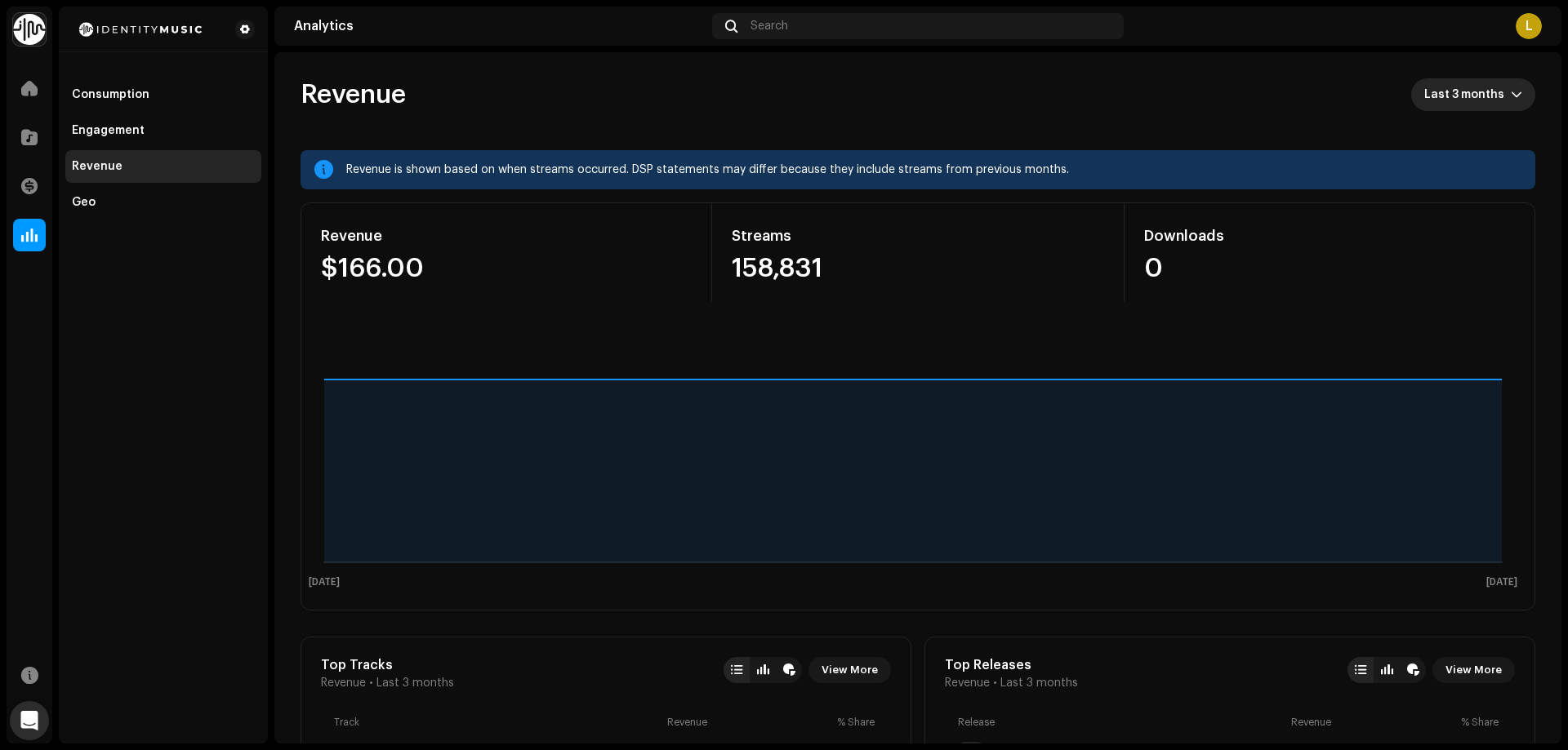
click at [1473, 91] on span "Last 3 months" at bounding box center [1467, 94] width 86 height 32
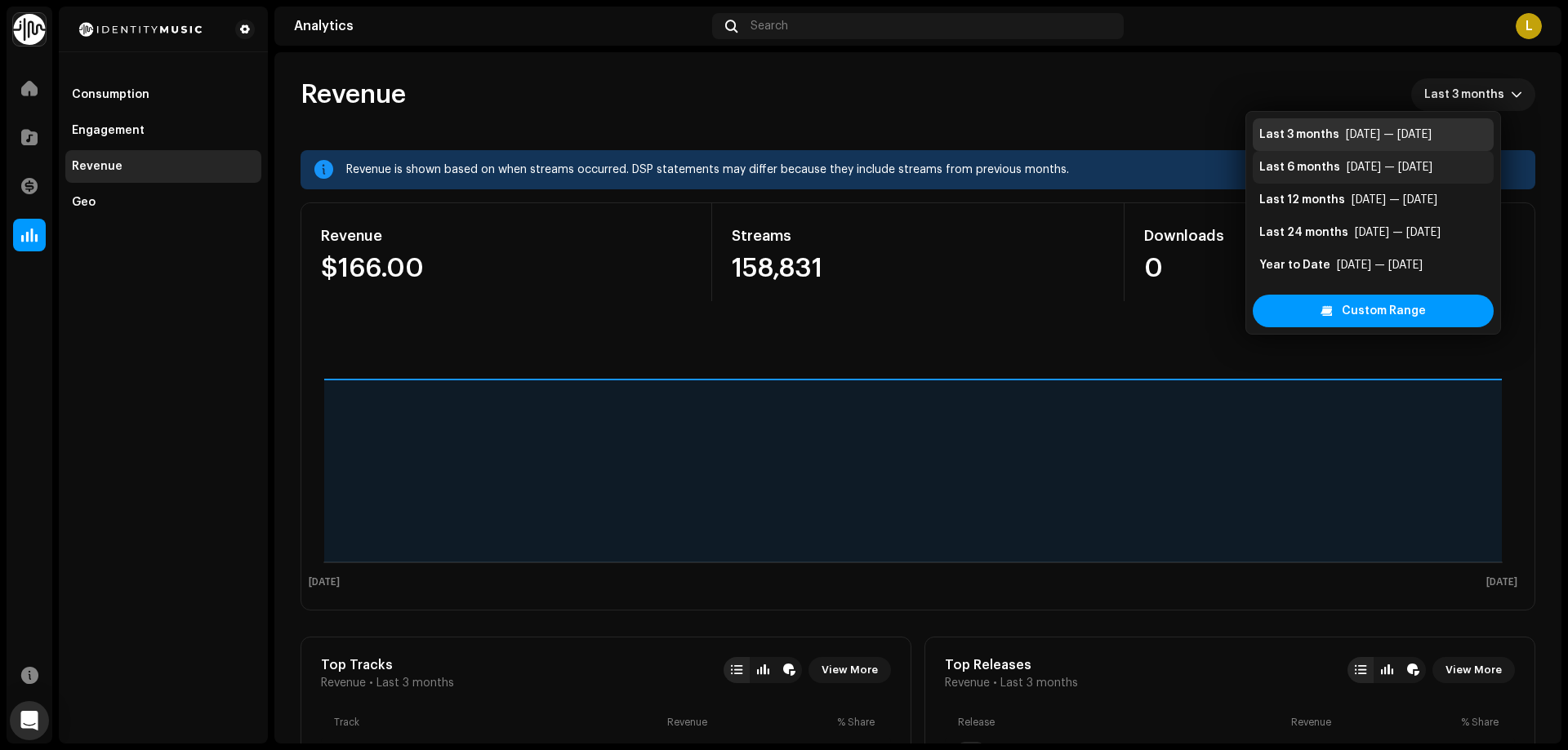
click at [1366, 169] on div "[DATE] — [DATE]" at bounding box center [1390, 167] width 86 height 17
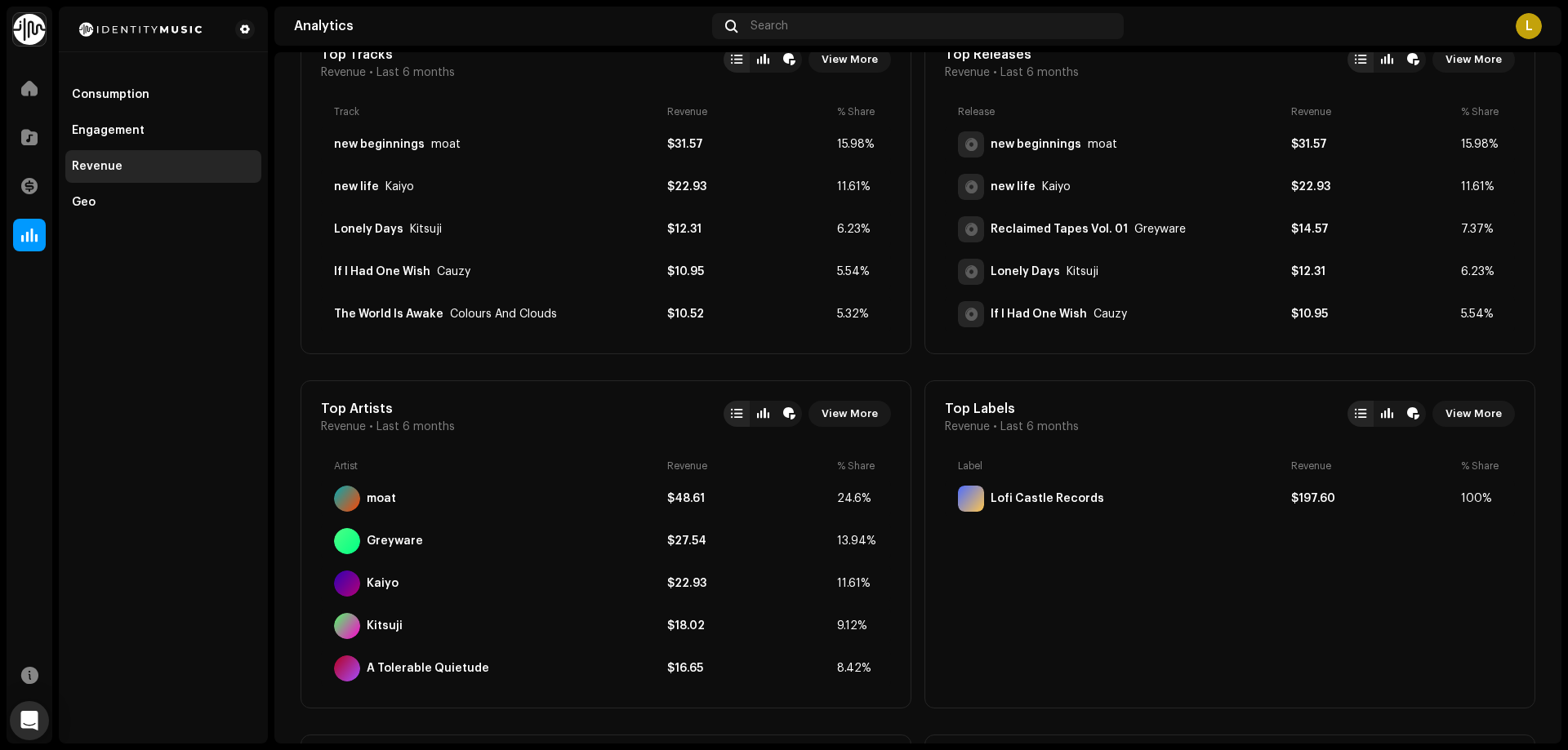
scroll to position [572, 0]
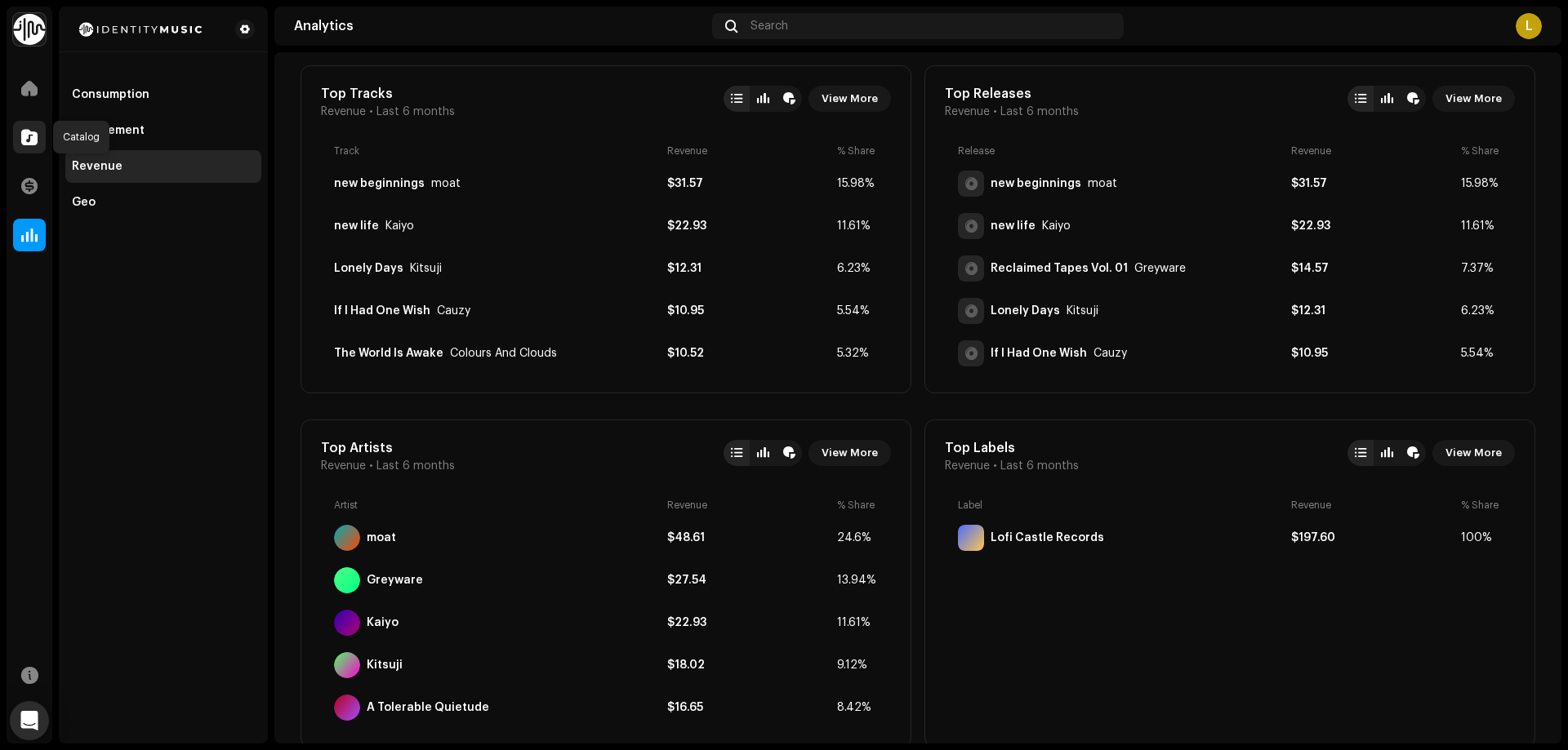
click at [31, 140] on span at bounding box center [29, 136] width 17 height 13
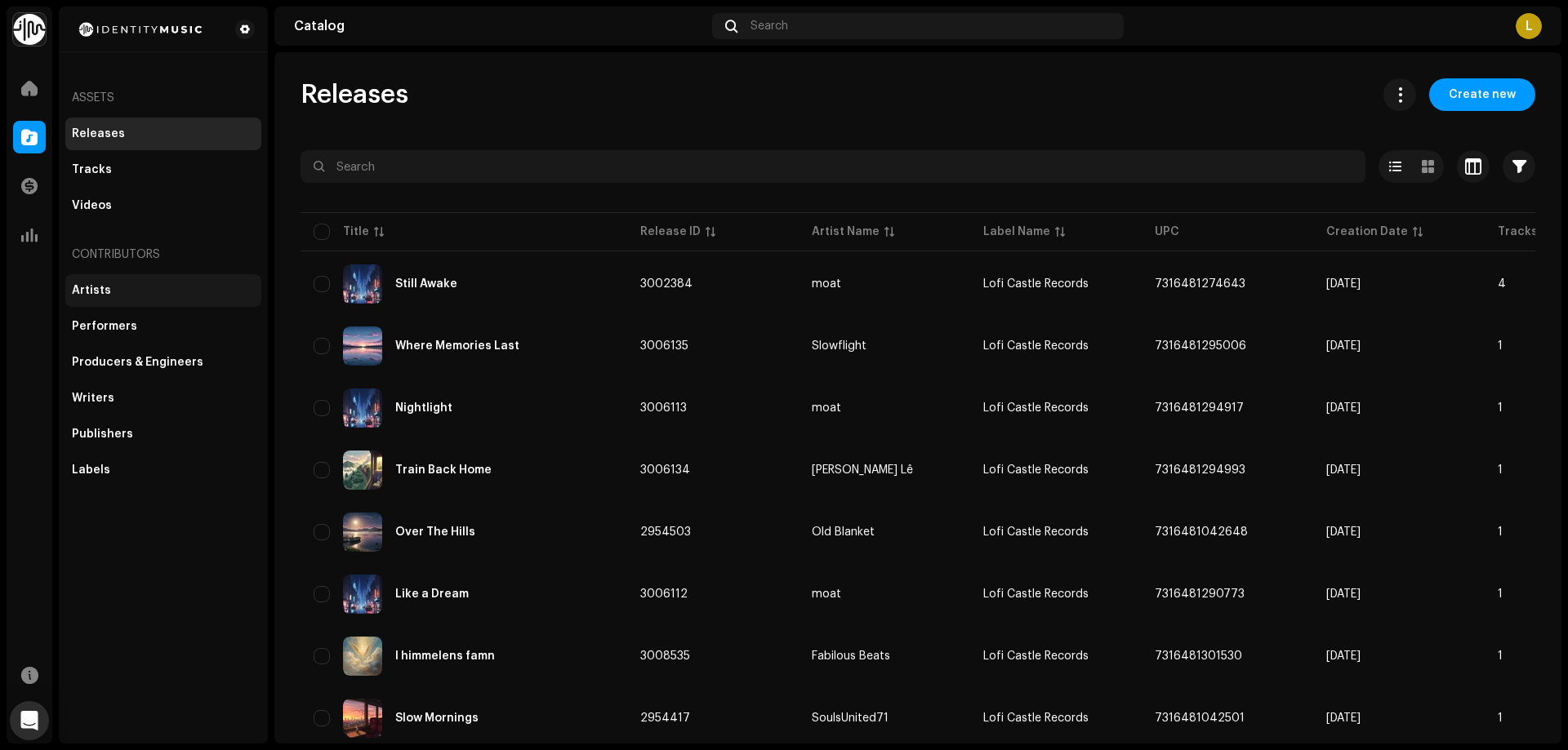
click at [110, 287] on div "Artists" at bounding box center [163, 290] width 183 height 13
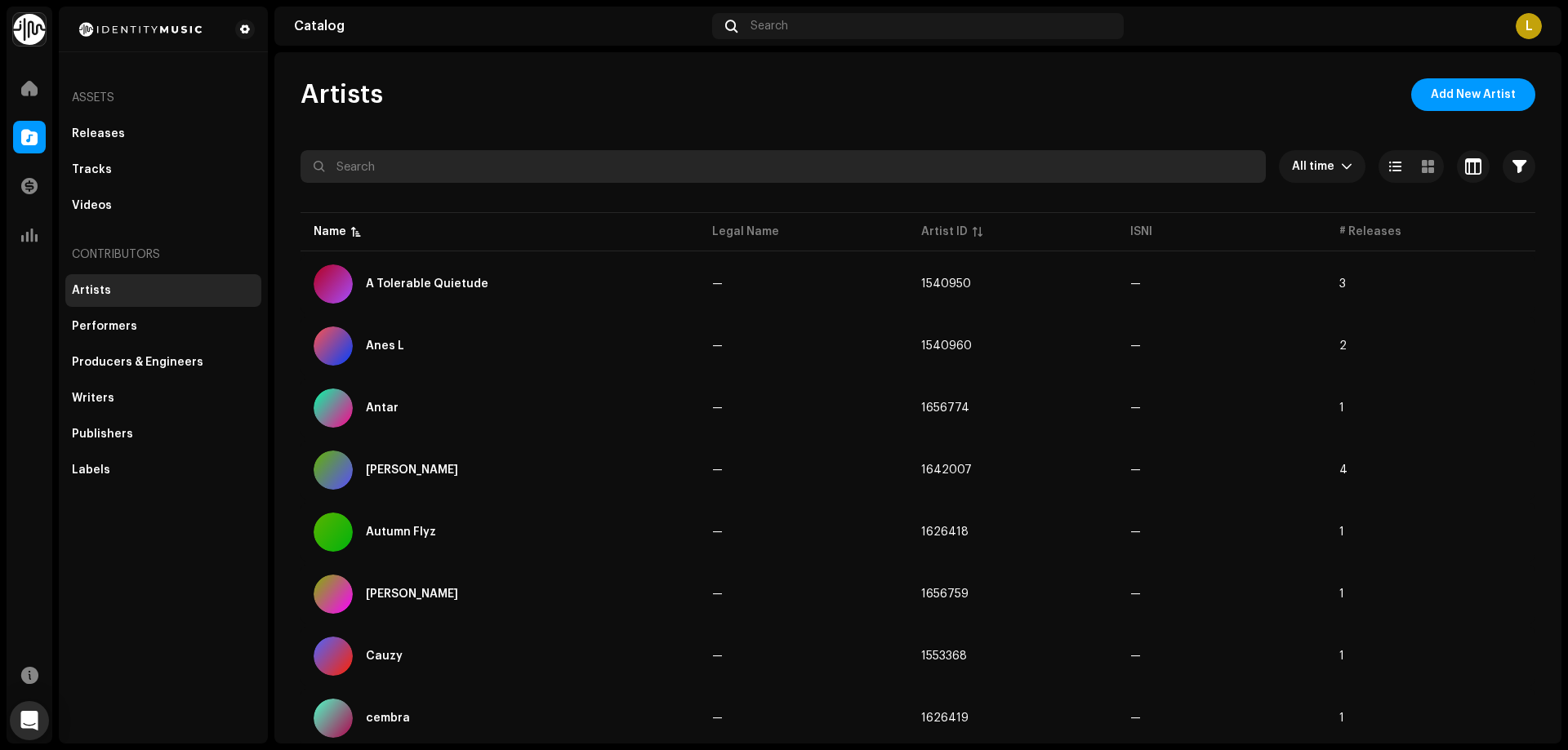
click at [381, 167] on input "text" at bounding box center [784, 165] width 966 height 32
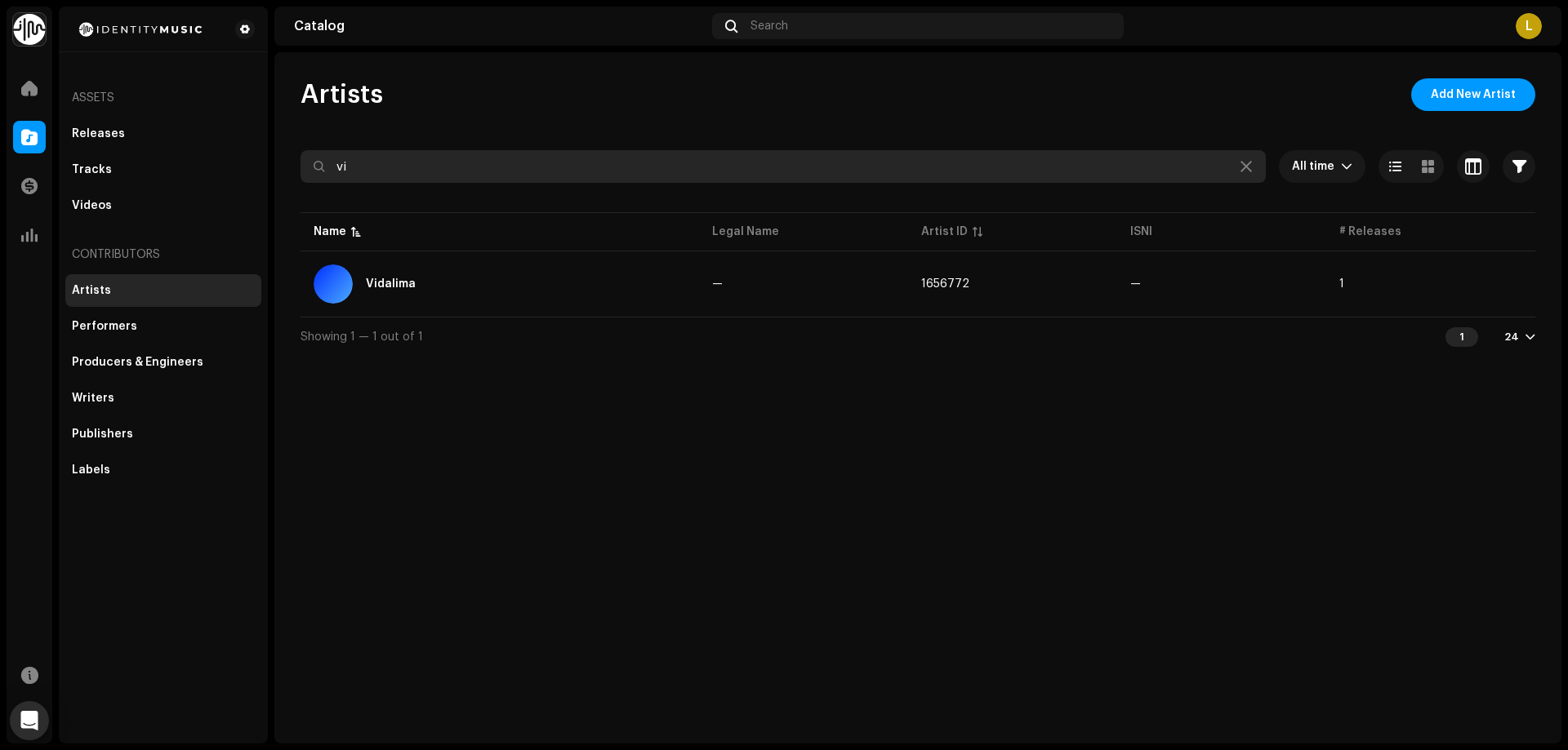
type input "v"
